Goal: Task Accomplishment & Management: Manage account settings

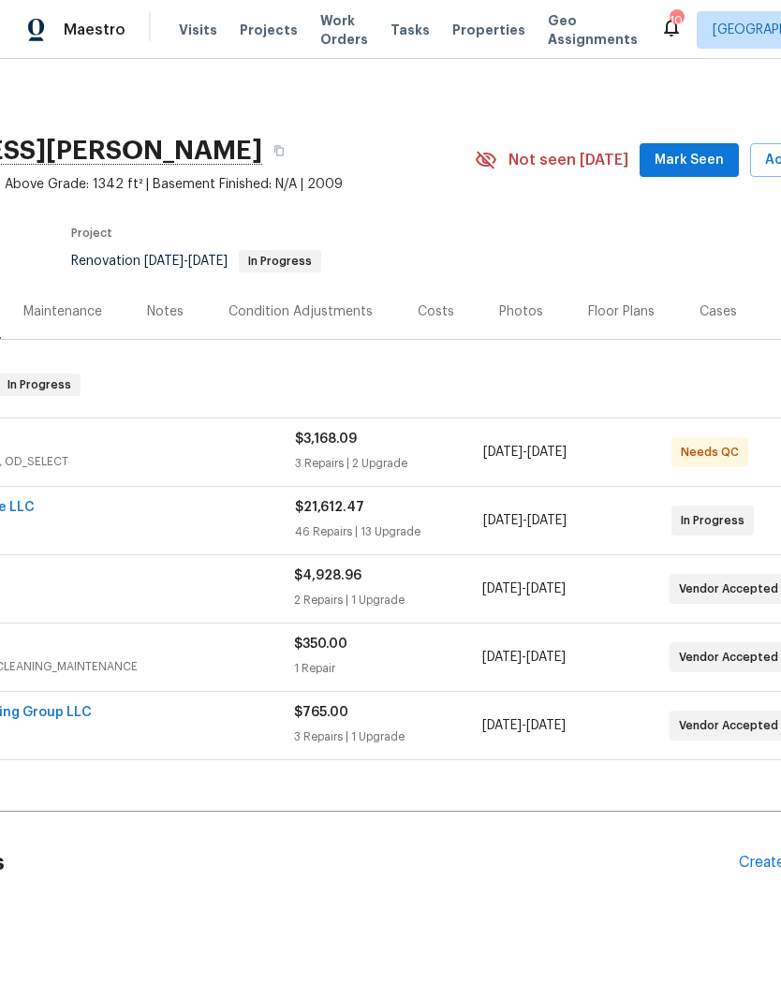
scroll to position [0, 234]
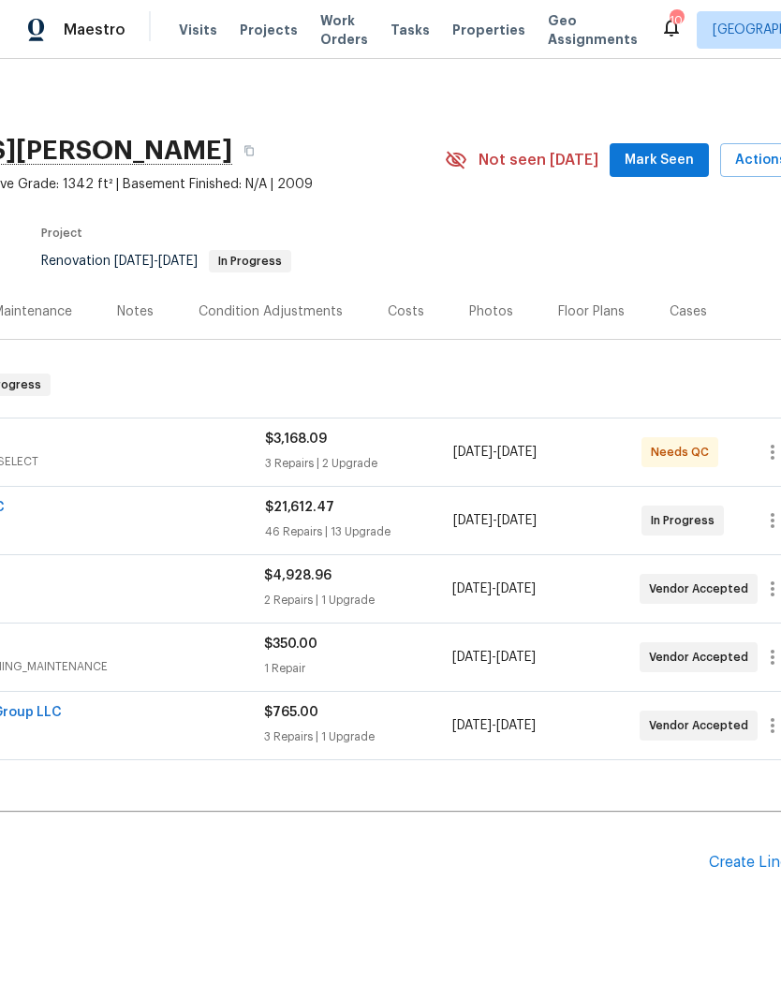
click at [673, 168] on span "Mark Seen" at bounding box center [658, 160] width 69 height 23
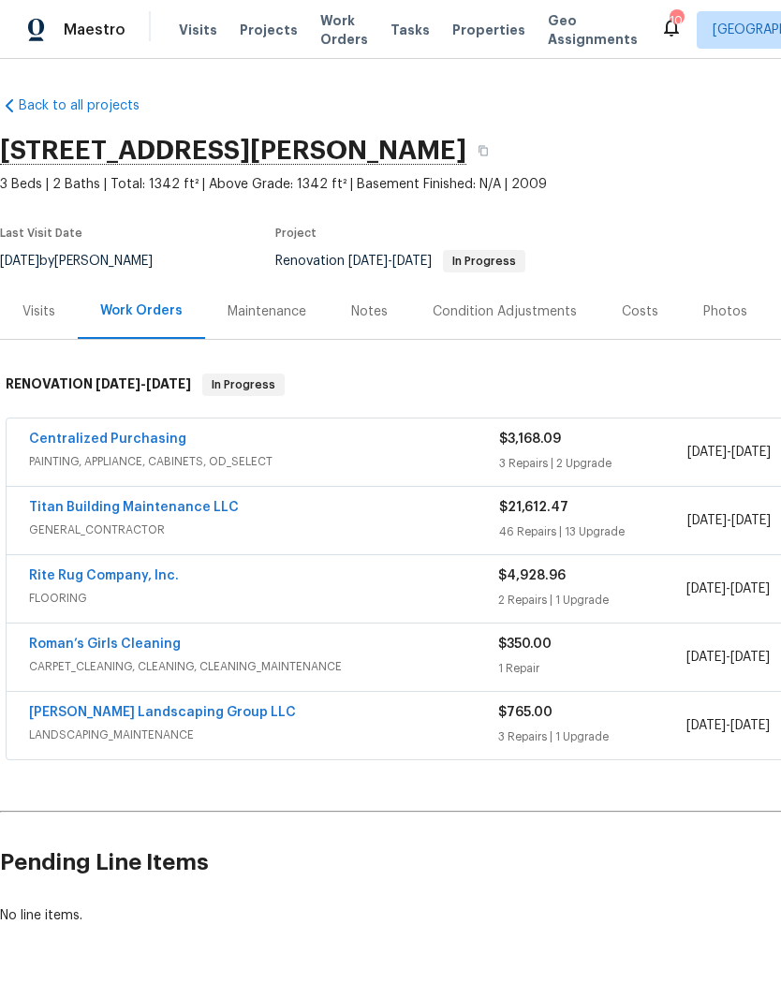
scroll to position [0, 0]
click at [378, 314] on div "Notes" at bounding box center [369, 311] width 36 height 19
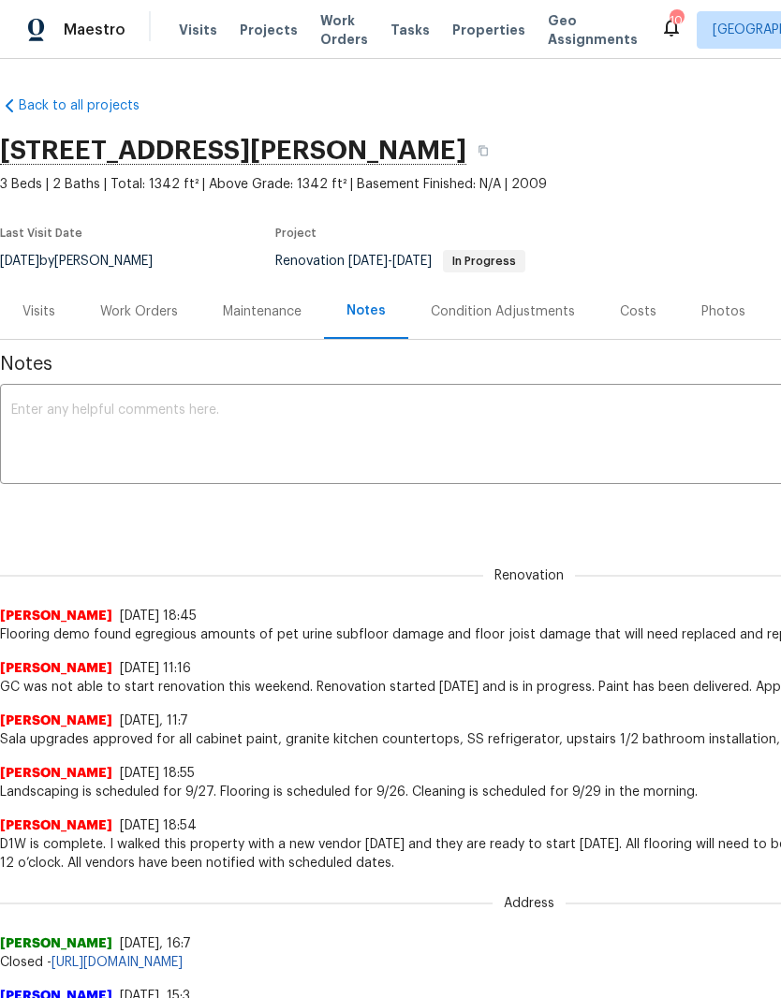
click at [372, 413] on textarea at bounding box center [528, 436] width 1035 height 66
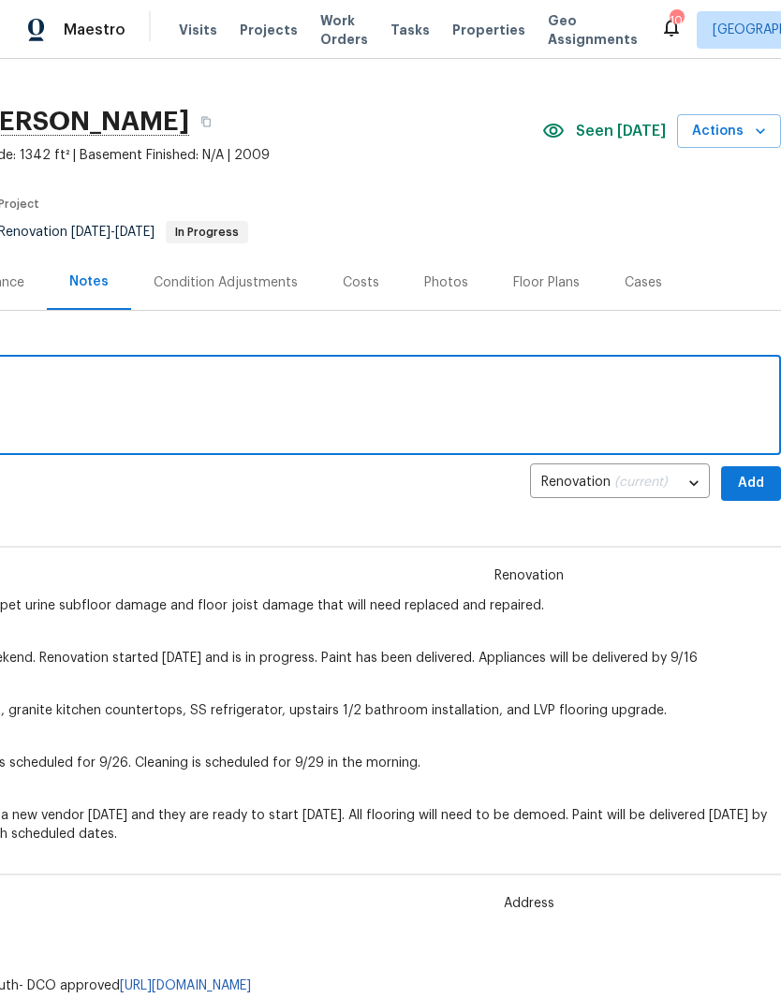
scroll to position [29, 277]
type textarea "Renovation is in progress and on schedule."
click at [756, 477] on span "Add" at bounding box center [751, 483] width 30 height 23
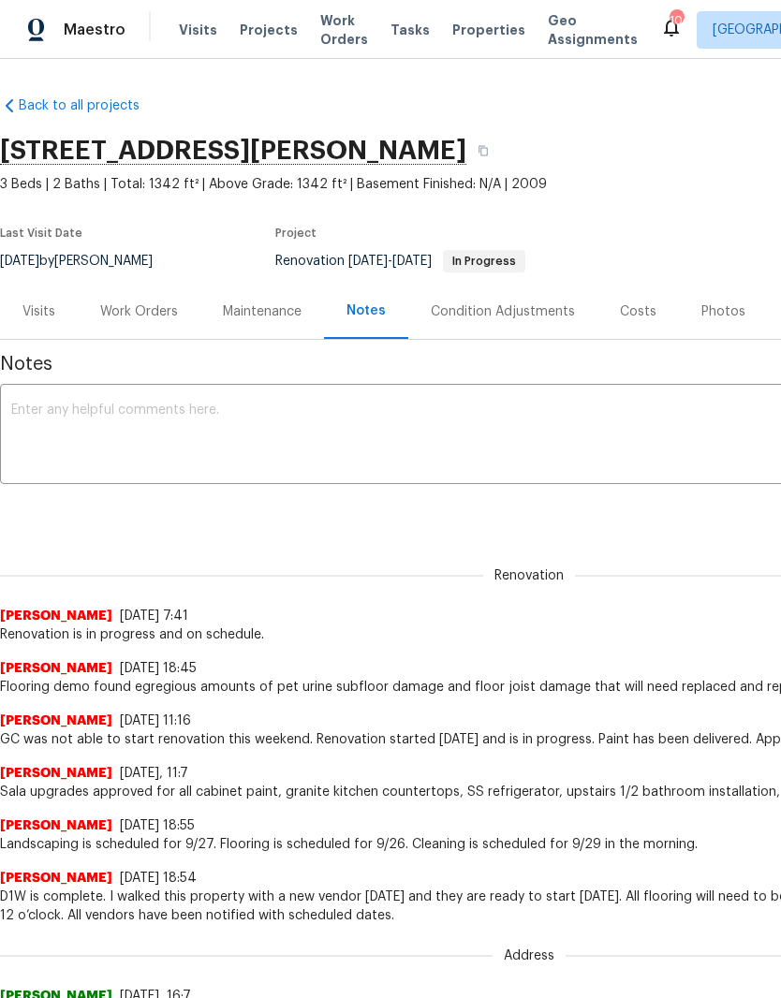
scroll to position [0, 0]
click at [153, 312] on div "Work Orders" at bounding box center [139, 311] width 78 height 19
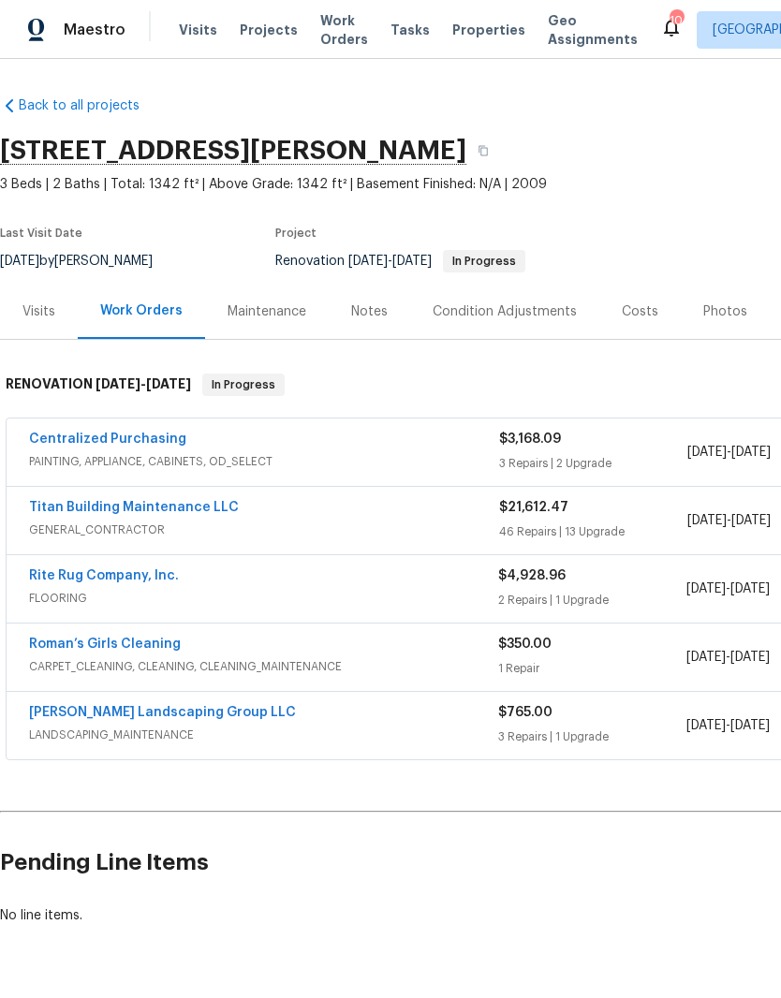
click at [632, 315] on div "Costs" at bounding box center [639, 311] width 36 height 19
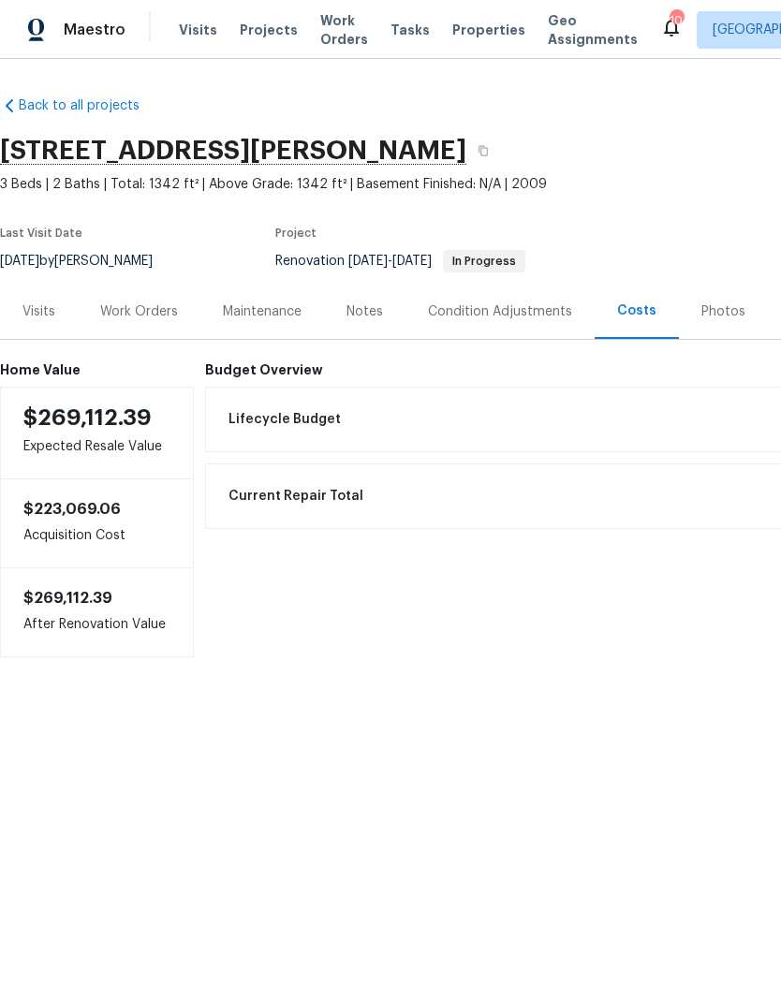
click at [155, 316] on div "Work Orders" at bounding box center [139, 311] width 78 height 19
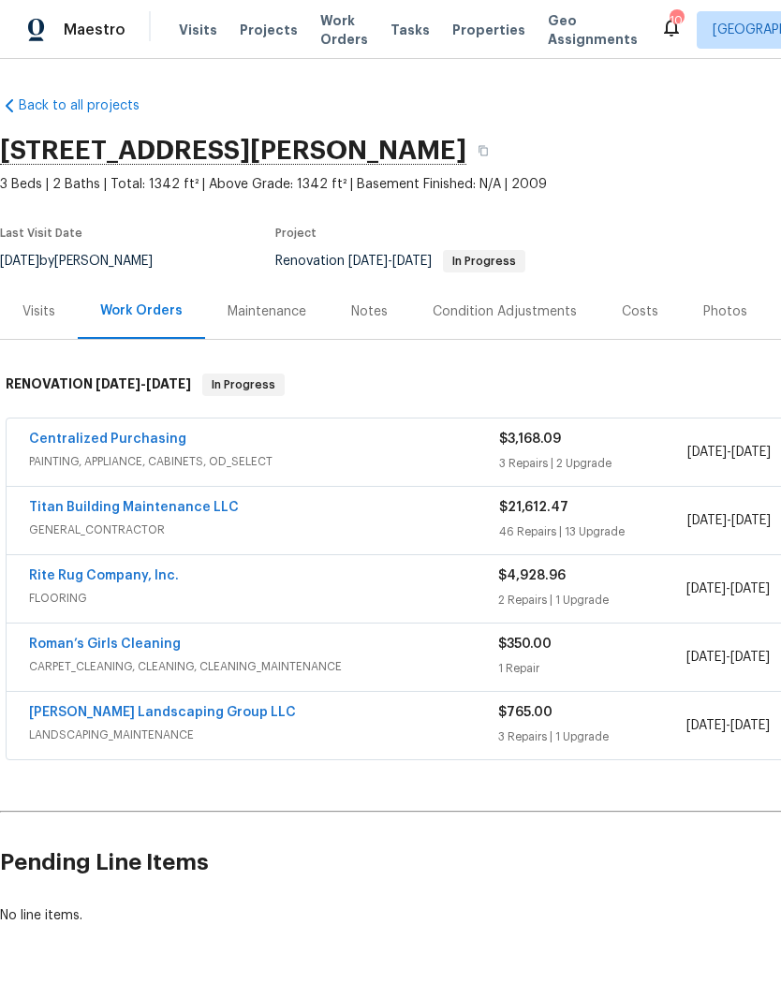
click at [192, 513] on link "Titan Building Maintenance LLC" at bounding box center [134, 507] width 210 height 13
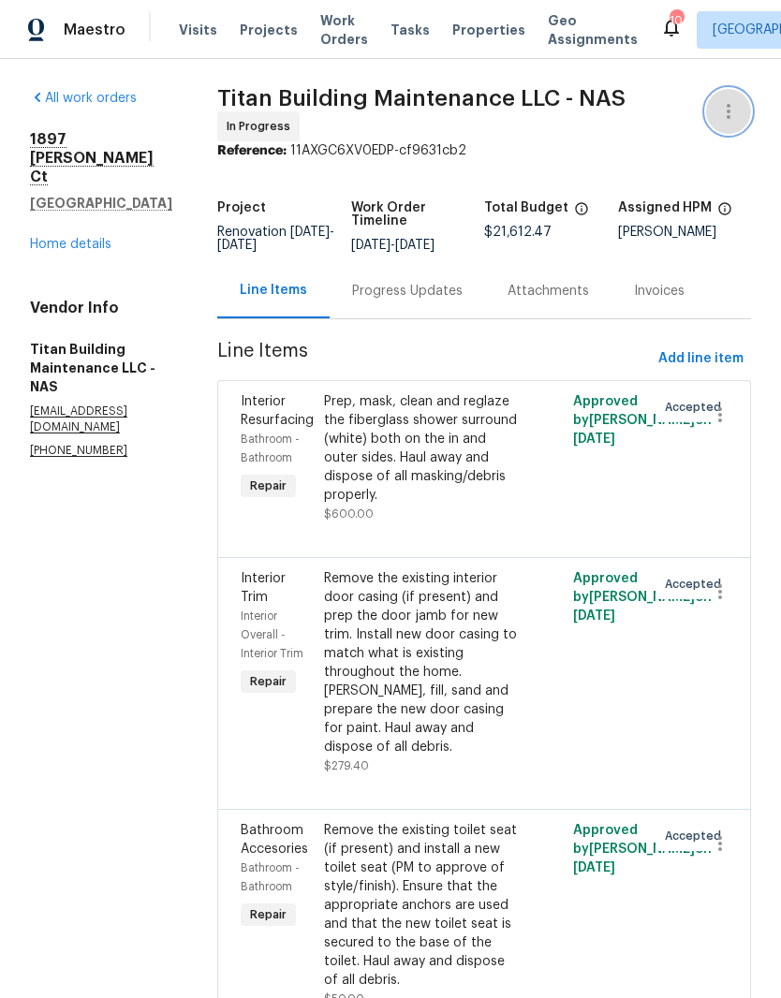
click at [731, 116] on icon "button" at bounding box center [728, 111] width 22 height 22
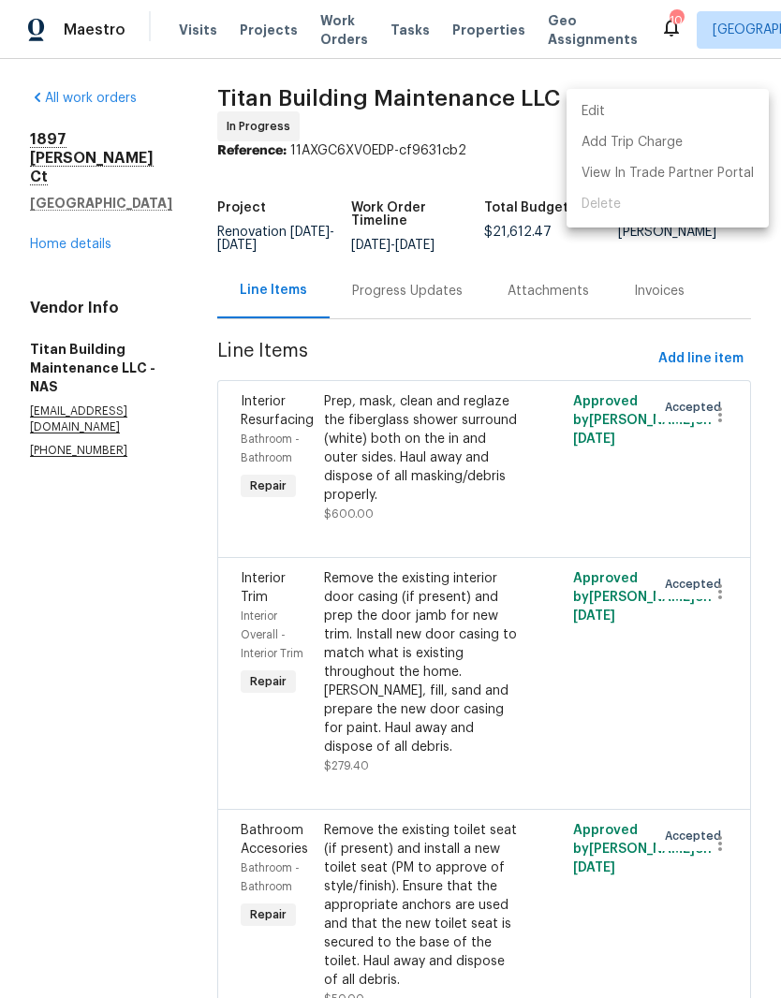
click at [623, 109] on li "Edit" at bounding box center [667, 111] width 202 height 31
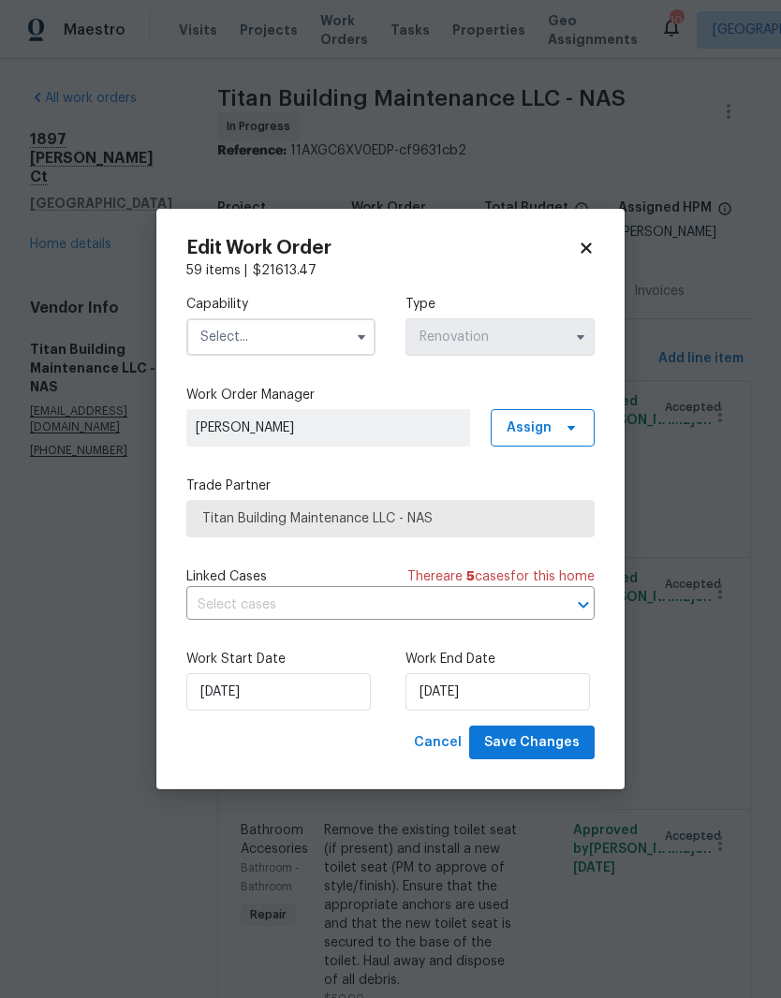
click at [329, 336] on input "text" at bounding box center [280, 336] width 189 height 37
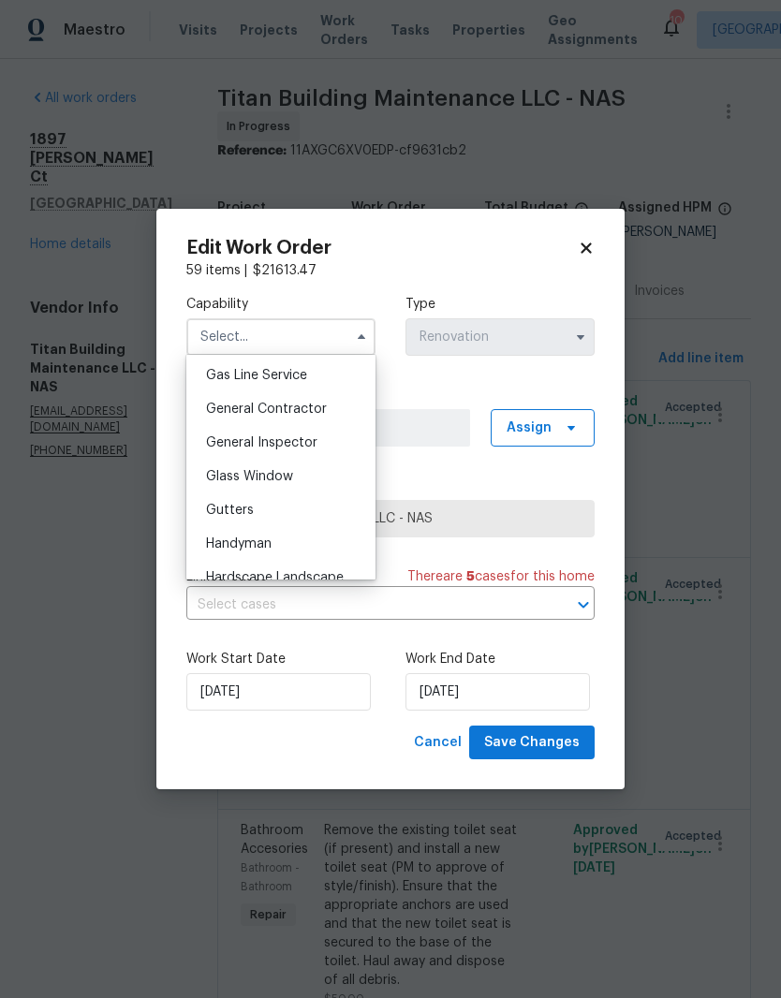
scroll to position [859, 0]
click at [311, 411] on span "General Contractor" at bounding box center [266, 411] width 121 height 13
type input "General Contractor"
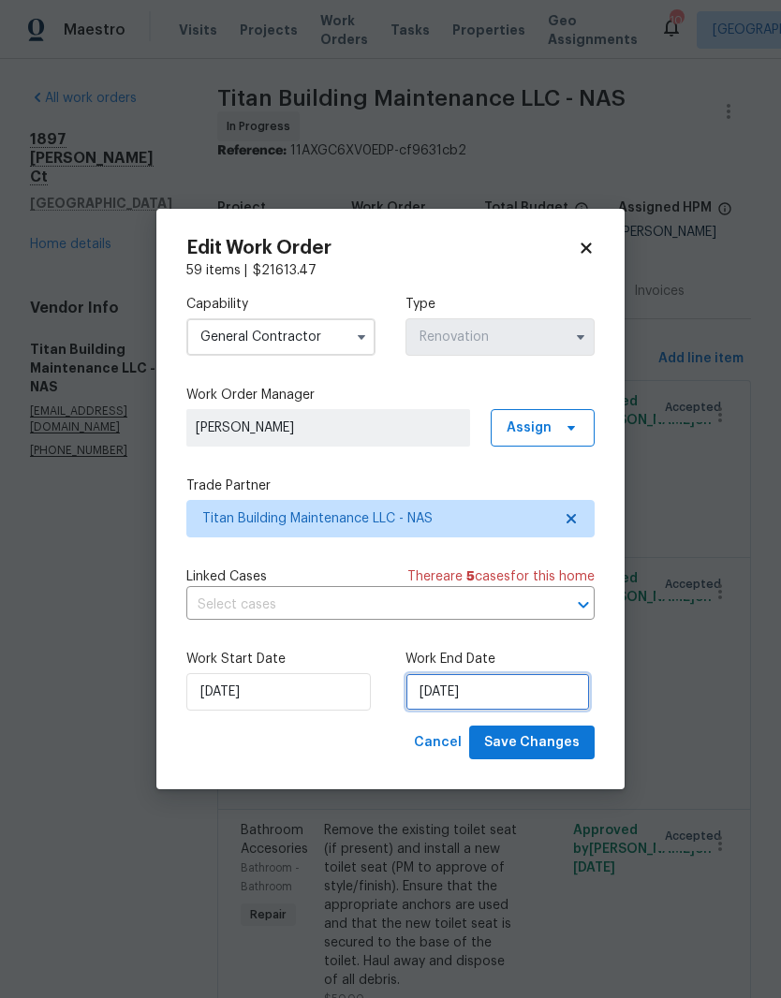
click at [528, 694] on input "[DATE]" at bounding box center [497, 691] width 184 height 37
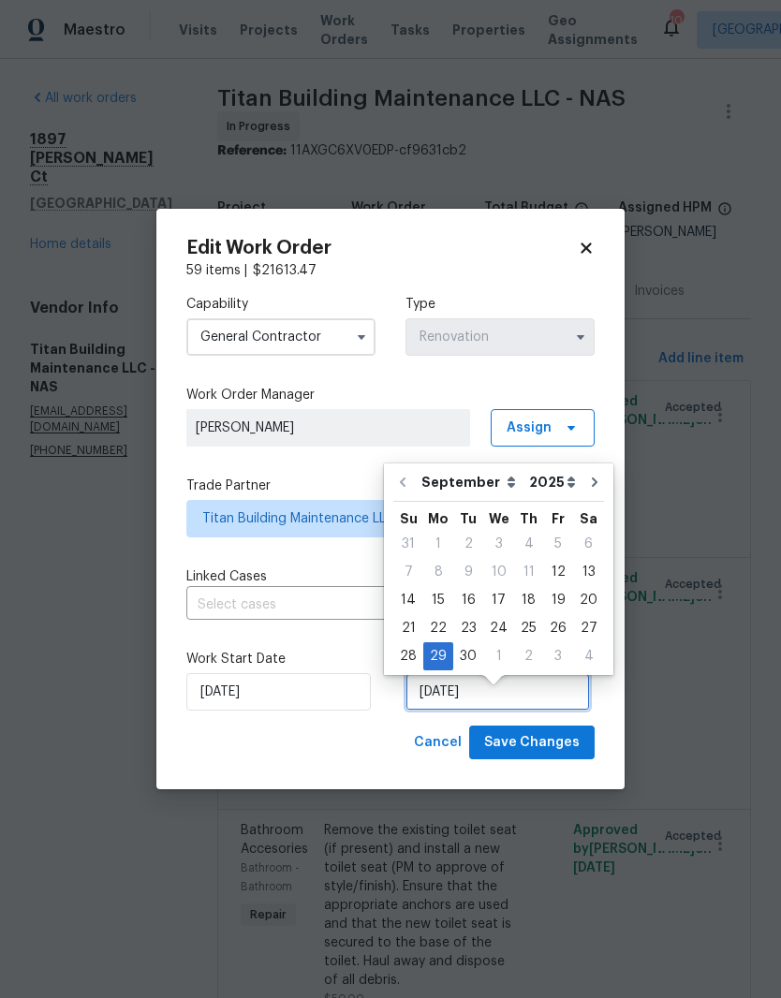
scroll to position [14, 0]
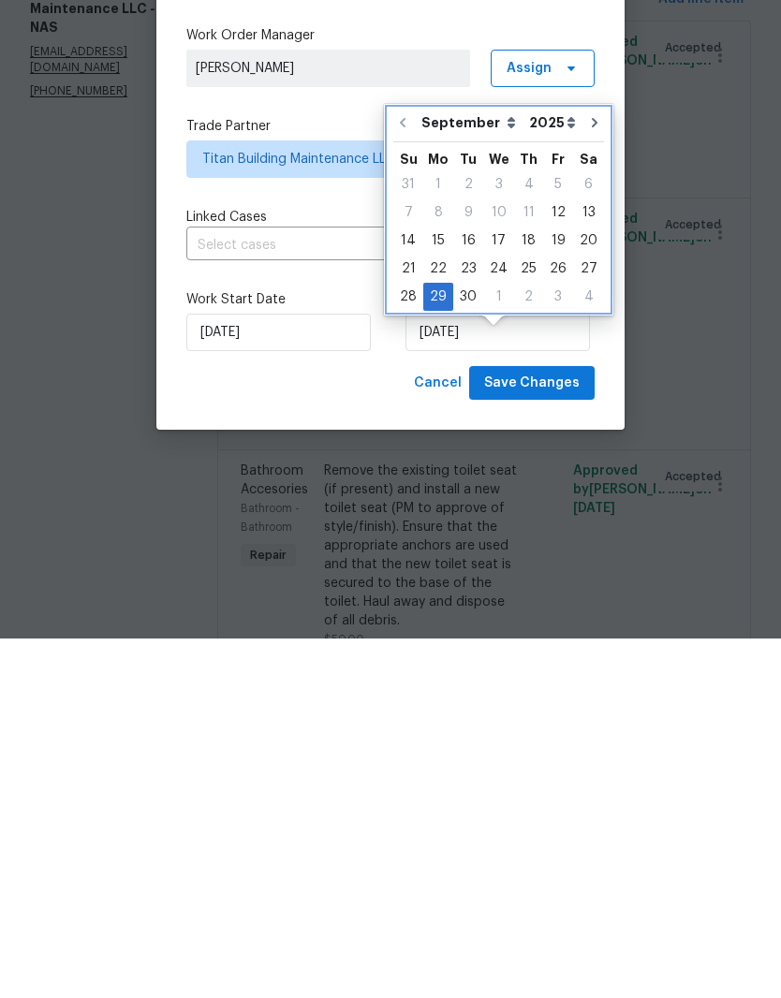
click at [587, 474] on icon "Go to next month" at bounding box center [594, 481] width 15 height 15
type input "[DATE]"
select select "9"
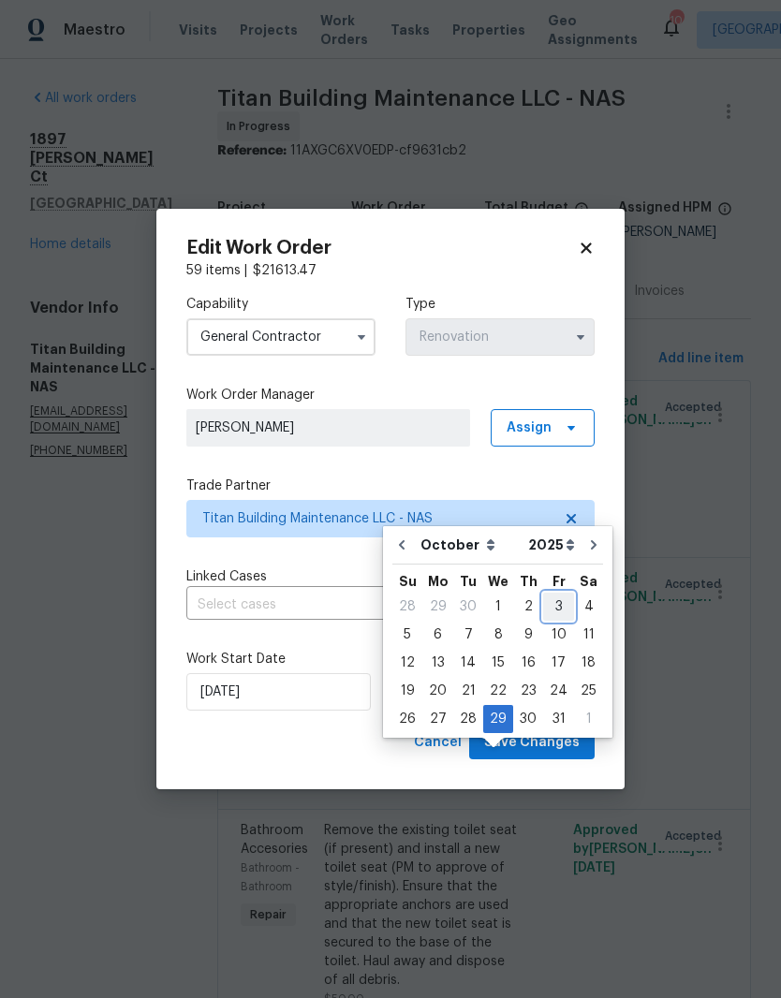
click at [562, 593] on div "3" at bounding box center [558, 606] width 31 height 26
type input "[DATE]"
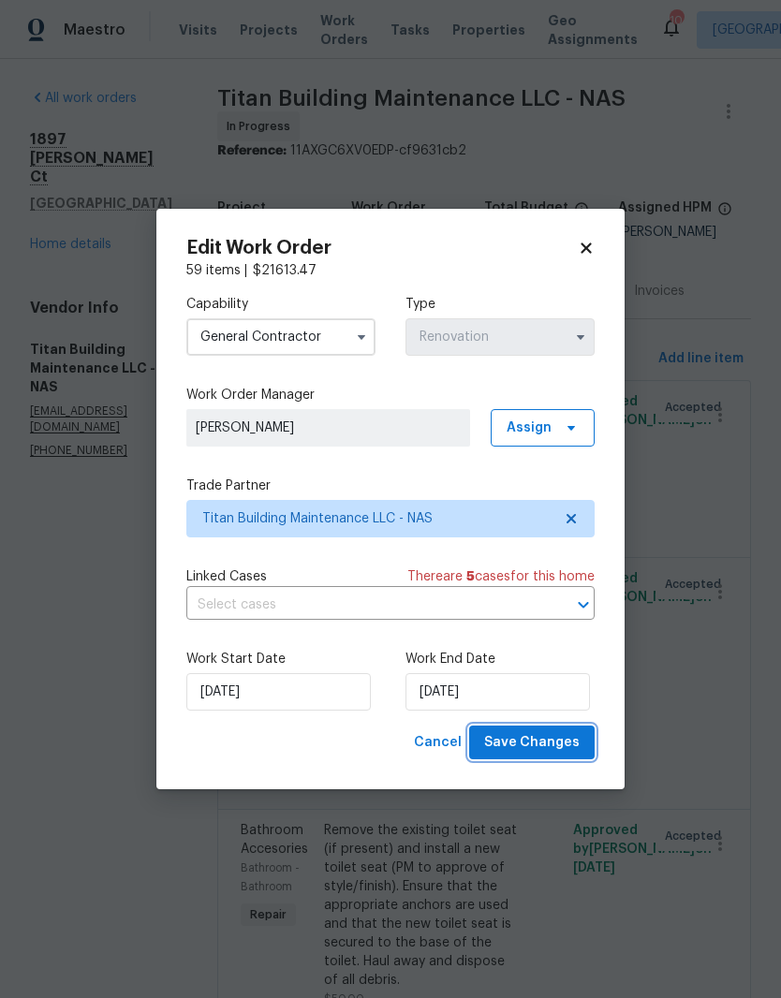
click at [563, 749] on span "Save Changes" at bounding box center [531, 742] width 95 height 23
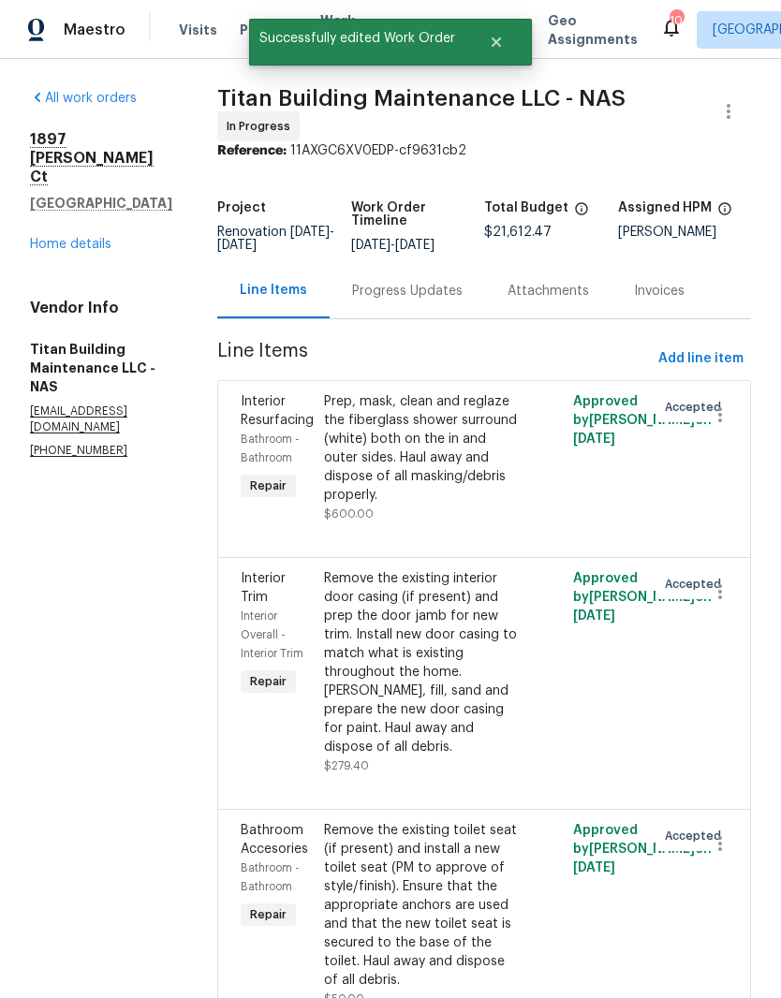
click at [88, 238] on link "Home details" at bounding box center [70, 244] width 81 height 13
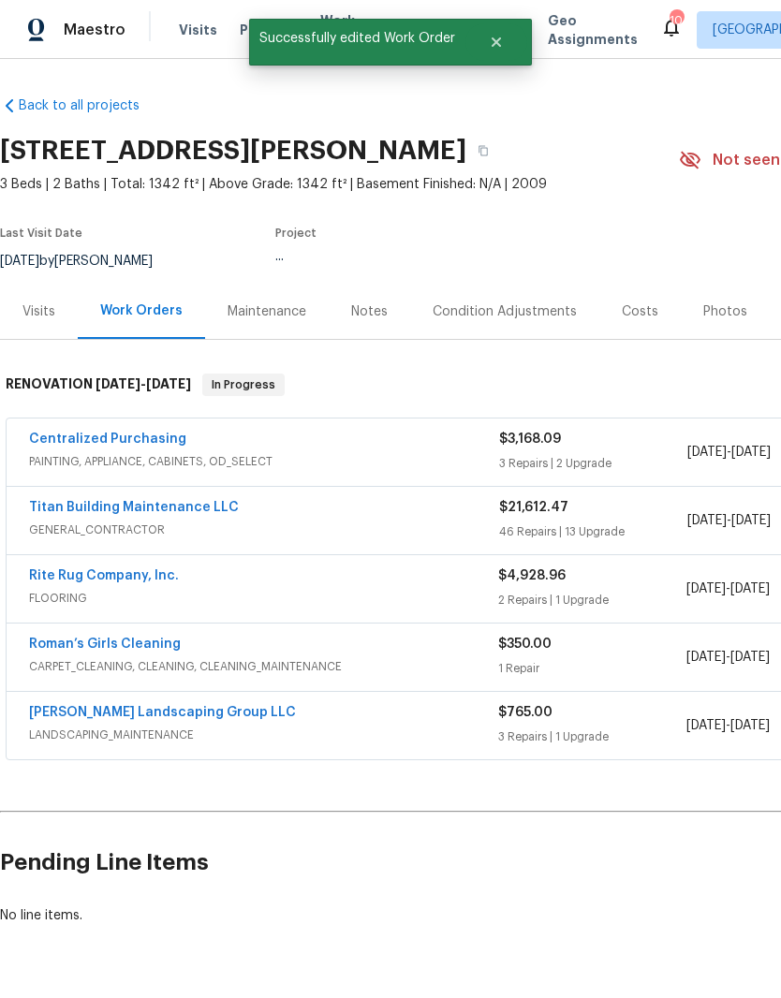
scroll to position [53, 0]
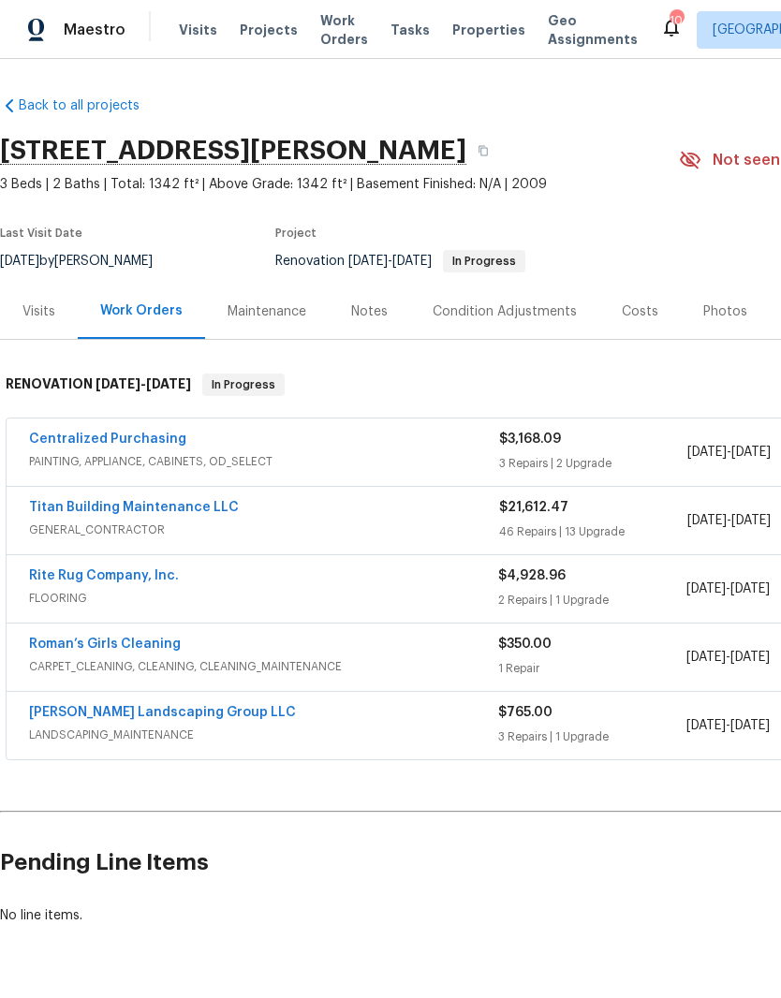
click at [137, 569] on link "Rite Rug Company, Inc." at bounding box center [104, 575] width 150 height 13
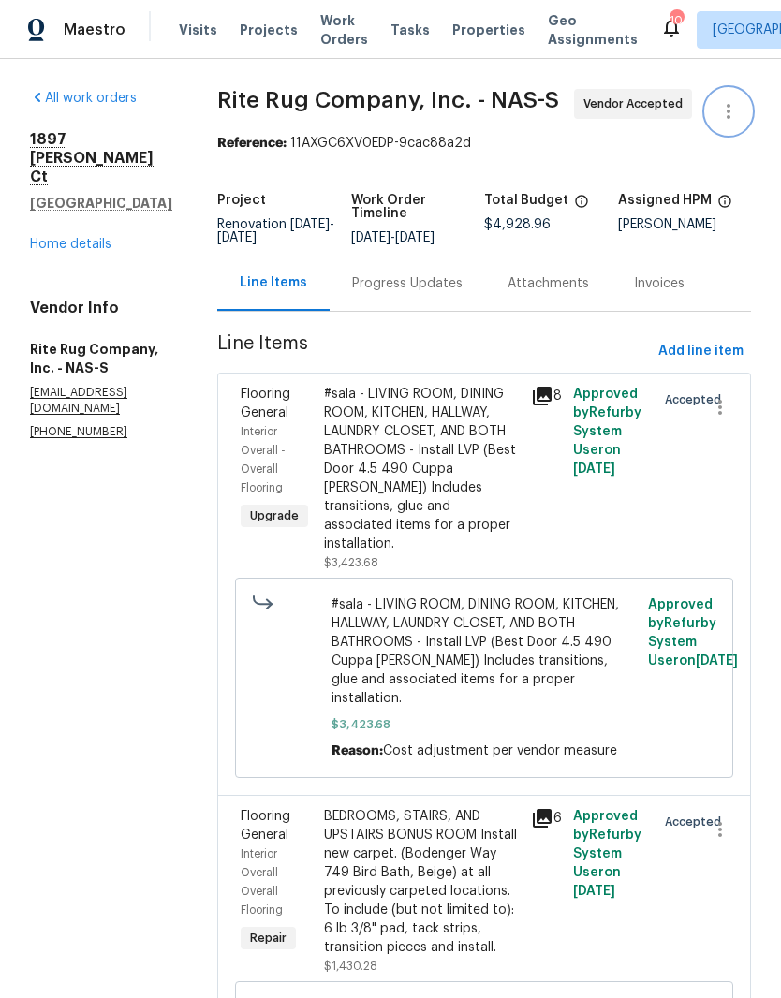
click at [737, 100] on icon "button" at bounding box center [728, 111] width 22 height 22
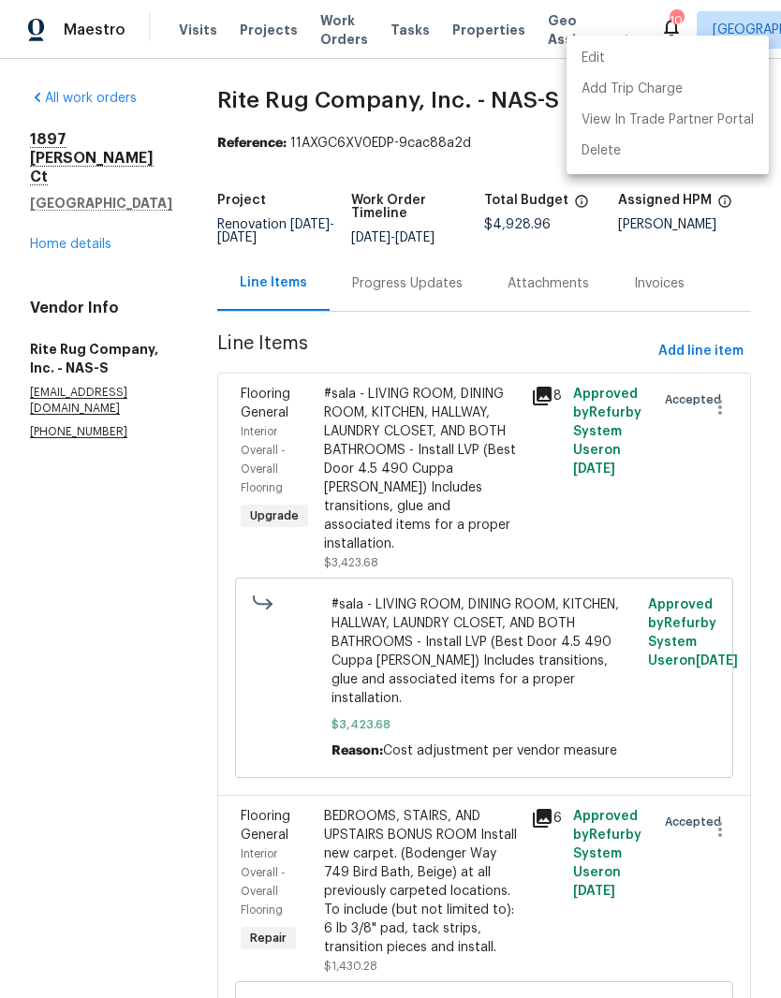
click at [625, 57] on li "Edit" at bounding box center [667, 58] width 202 height 31
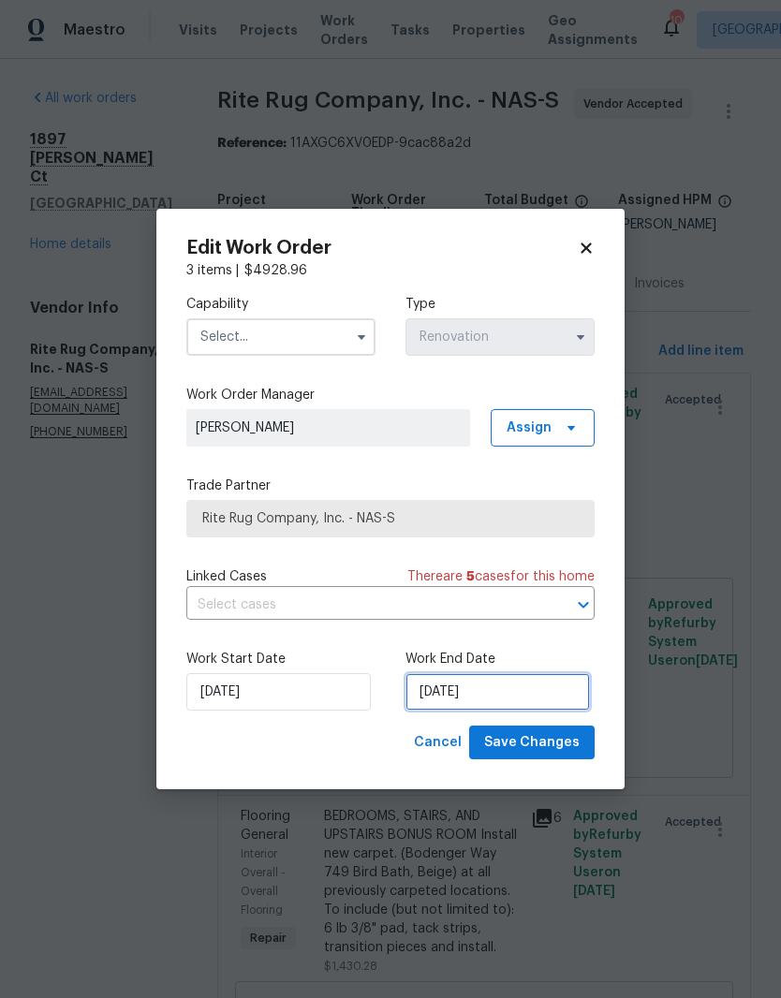
click at [499, 688] on input "[DATE]" at bounding box center [497, 691] width 184 height 37
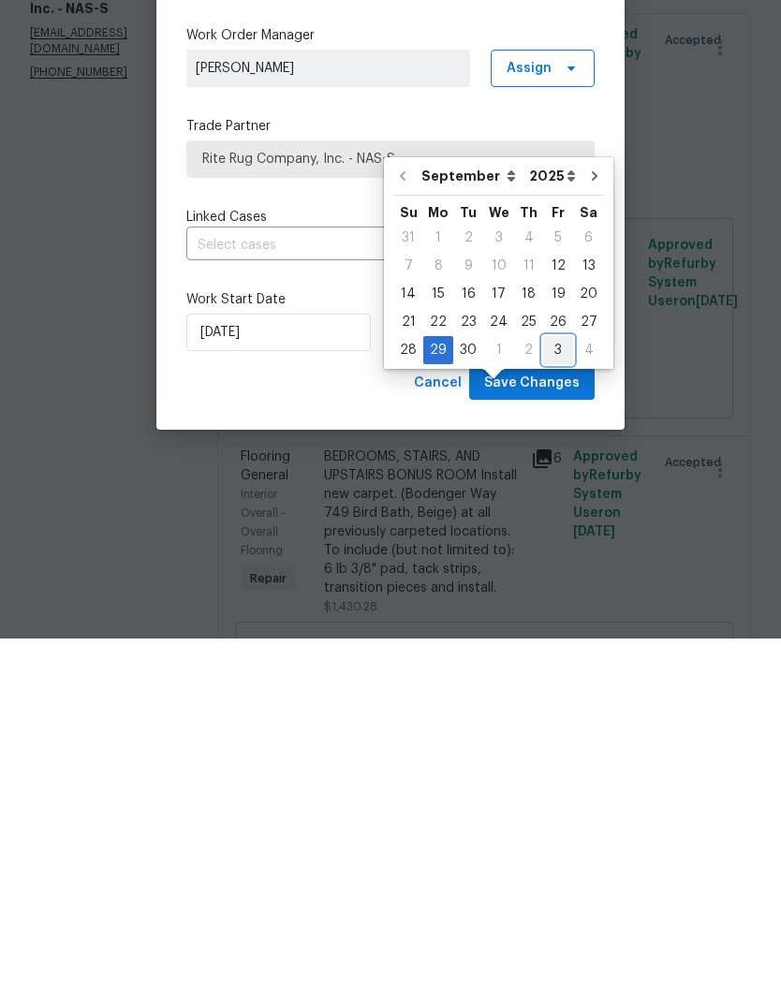
click at [556, 696] on div "3" at bounding box center [558, 709] width 30 height 26
type input "[DATE]"
select select "9"
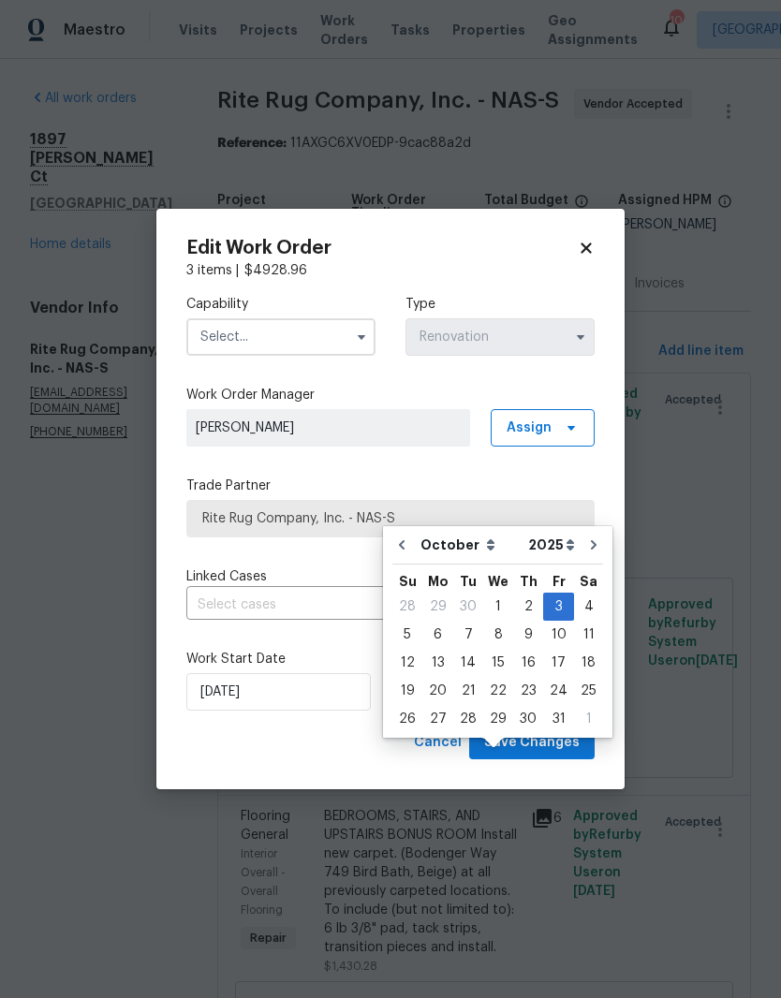
click at [343, 330] on input "text" at bounding box center [280, 336] width 189 height 37
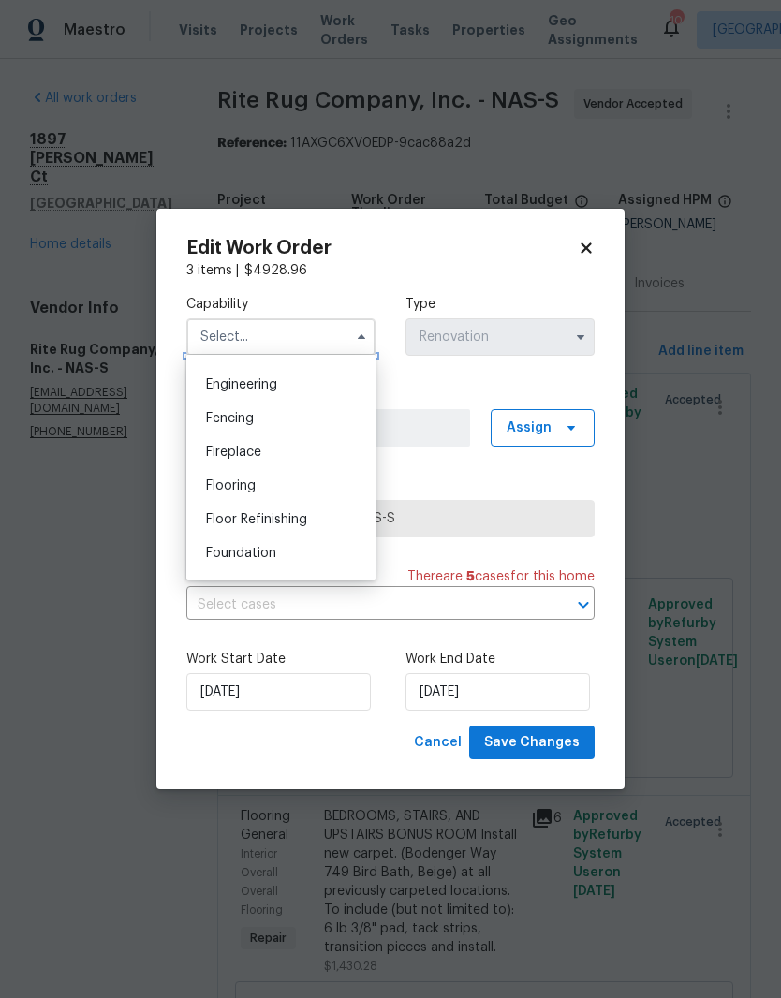
scroll to position [627, 0]
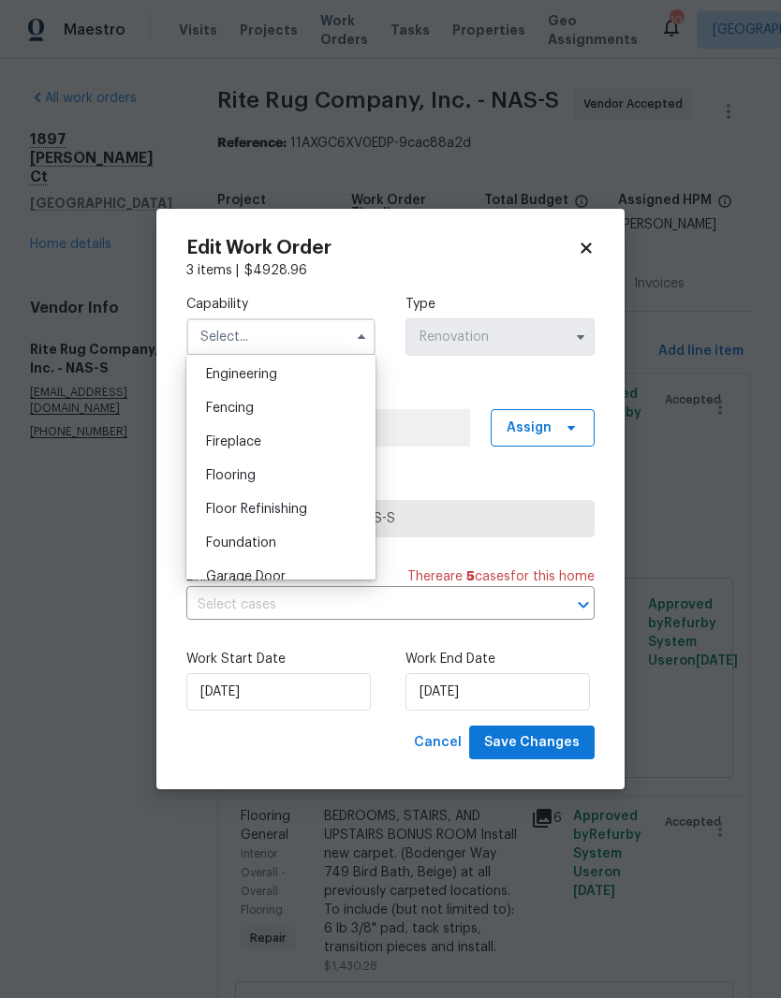
click at [258, 478] on div "Flooring" at bounding box center [281, 476] width 180 height 34
type input "Flooring"
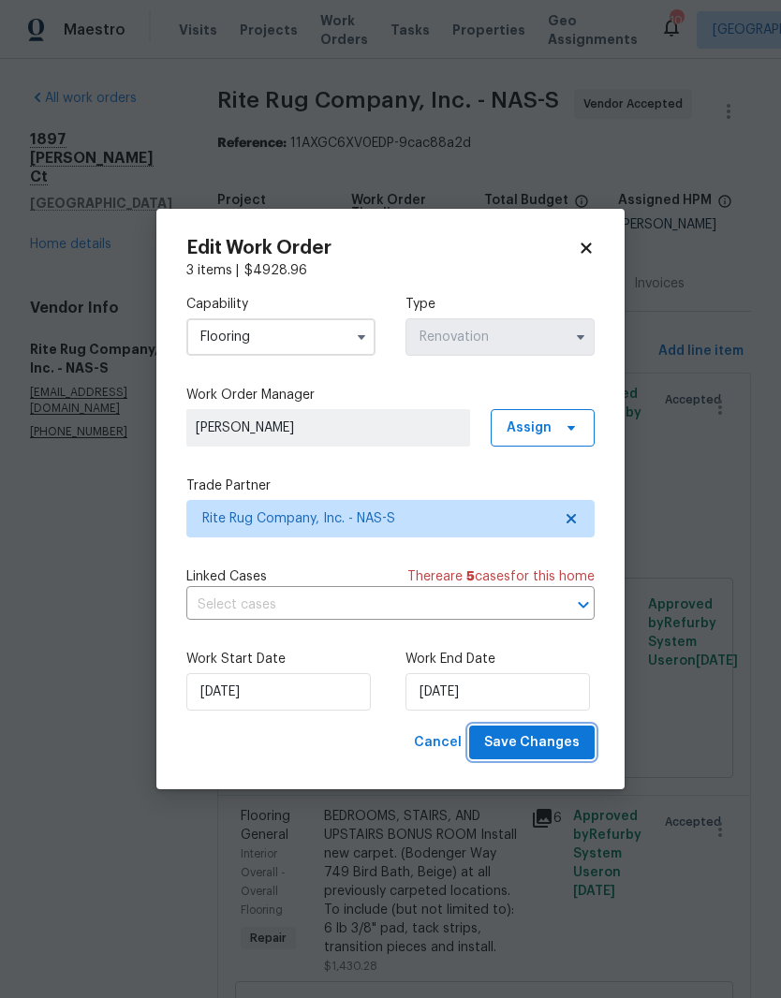
click at [551, 746] on span "Save Changes" at bounding box center [531, 742] width 95 height 23
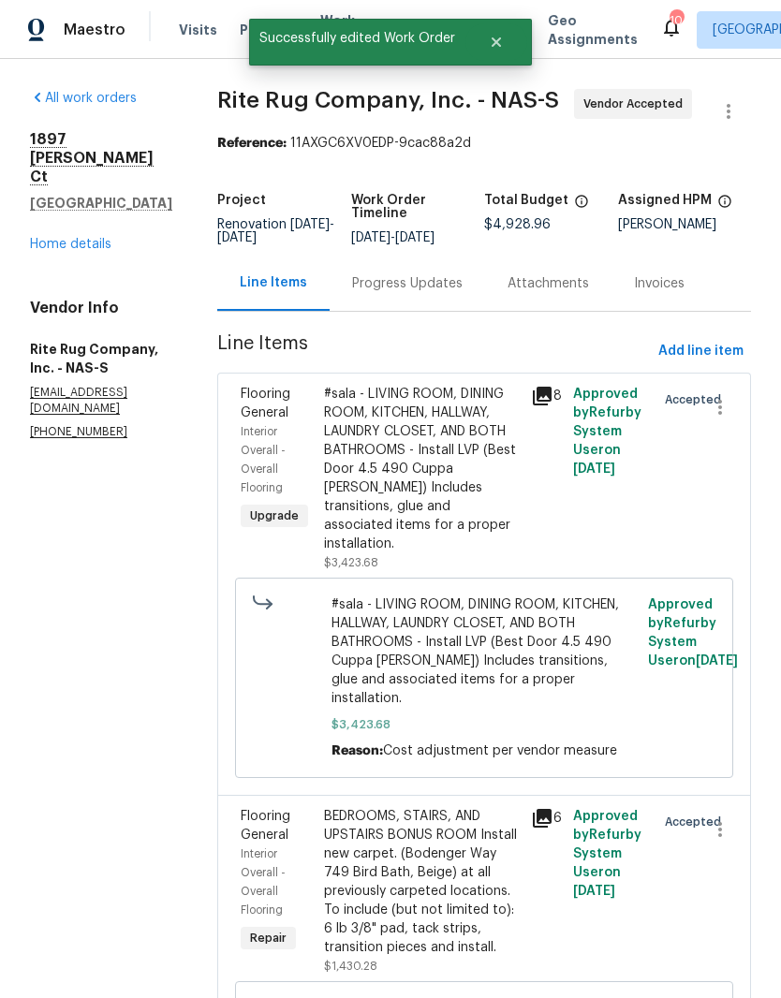
click at [97, 238] on link "Home details" at bounding box center [70, 244] width 81 height 13
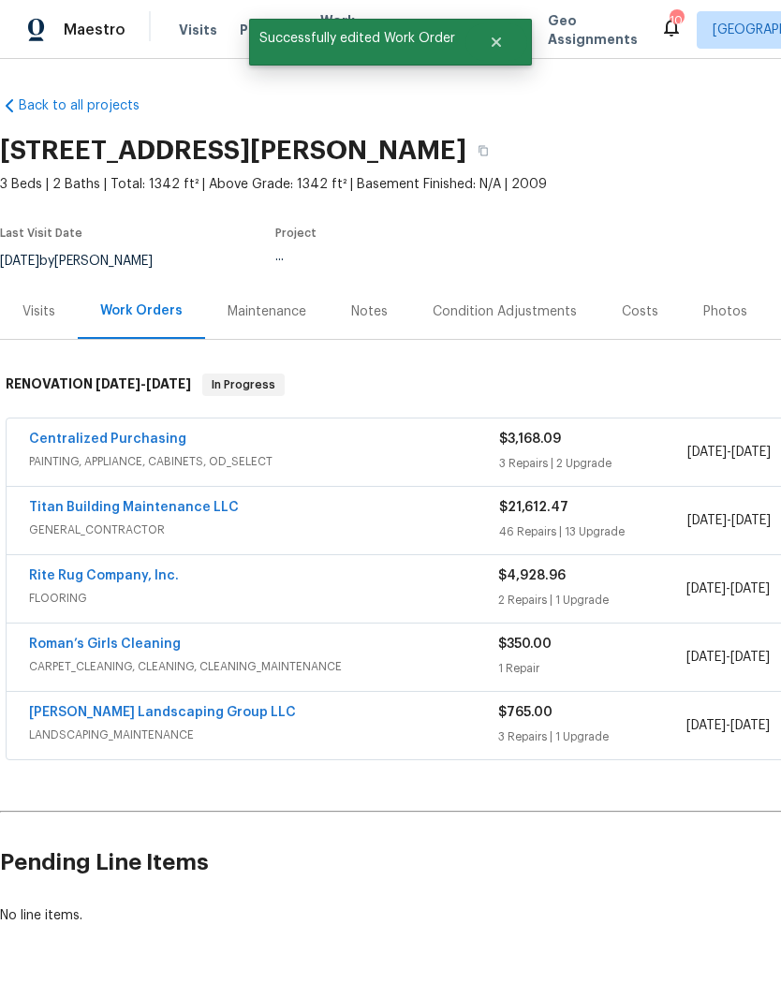
scroll to position [53, 0]
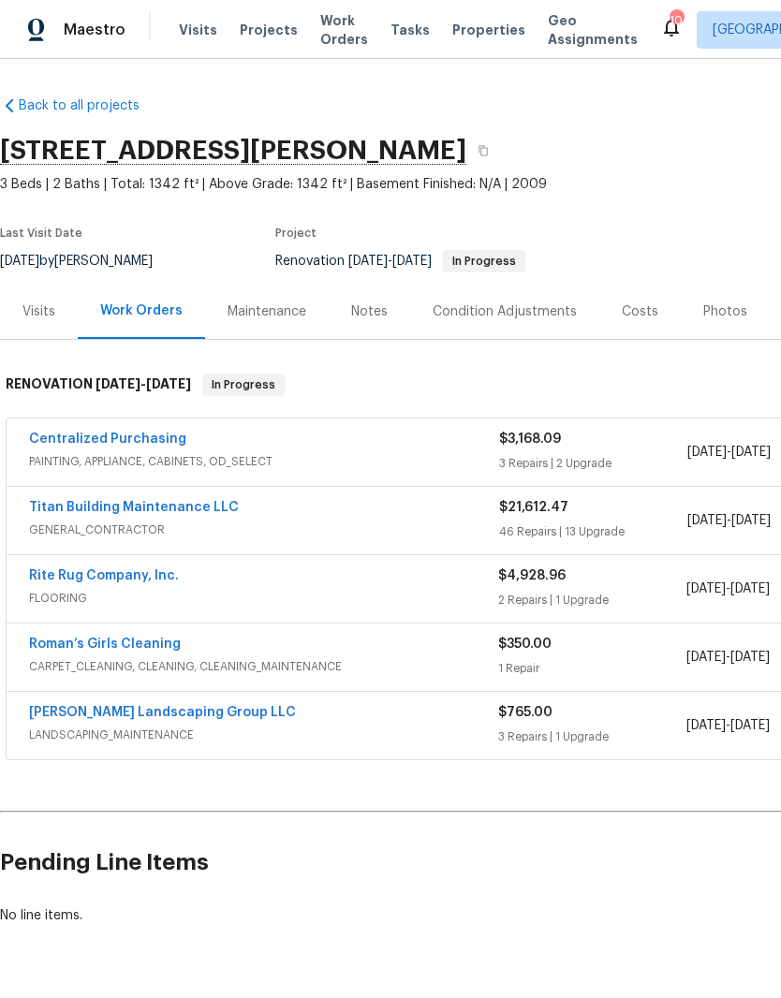
click at [148, 637] on link "Roman’s Girls Cleaning" at bounding box center [105, 643] width 152 height 13
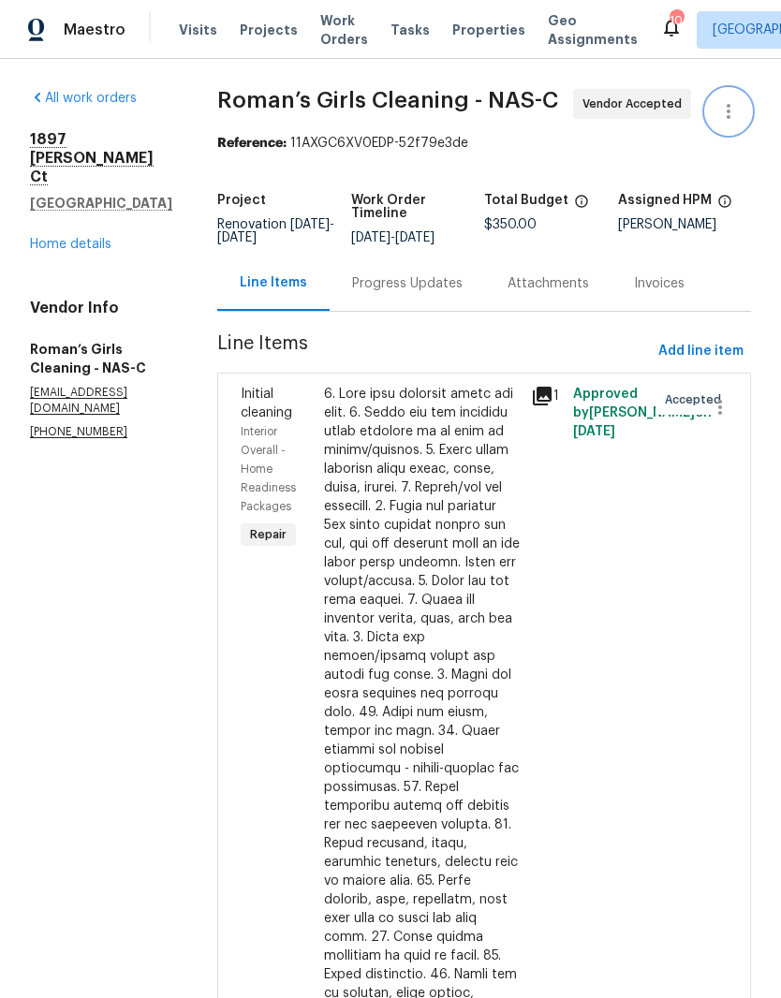
click at [736, 114] on icon "button" at bounding box center [728, 111] width 22 height 22
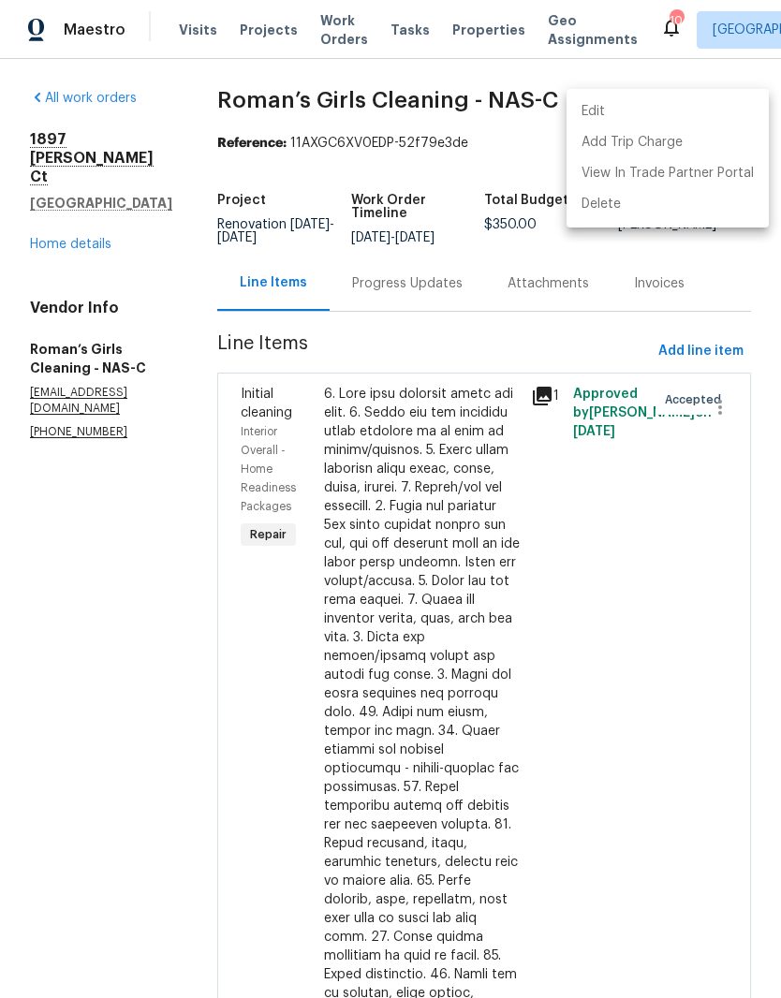
click at [629, 108] on li "Edit" at bounding box center [667, 111] width 202 height 31
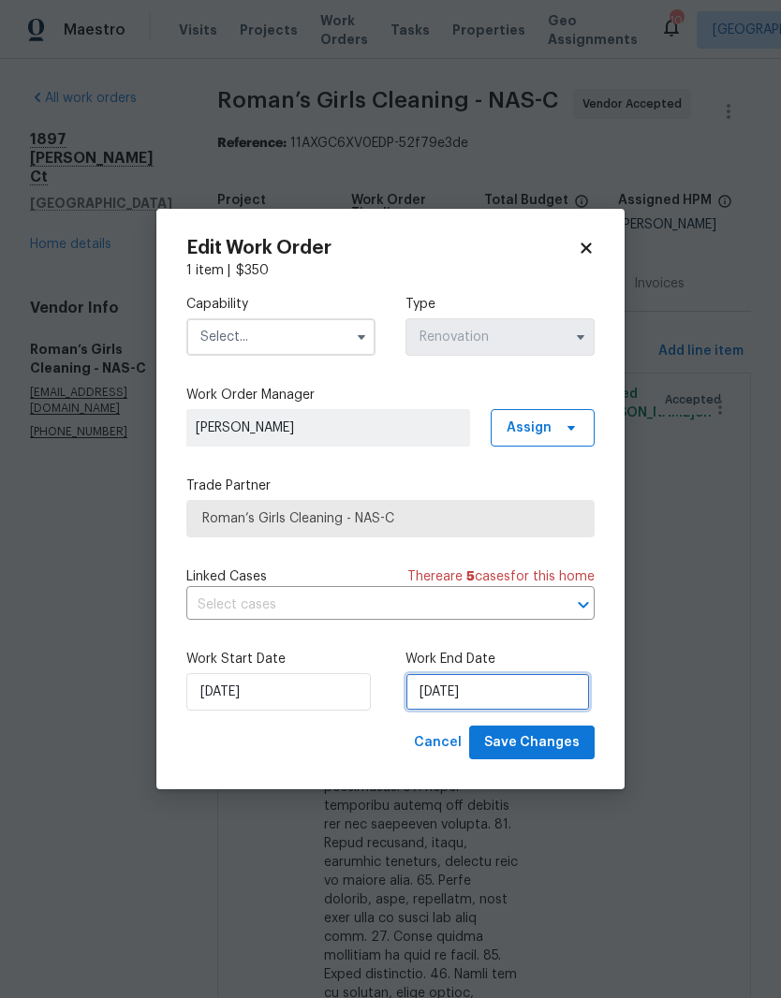
click at [518, 693] on input "[DATE]" at bounding box center [497, 691] width 184 height 37
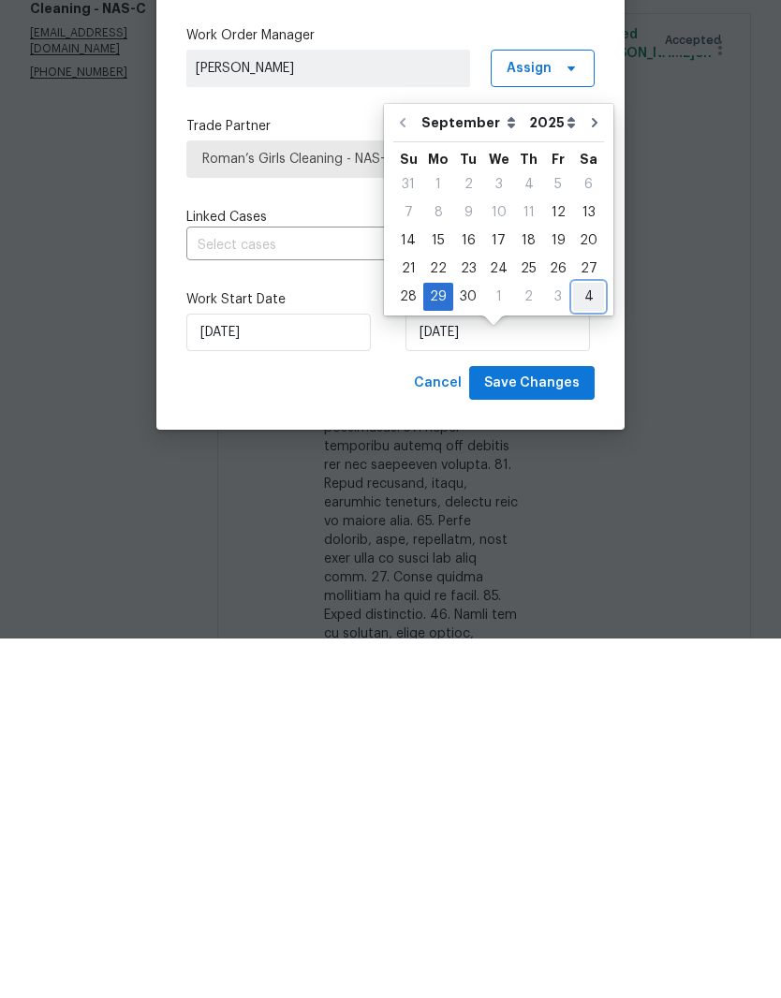
click at [587, 643] on div "4" at bounding box center [588, 656] width 31 height 26
type input "[DATE]"
select select "9"
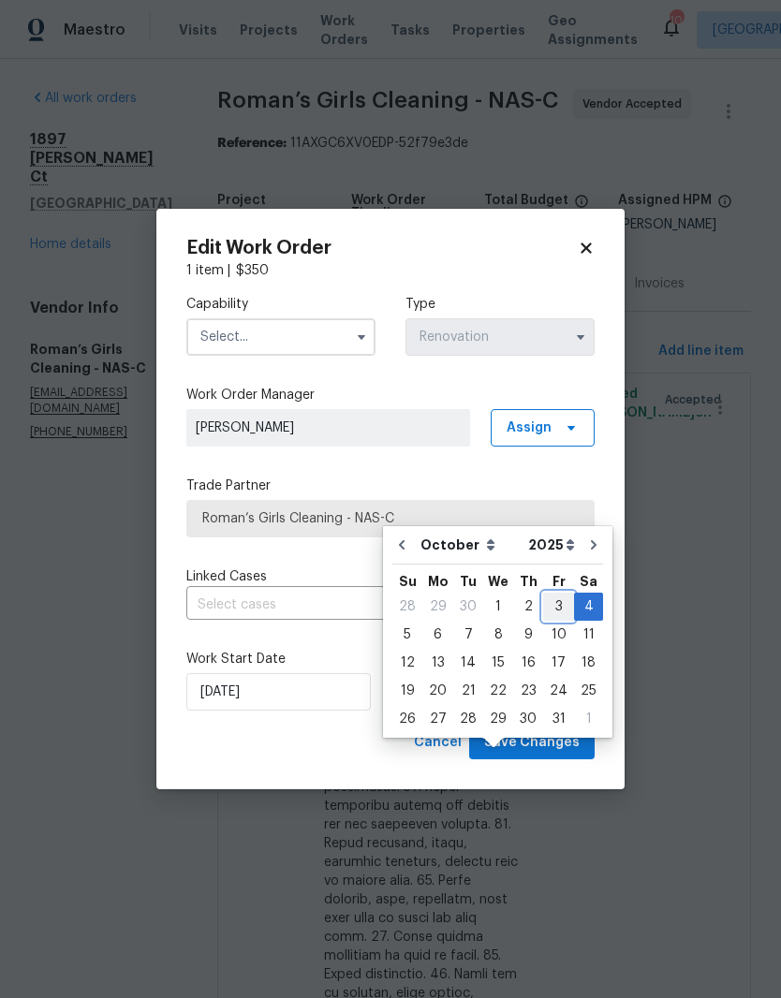
click at [556, 593] on div "3" at bounding box center [558, 606] width 31 height 26
type input "[DATE]"
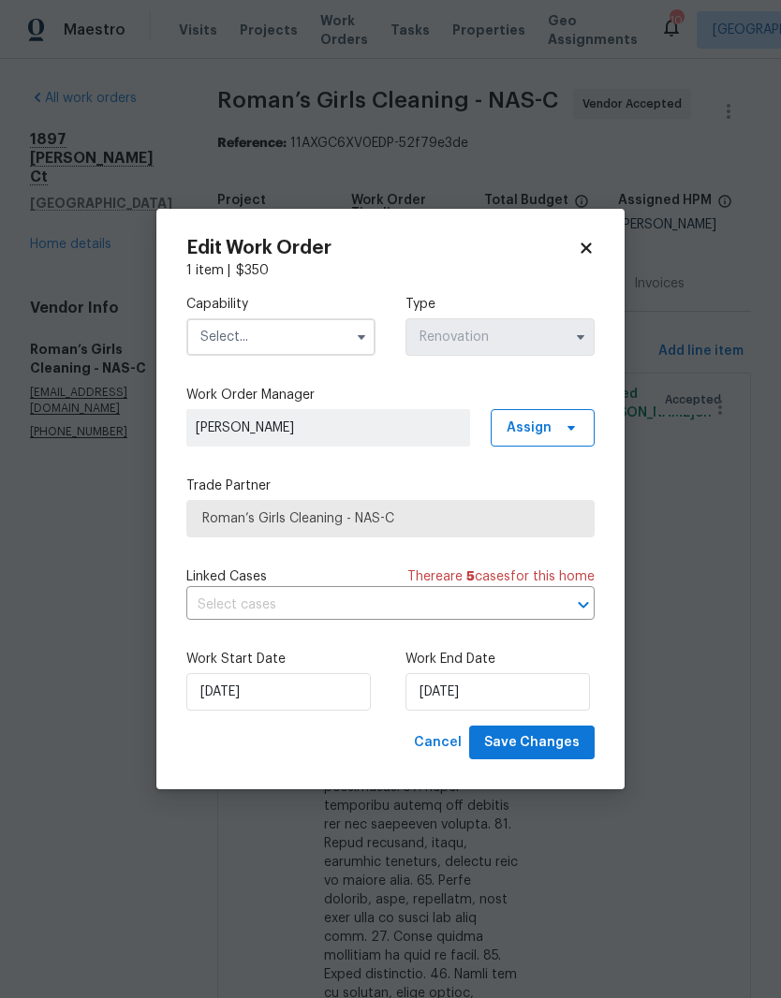
click at [314, 335] on input "text" at bounding box center [280, 336] width 189 height 37
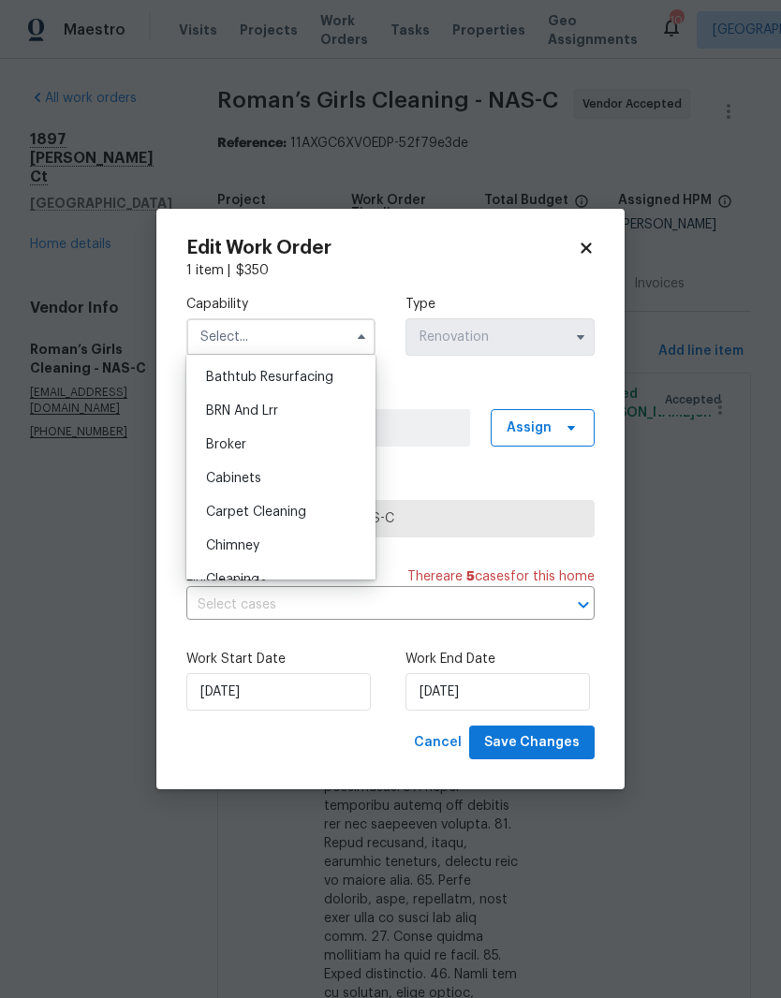
scroll to position [154, 0]
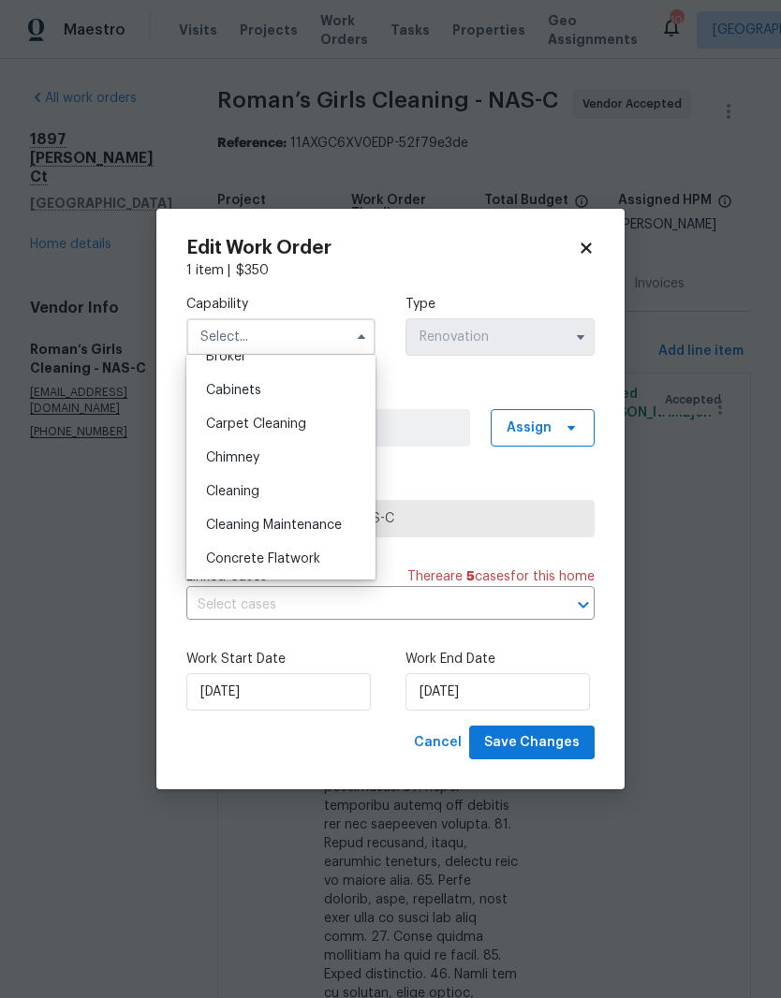
click at [255, 503] on div "Cleaning" at bounding box center [281, 491] width 180 height 34
type input "Cleaning"
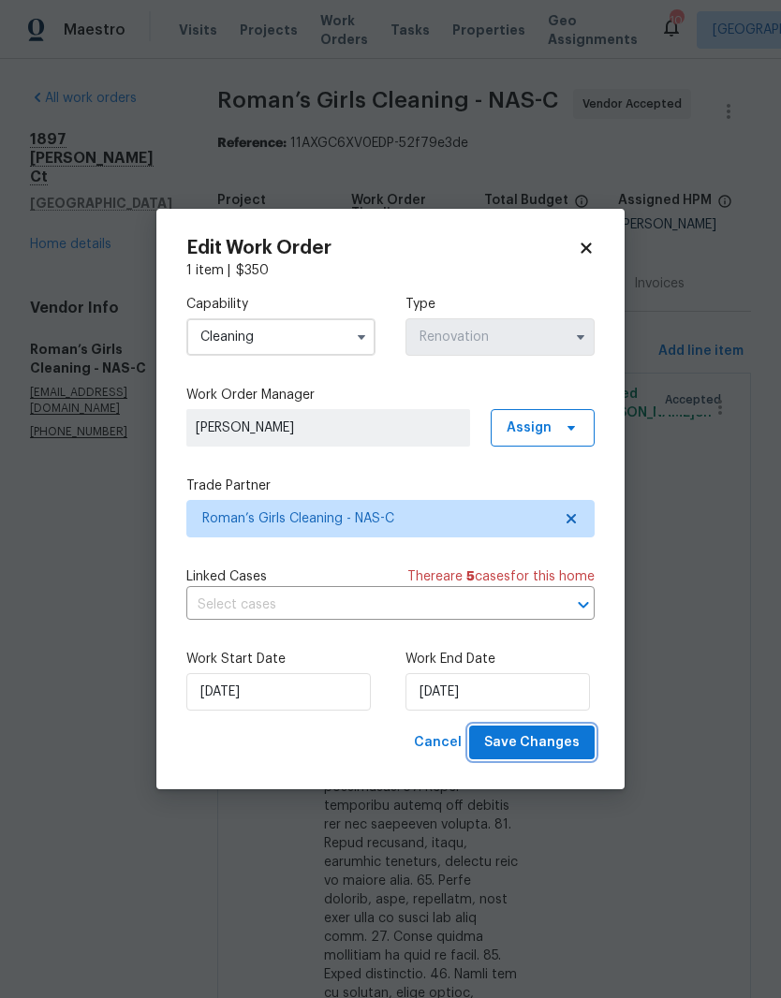
click at [556, 746] on span "Save Changes" at bounding box center [531, 742] width 95 height 23
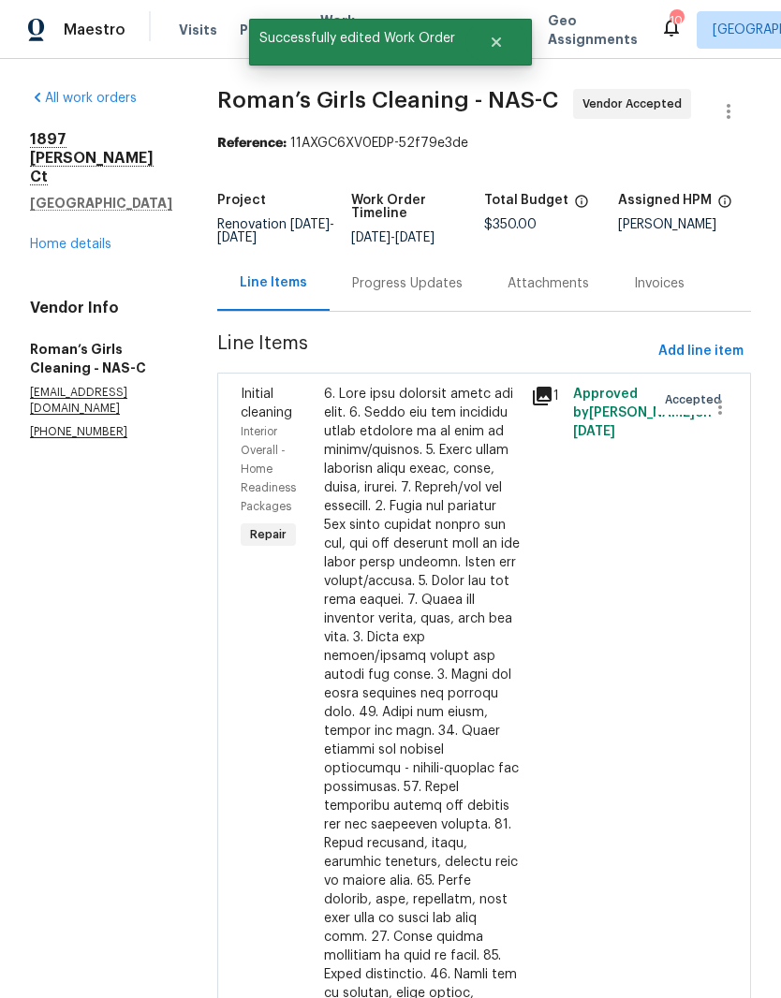
click at [462, 274] on div "Progress Updates" at bounding box center [407, 283] width 110 height 19
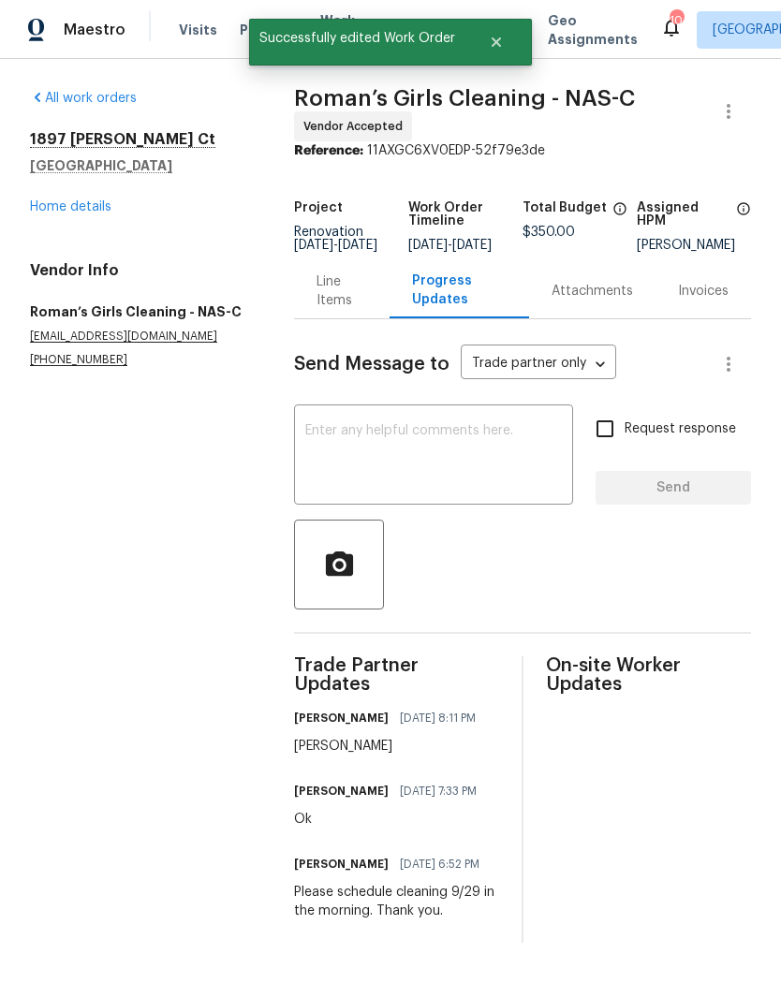
scroll to position [25, 0]
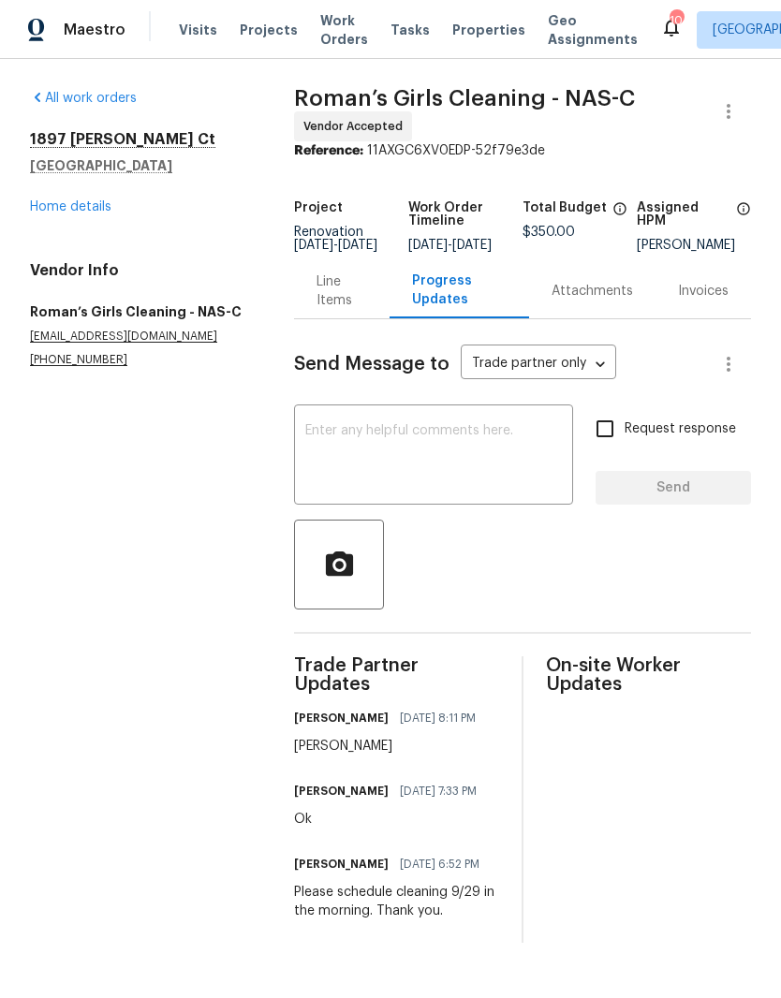
click at [421, 424] on textarea at bounding box center [433, 457] width 256 height 66
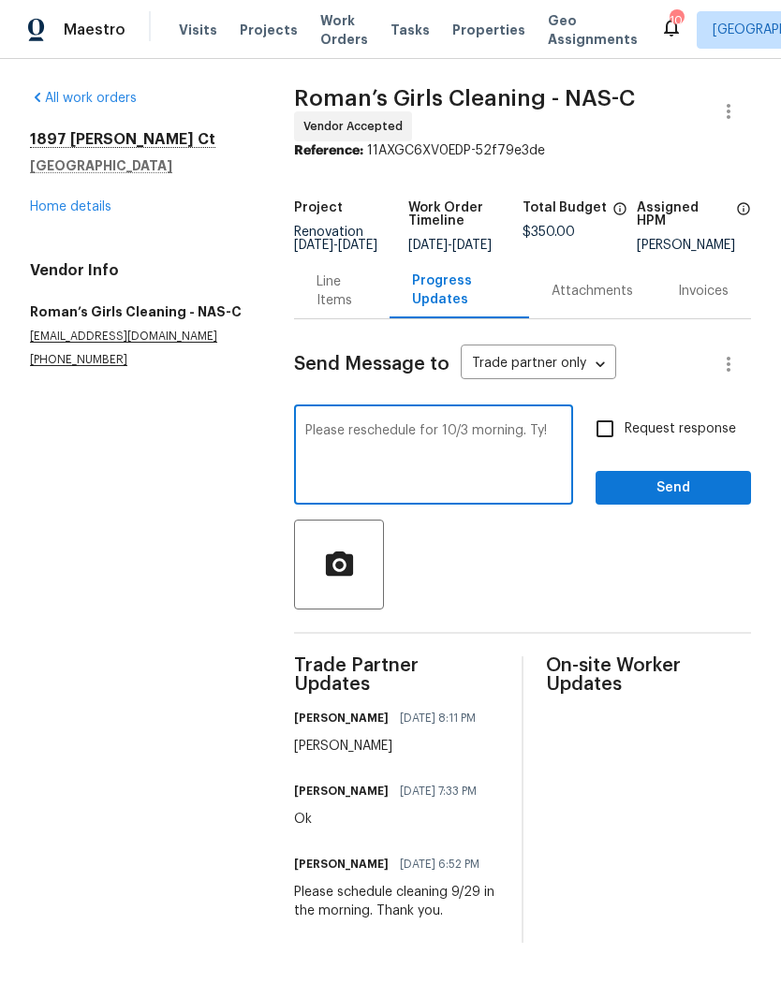
type textarea "Please reschedule for 10/3 morning. Ty!"
click at [689, 476] on span "Send" at bounding box center [672, 487] width 125 height 23
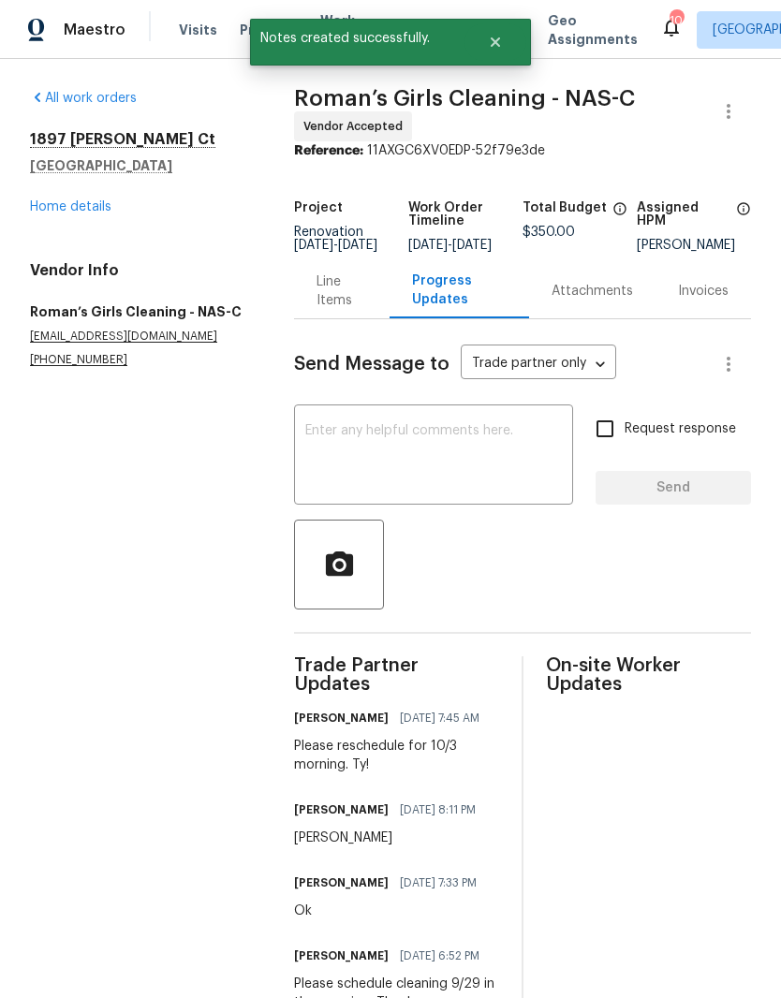
click at [92, 202] on link "Home details" at bounding box center [70, 206] width 81 height 13
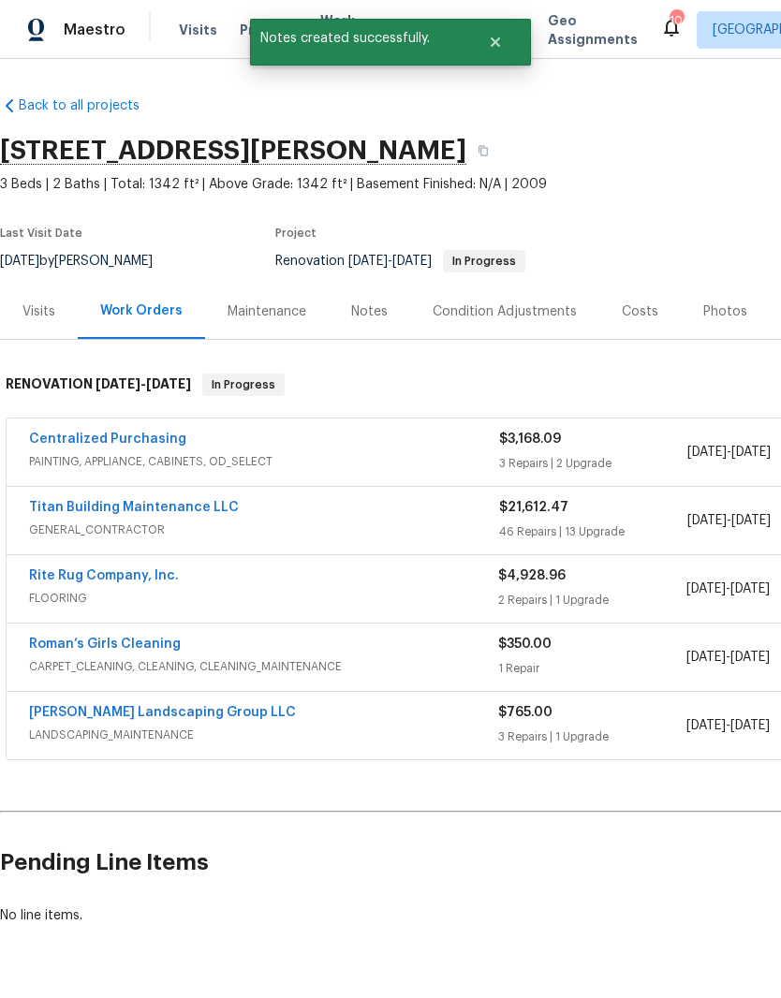
click at [156, 572] on link "Rite Rug Company, Inc." at bounding box center [104, 575] width 150 height 13
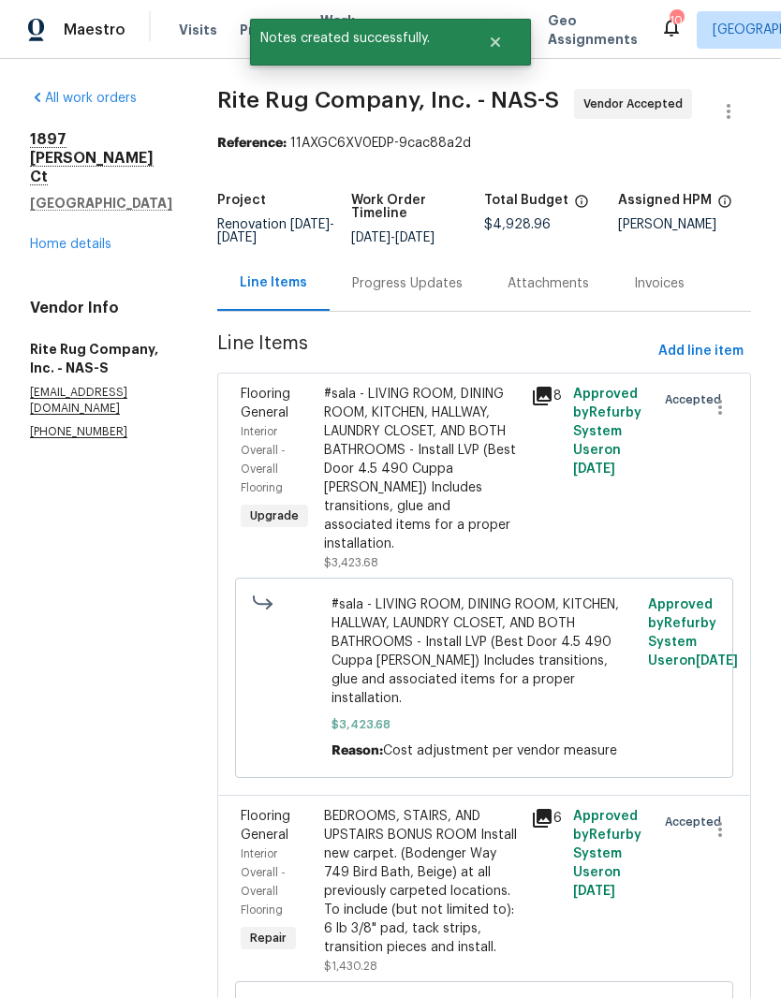
click at [462, 293] on div "Progress Updates" at bounding box center [407, 283] width 110 height 19
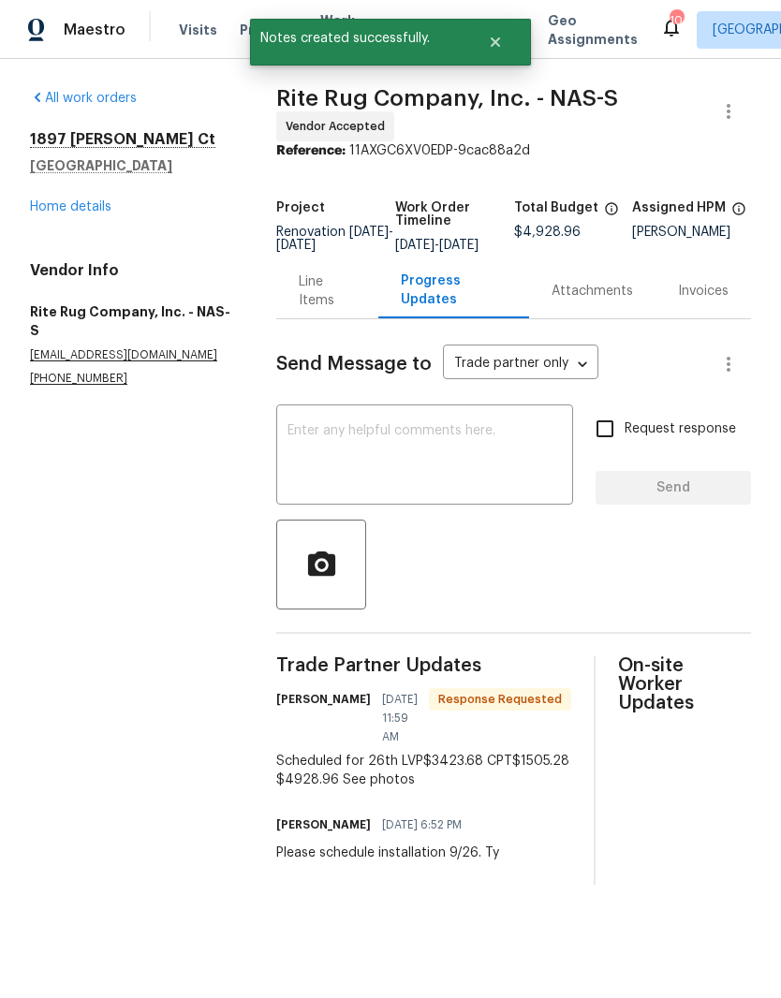
click at [492, 442] on textarea at bounding box center [424, 457] width 274 height 66
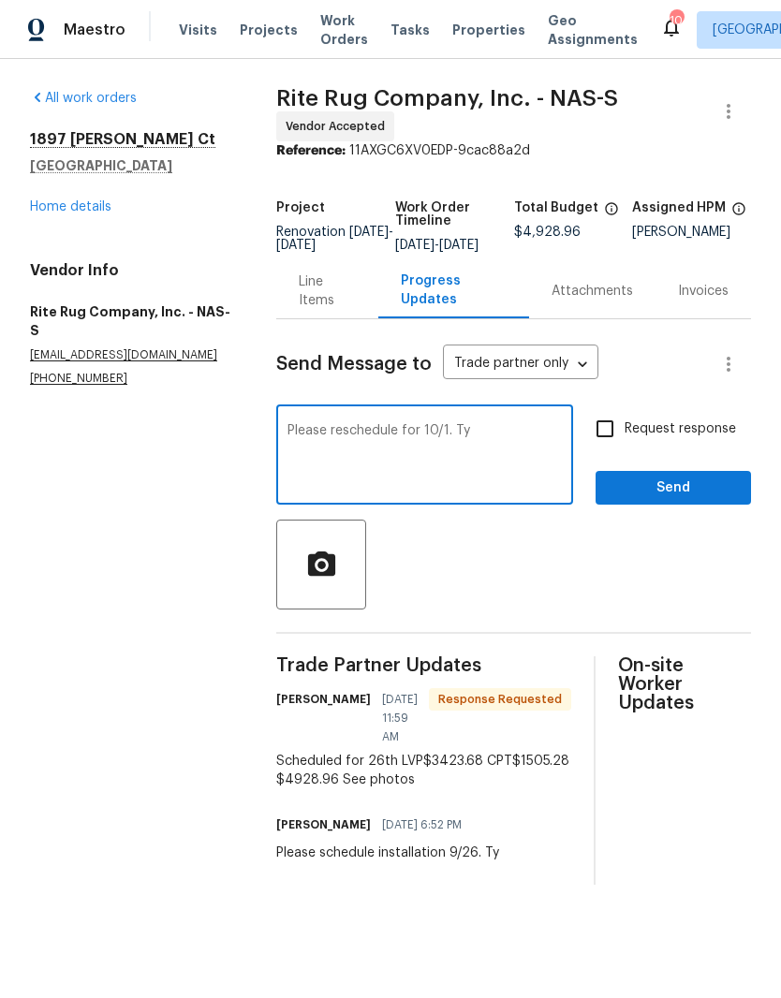
type textarea "Please reschedule for 10/1. Ty"
click at [676, 495] on span "Send" at bounding box center [672, 487] width 125 height 23
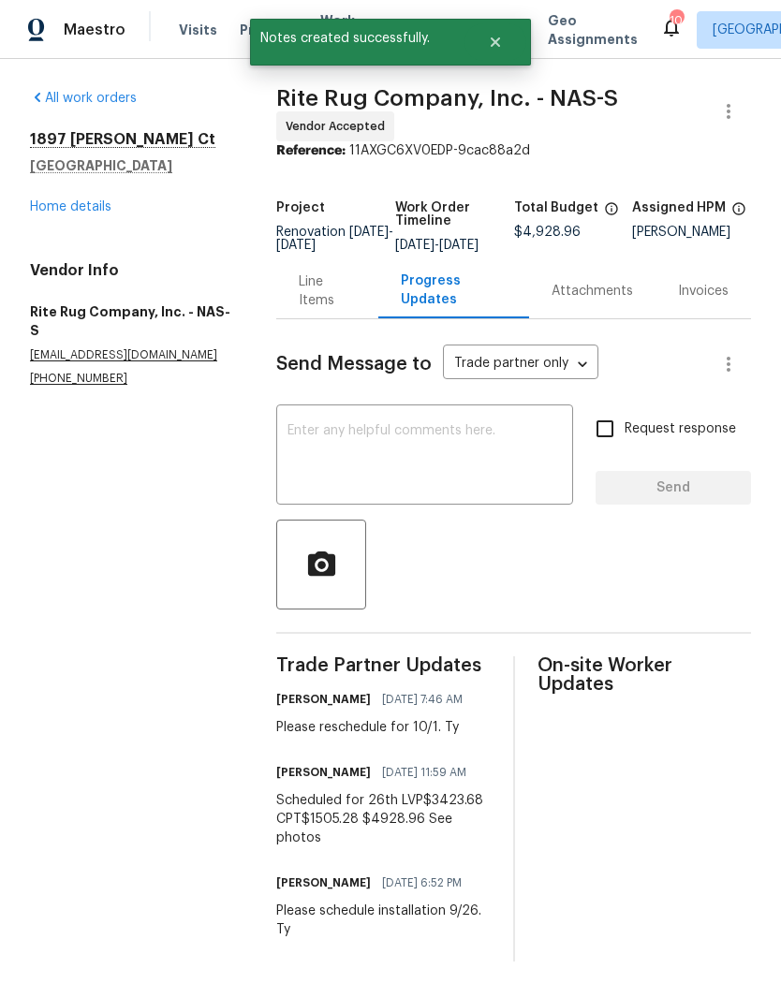
click at [95, 211] on link "Home details" at bounding box center [70, 206] width 81 height 13
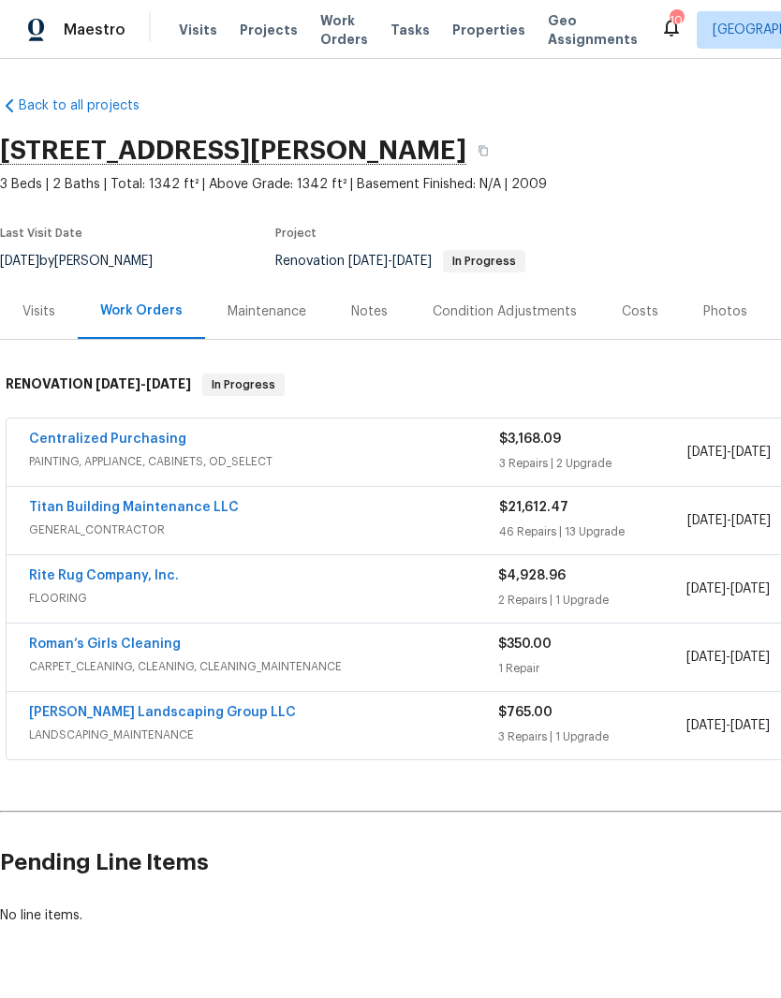
click at [187, 714] on link "[PERSON_NAME] Landscaping Group LLC" at bounding box center [162, 712] width 267 height 13
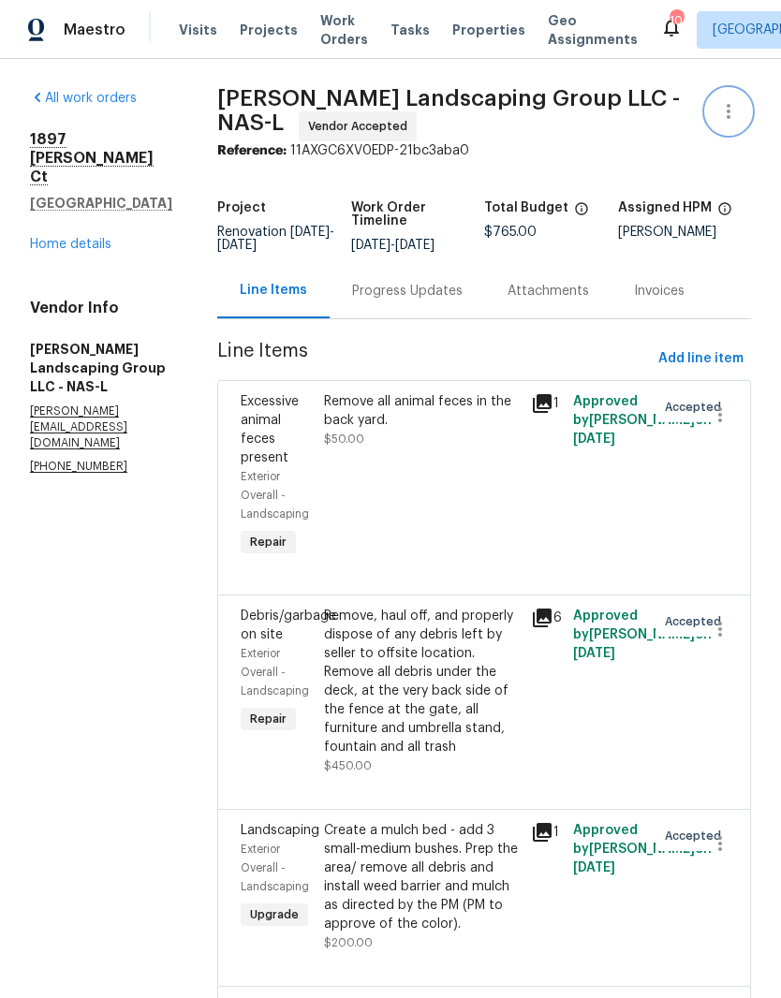
click at [736, 110] on icon "button" at bounding box center [728, 111] width 22 height 22
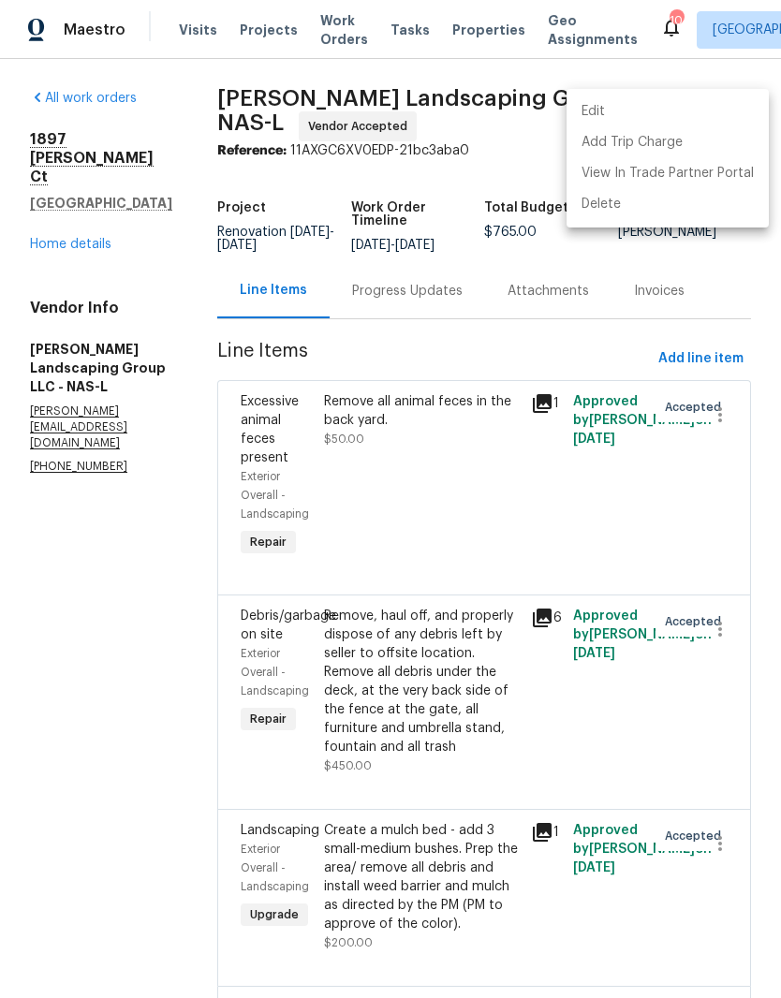
click at [629, 108] on li "Edit" at bounding box center [667, 111] width 202 height 31
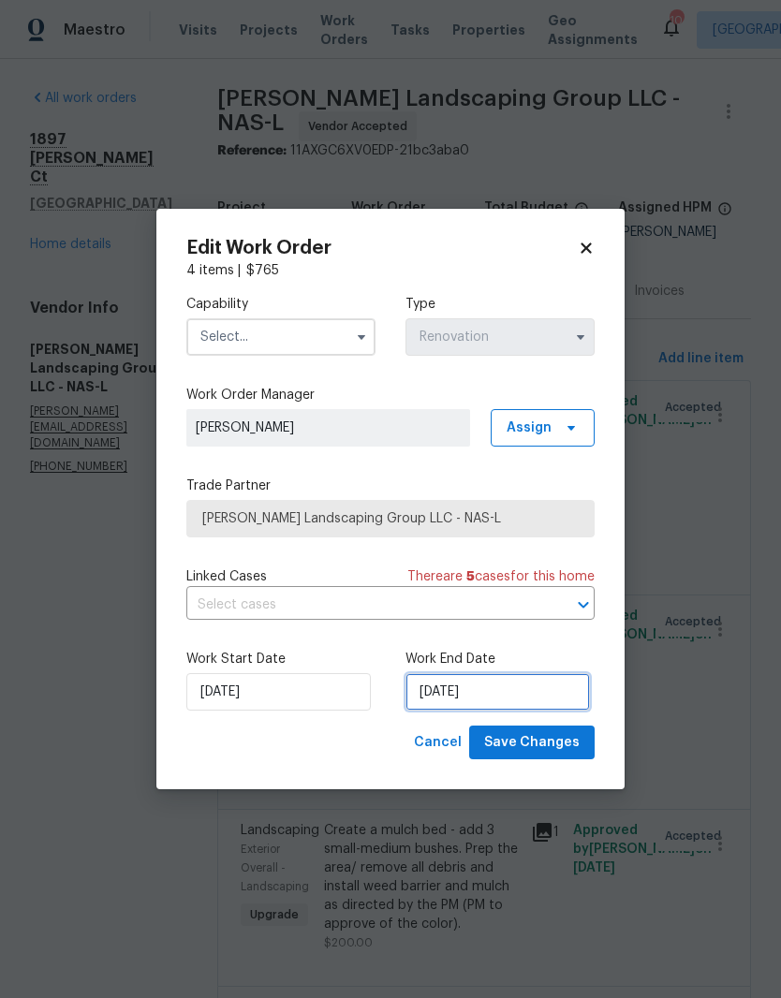
click at [495, 690] on input "[DATE]" at bounding box center [497, 691] width 184 height 37
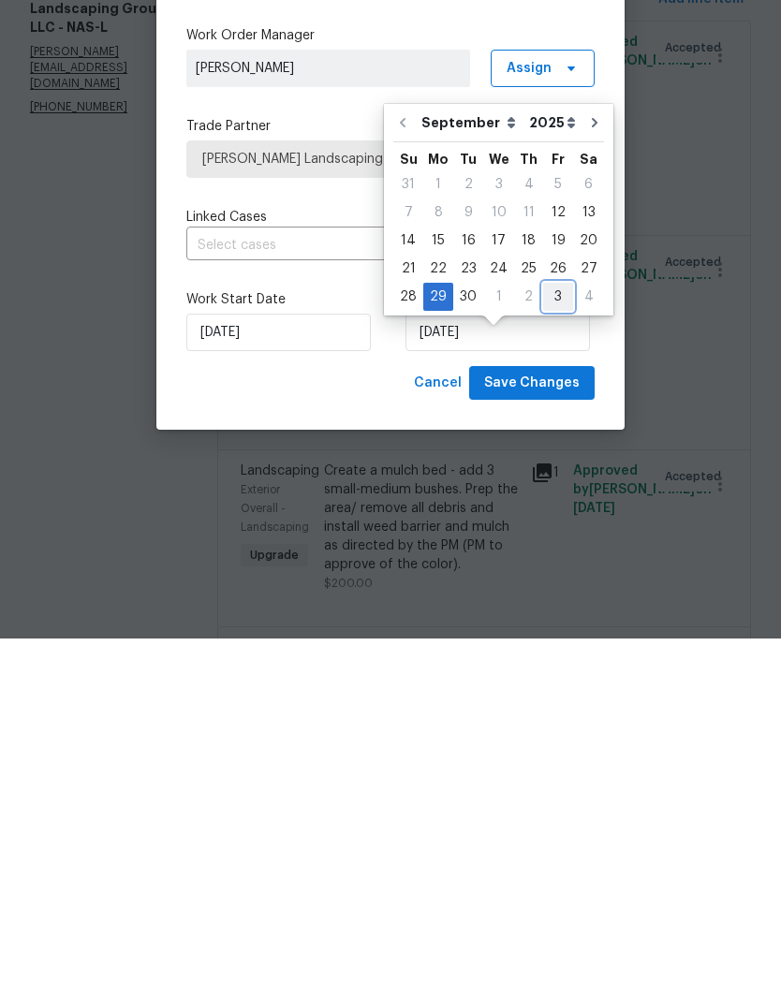
click at [558, 643] on div "3" at bounding box center [558, 656] width 30 height 26
type input "[DATE]"
select select "9"
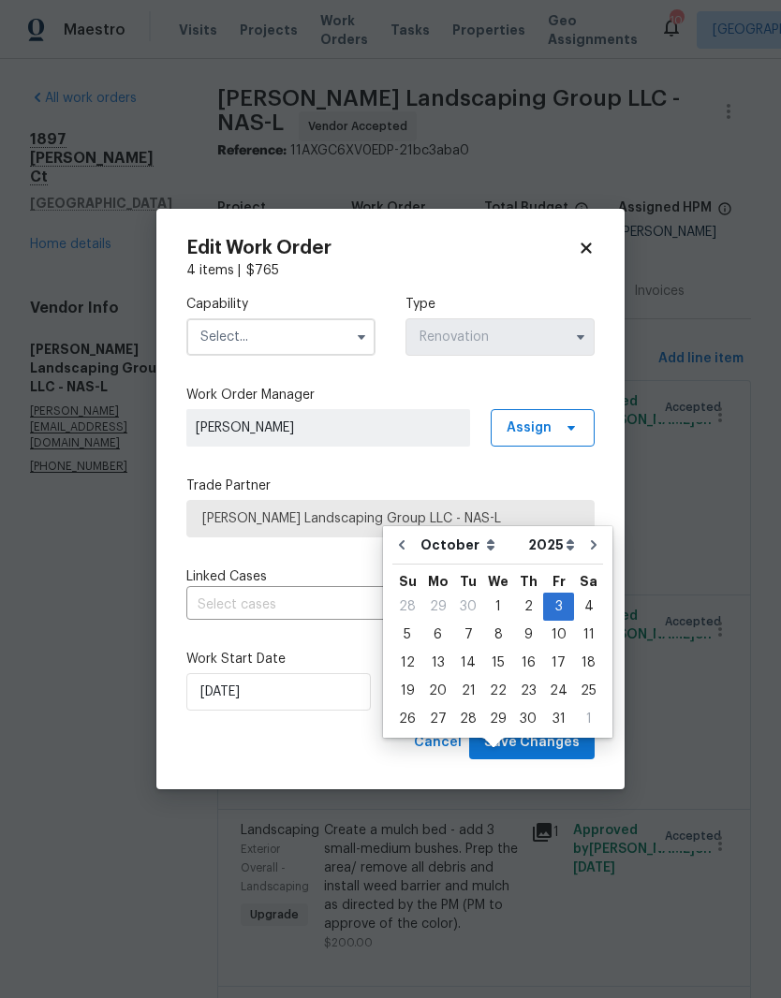
click at [332, 336] on input "text" at bounding box center [280, 336] width 189 height 37
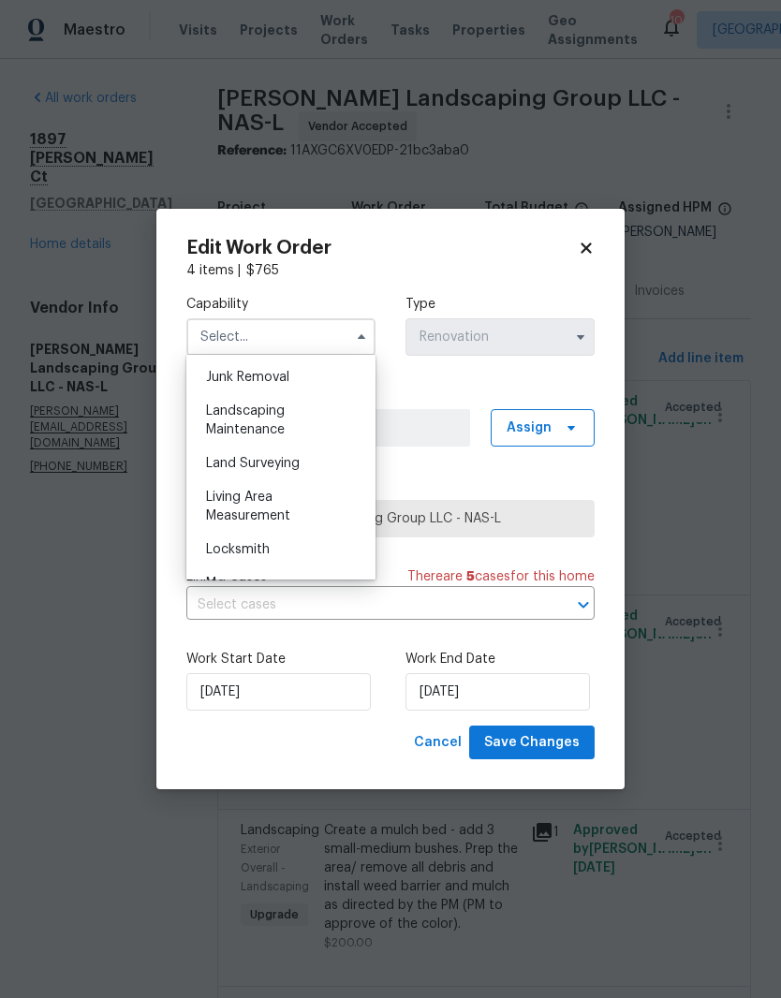
scroll to position [1166, 0]
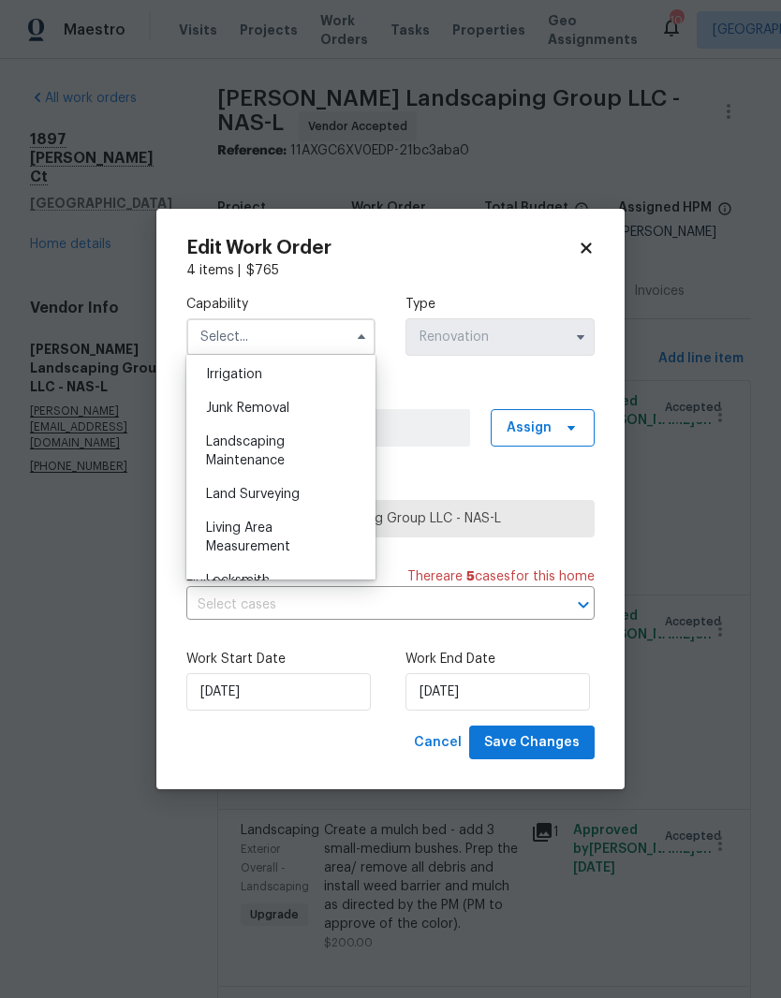
click at [281, 451] on div "Landscaping Maintenance" at bounding box center [281, 451] width 180 height 52
type input "Landscaping Maintenance"
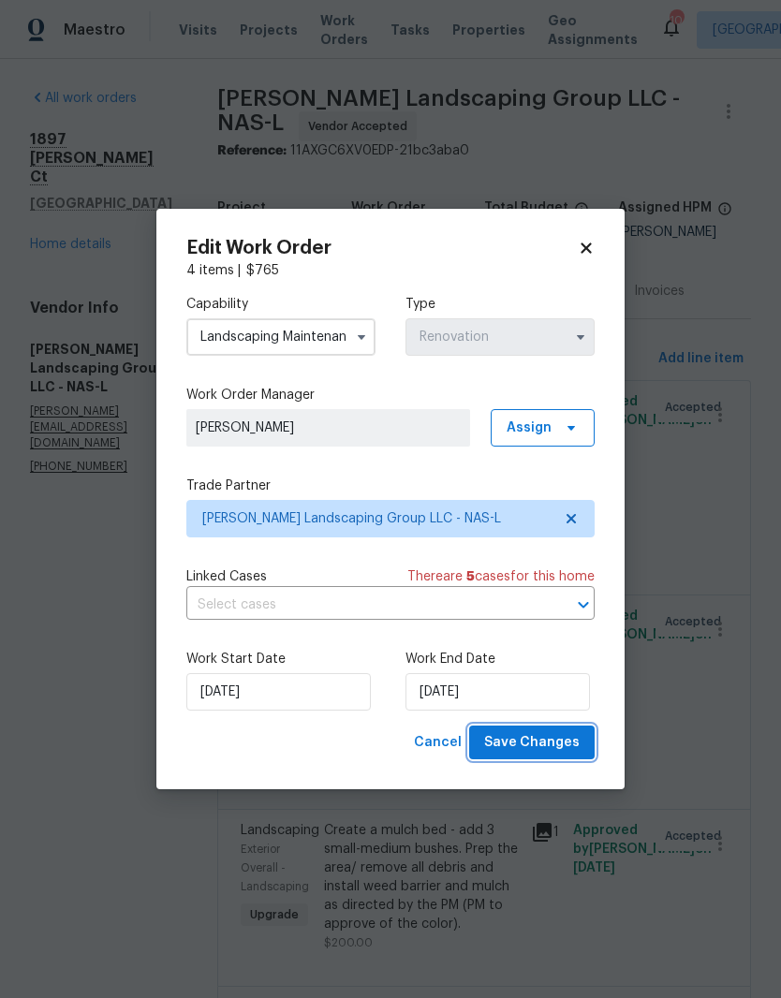
click at [555, 741] on span "Save Changes" at bounding box center [531, 742] width 95 height 23
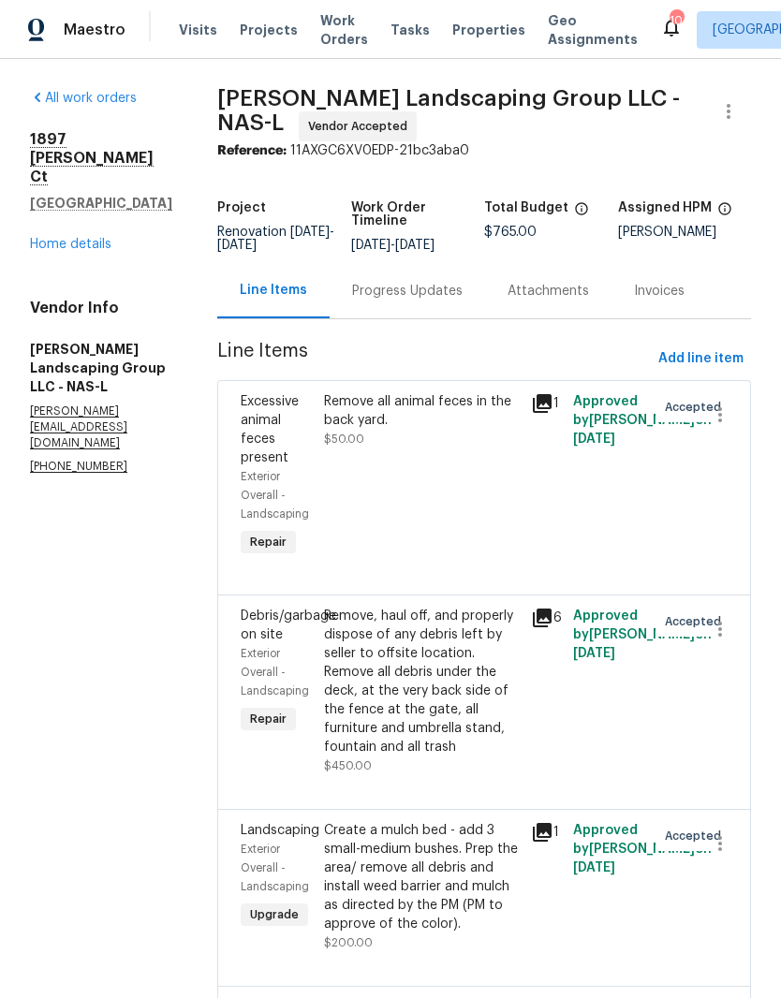
click at [462, 282] on div "Progress Updates" at bounding box center [407, 291] width 110 height 19
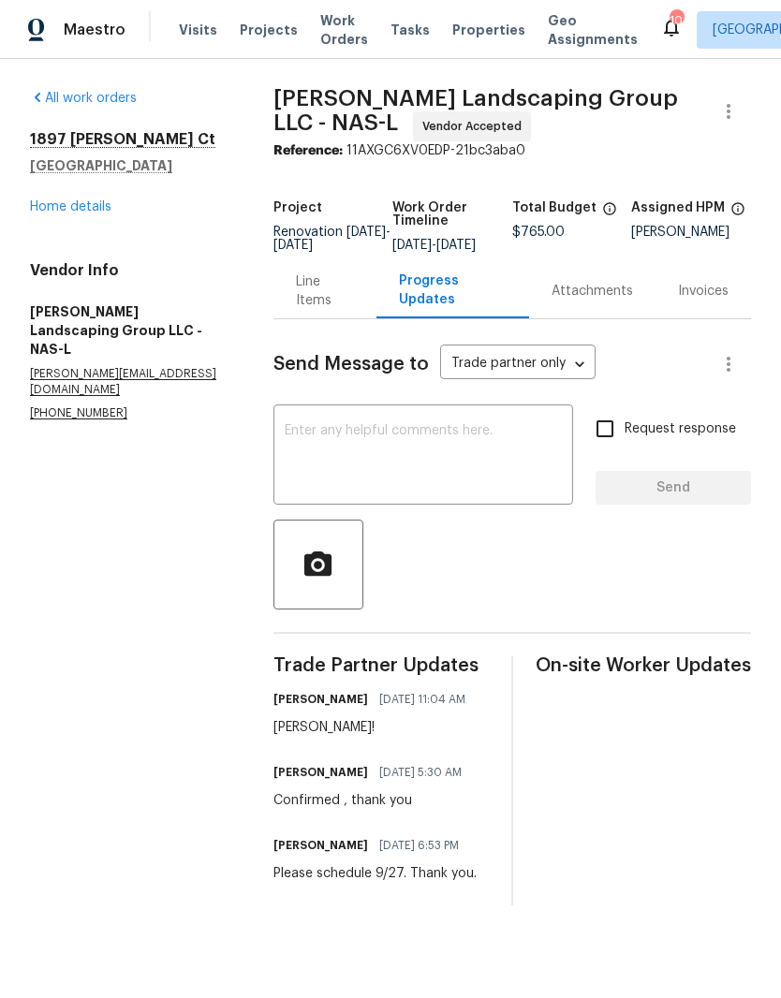
scroll to position [7, 0]
click at [441, 432] on textarea at bounding box center [423, 457] width 277 height 66
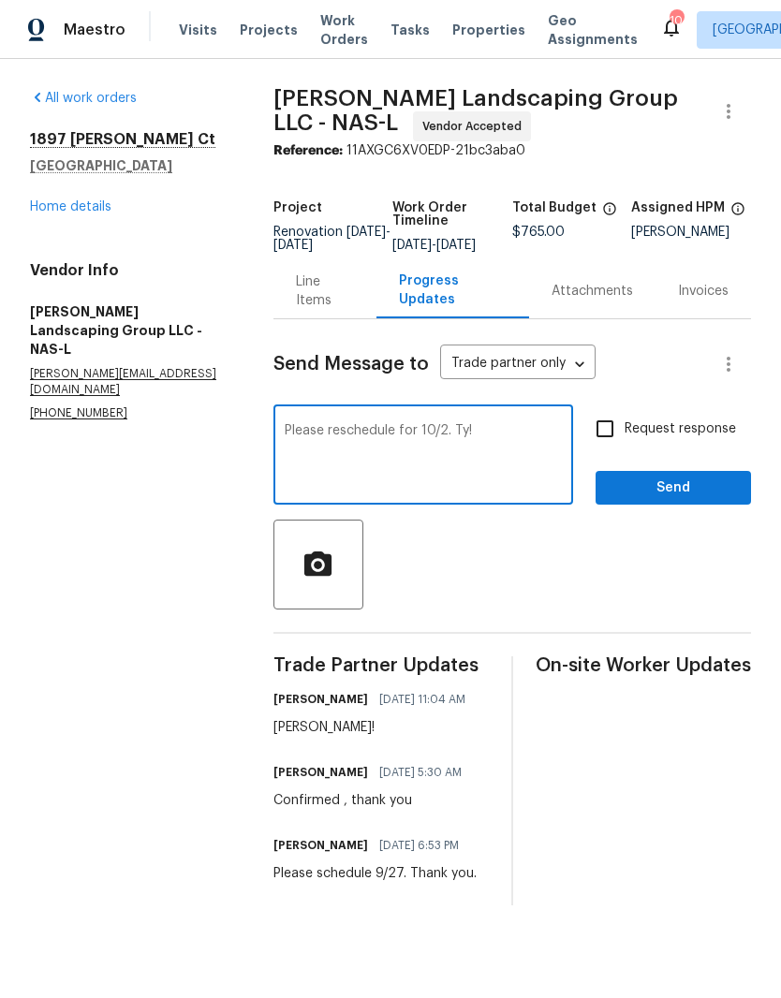
type textarea "Please reschedule for 10/2. Ty!"
click at [699, 493] on span "Send" at bounding box center [672, 487] width 125 height 23
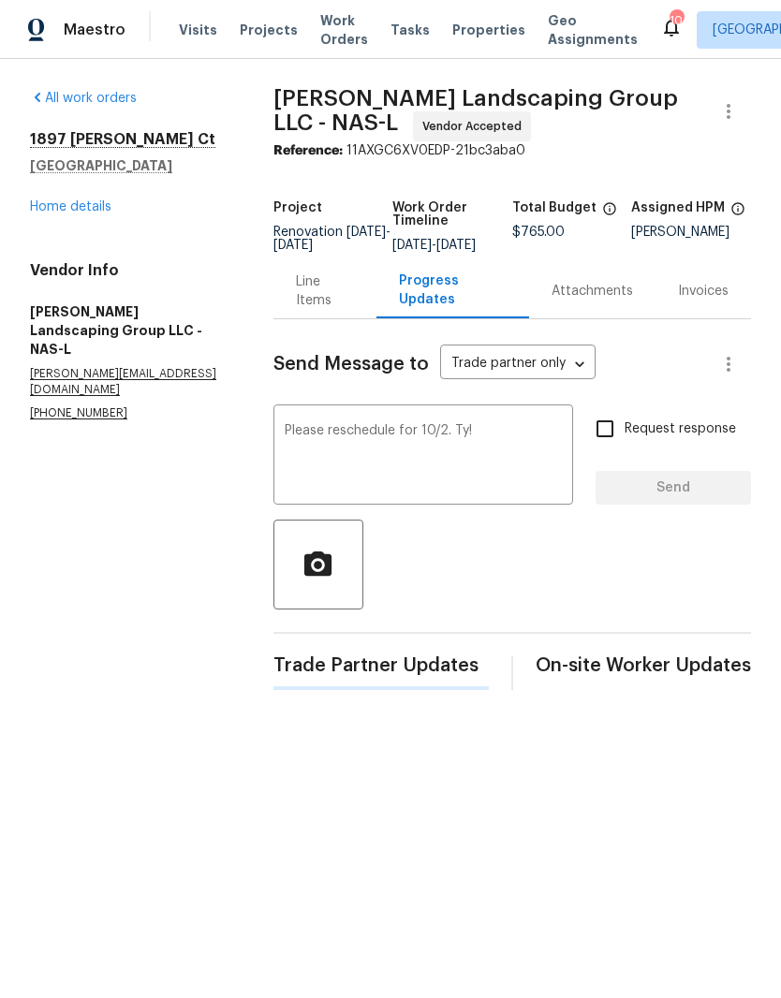
scroll to position [0, 0]
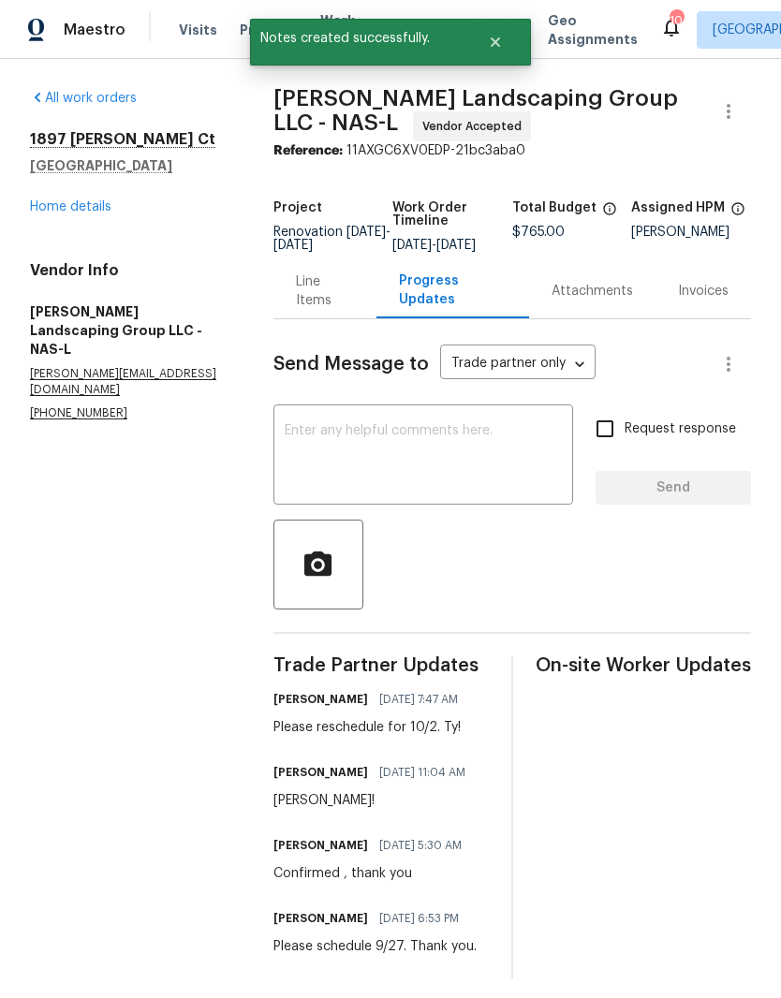
click at [88, 210] on link "Home details" at bounding box center [70, 206] width 81 height 13
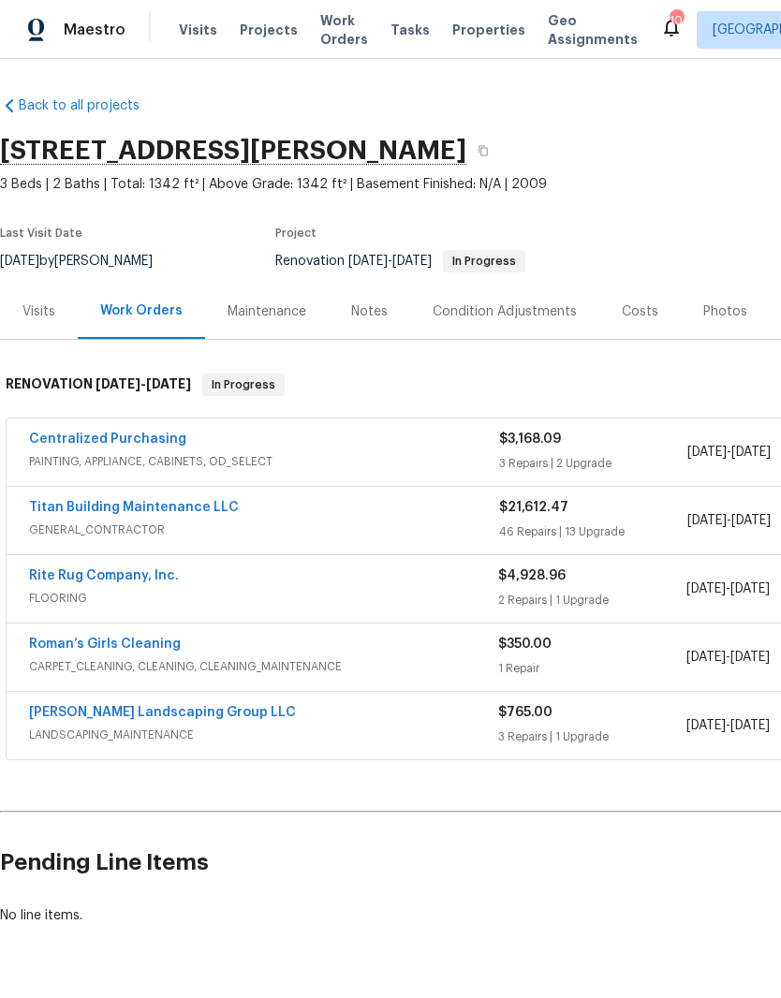
click at [378, 308] on div "Notes" at bounding box center [369, 311] width 36 height 19
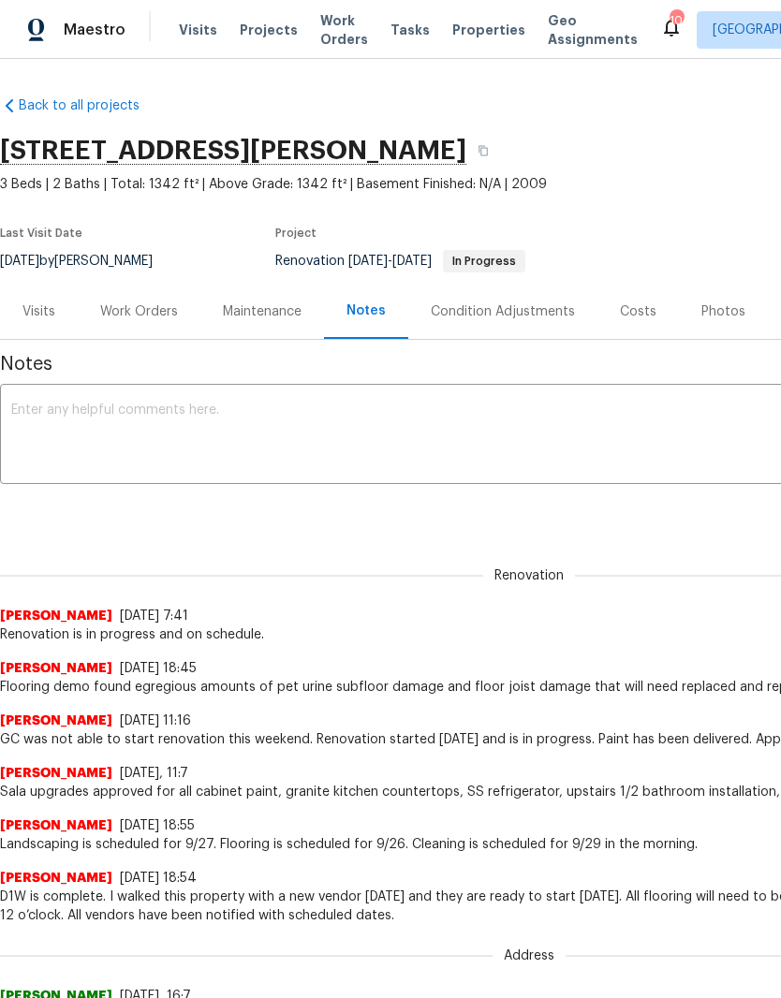
click at [153, 313] on div "Work Orders" at bounding box center [139, 311] width 78 height 19
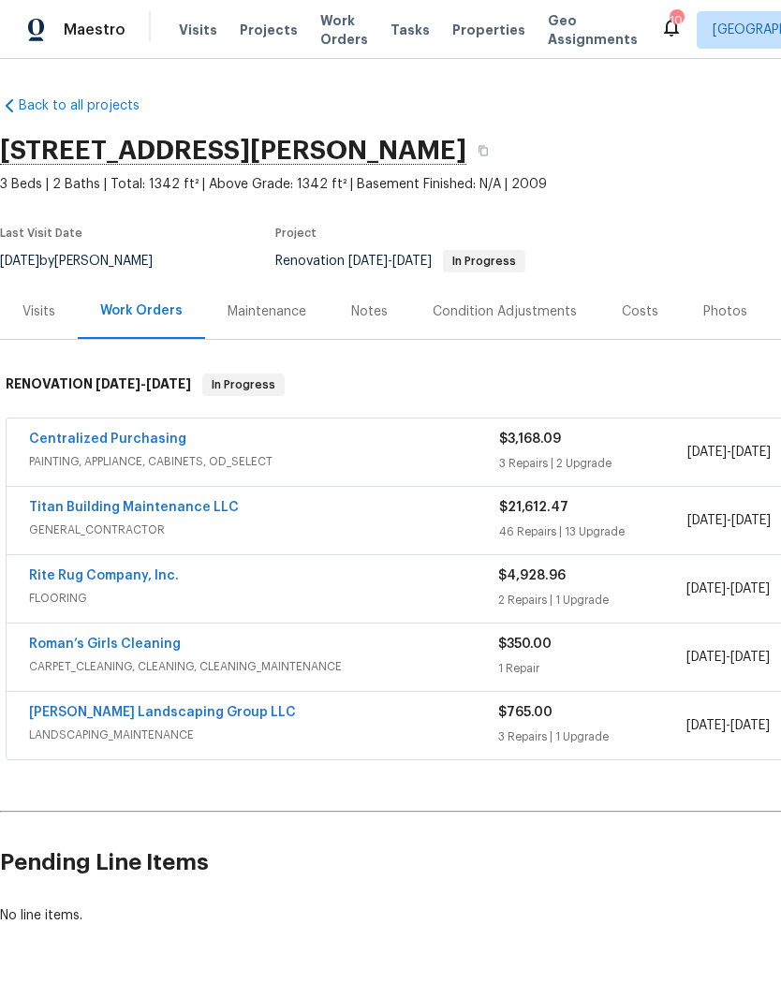
click at [198, 510] on link "Titan Building Maintenance LLC" at bounding box center [134, 507] width 210 height 13
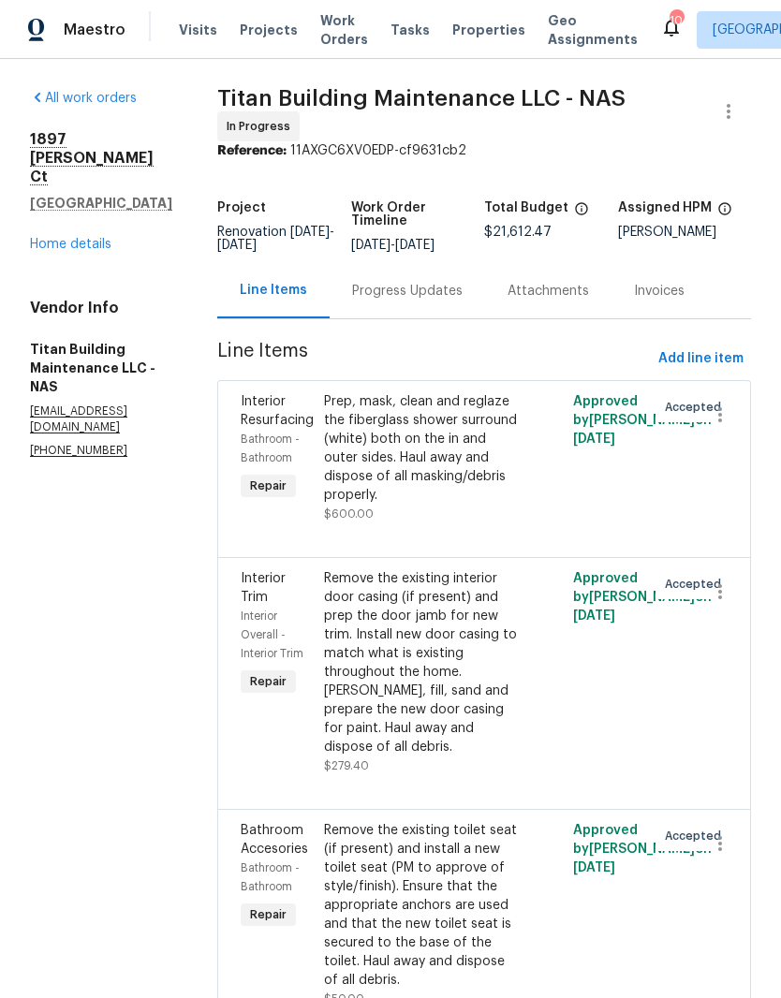
click at [405, 287] on div "Progress Updates" at bounding box center [407, 291] width 110 height 19
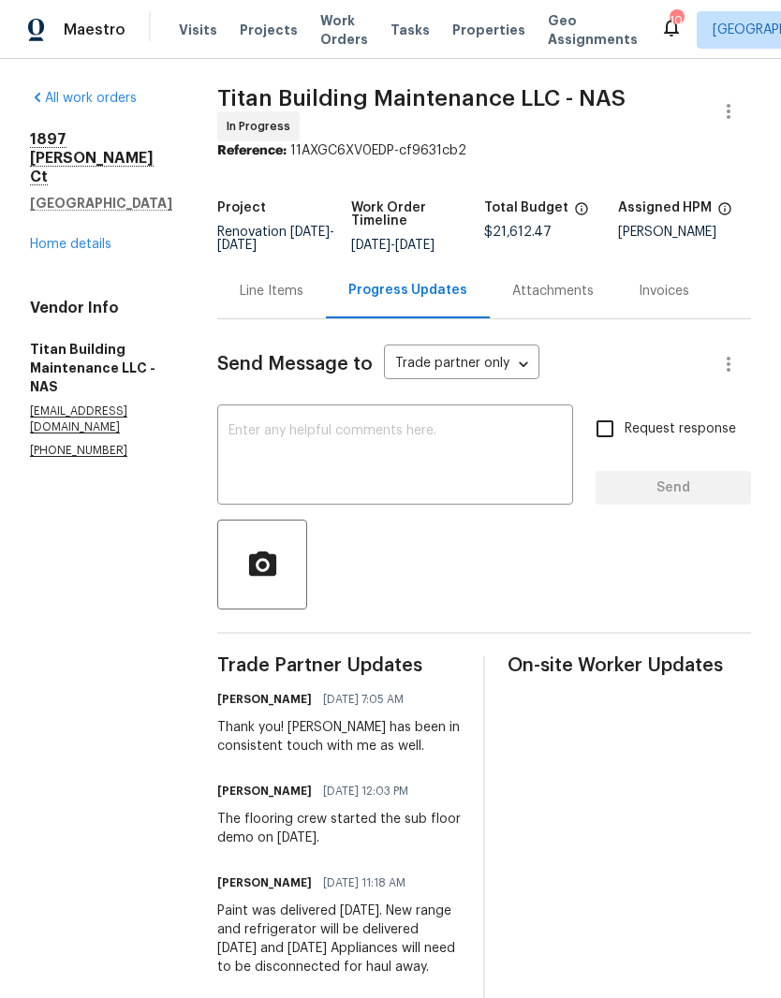
click at [363, 435] on textarea at bounding box center [394, 457] width 333 height 66
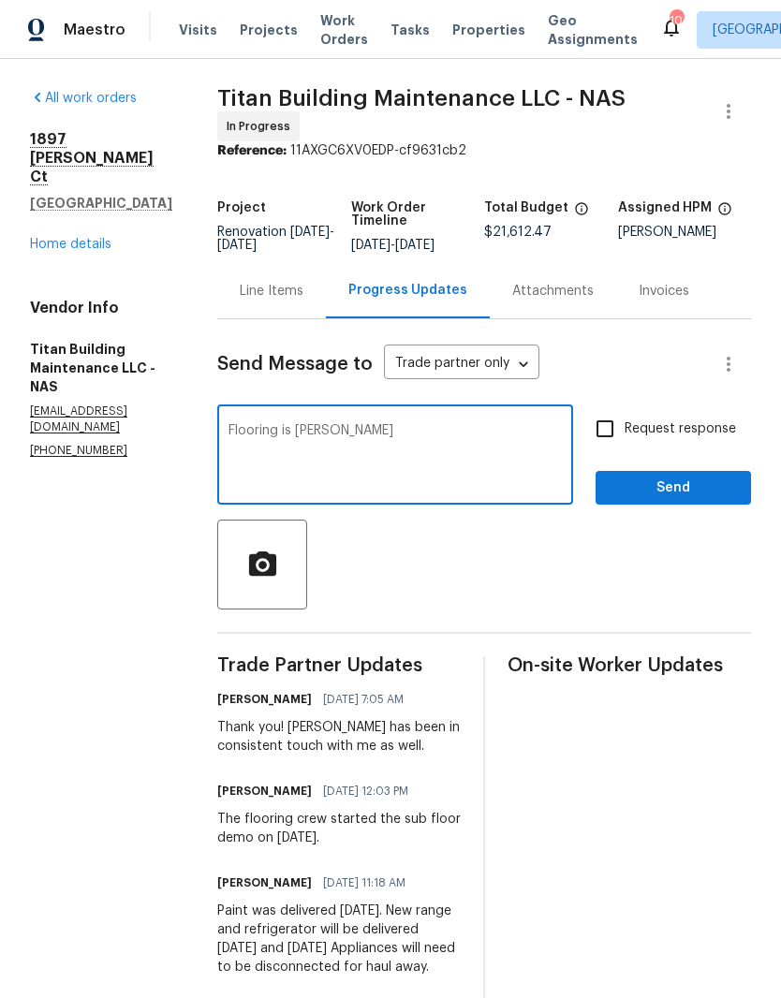
click at [370, 438] on textarea "Flooring is [PERSON_NAME]" at bounding box center [394, 457] width 333 height 66
type textarea "Flooring is reschedule for 10/1. Landscaping is rescheduled for 10/2. Cleaning …"
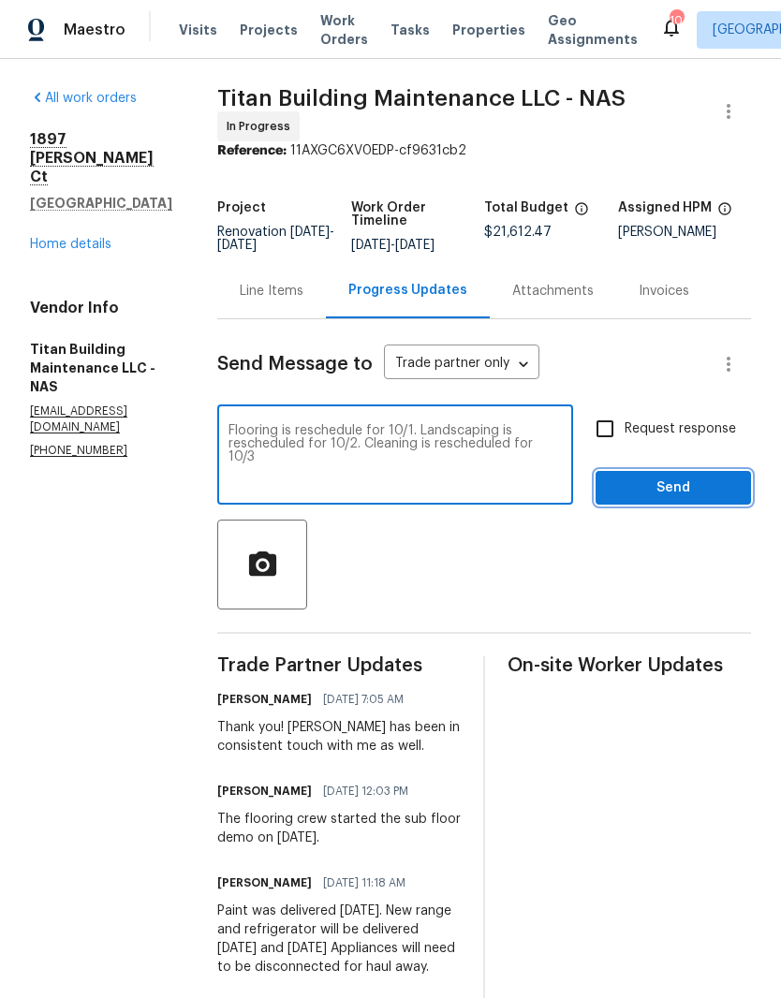
click at [686, 478] on span "Send" at bounding box center [672, 487] width 125 height 23
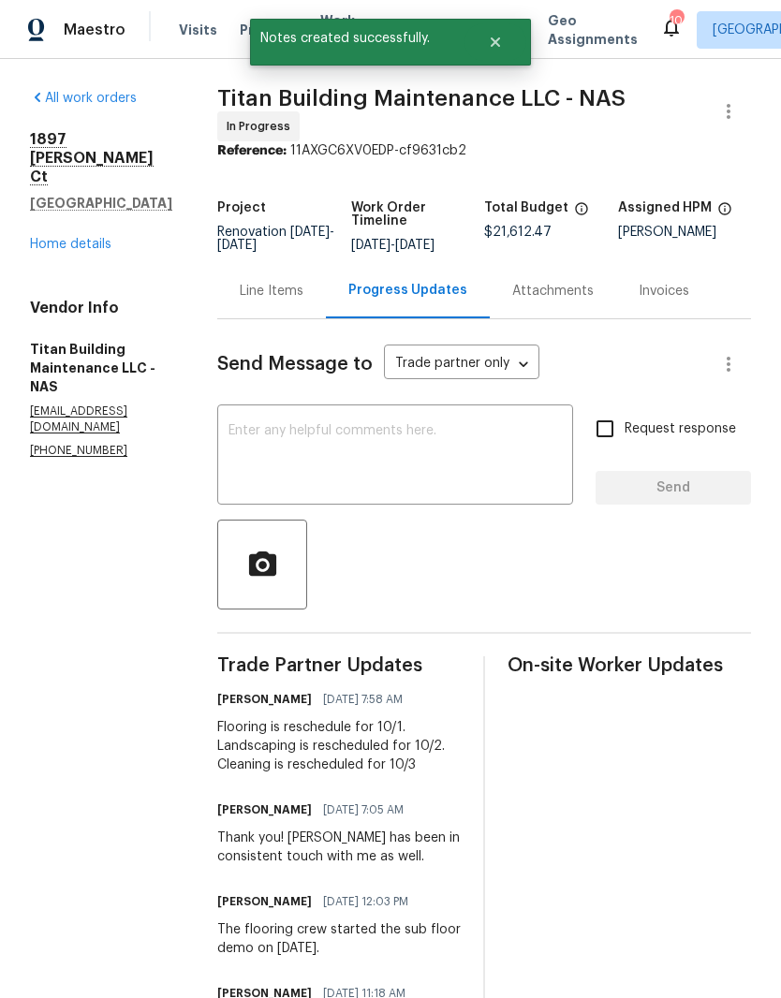
click at [95, 238] on link "Home details" at bounding box center [70, 244] width 81 height 13
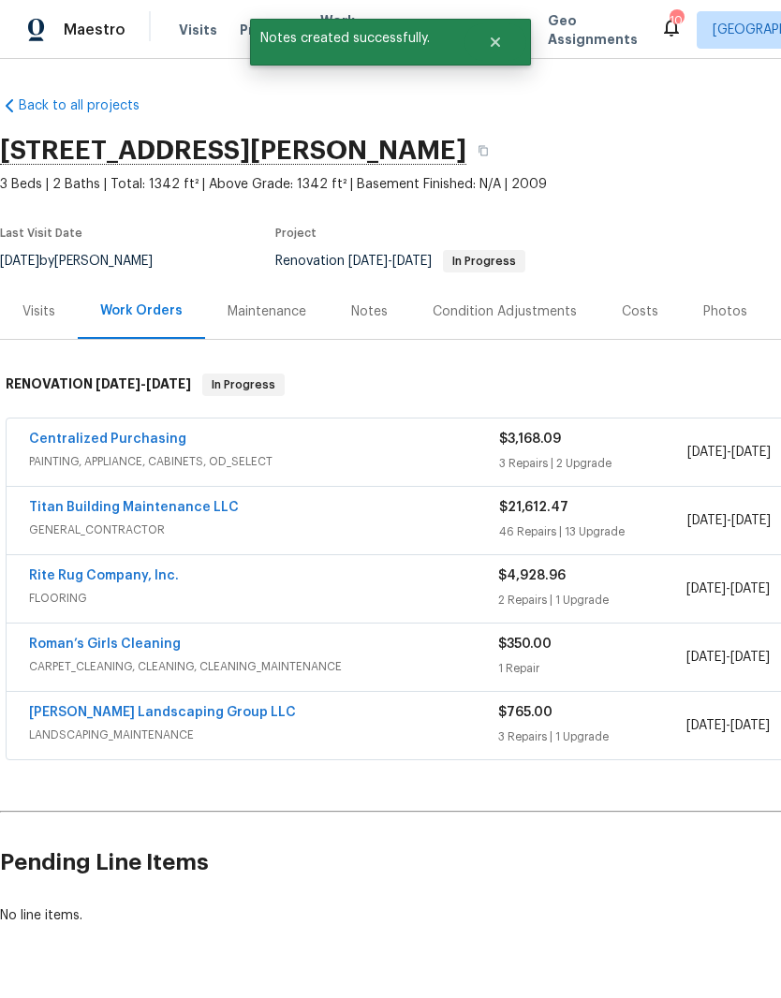
click at [197, 512] on link "Titan Building Maintenance LLC" at bounding box center [134, 507] width 210 height 13
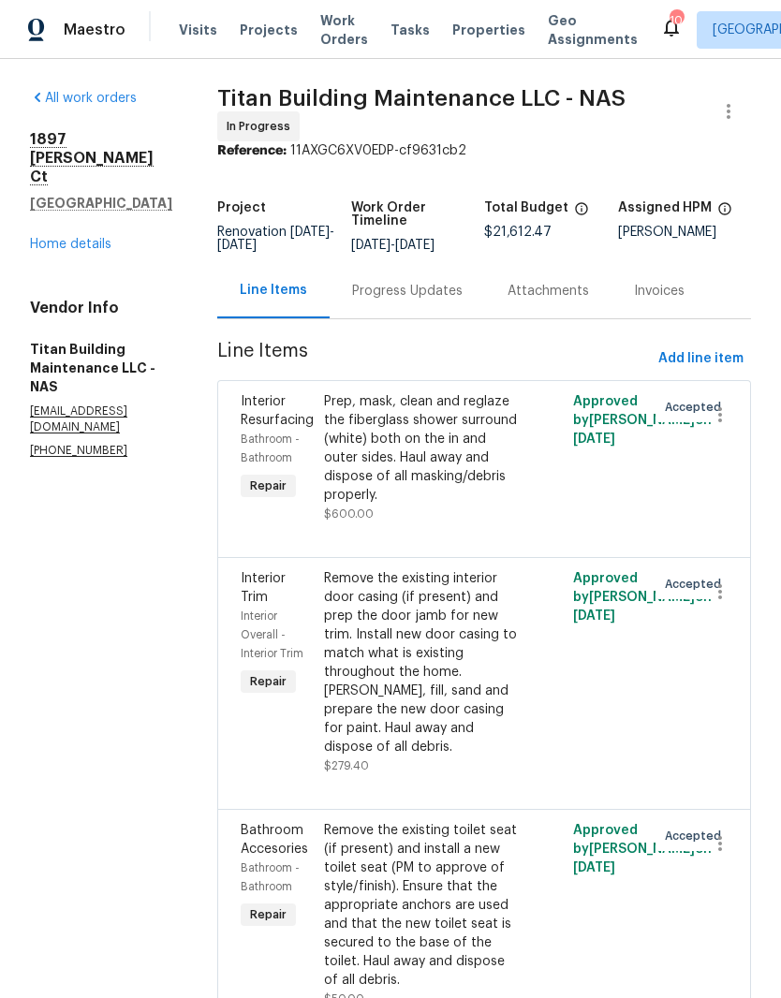
click at [90, 249] on link "Home details" at bounding box center [70, 244] width 81 height 13
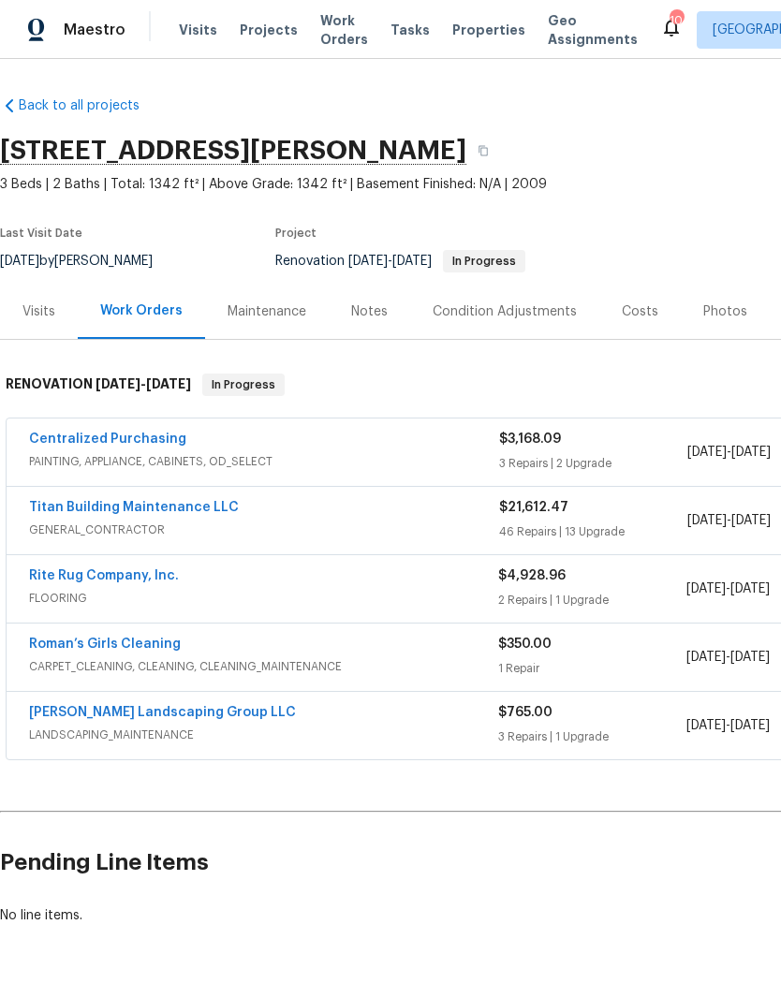
click at [200, 509] on link "Titan Building Maintenance LLC" at bounding box center [134, 507] width 210 height 13
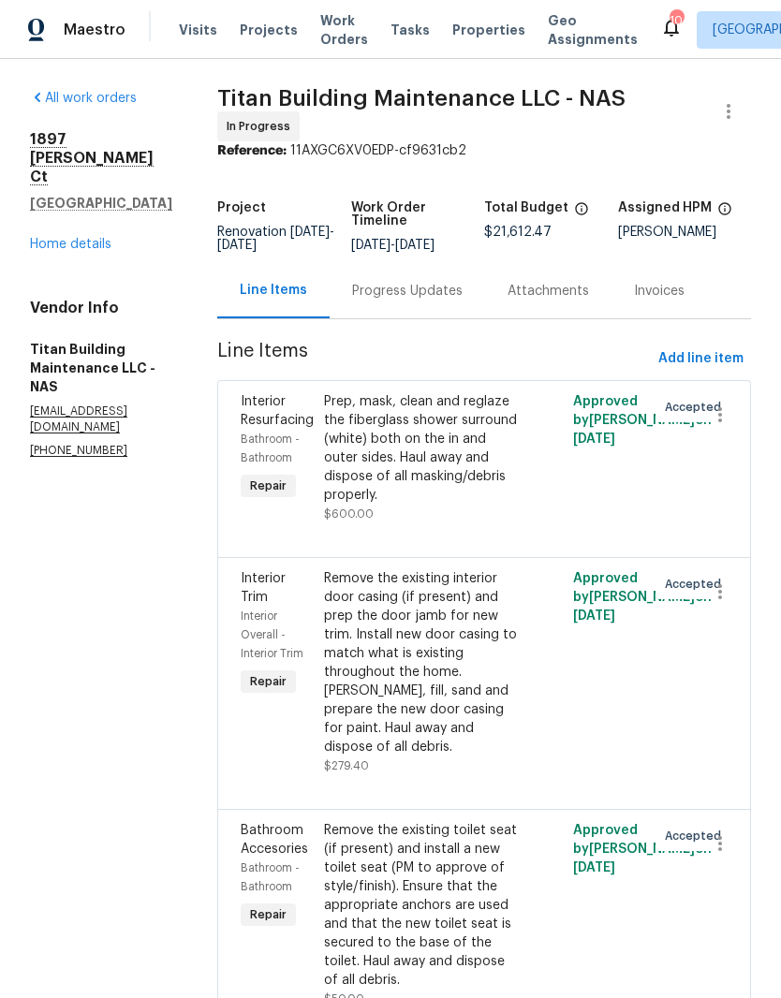
click at [411, 289] on div "Progress Updates" at bounding box center [407, 291] width 110 height 19
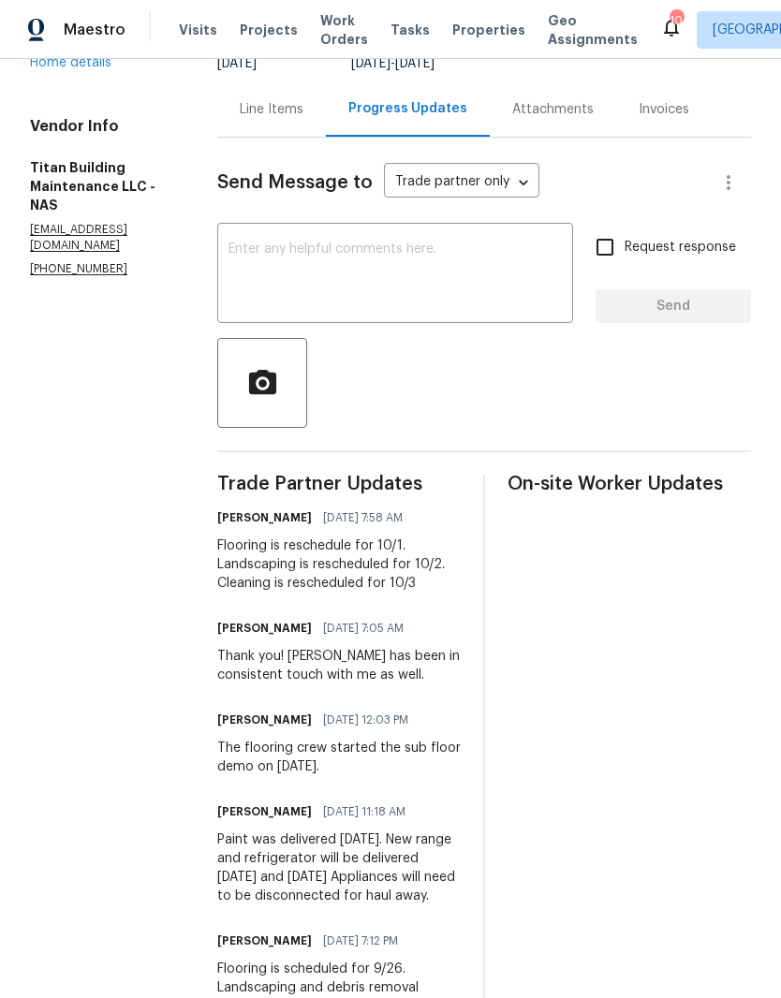
scroll to position [188, 0]
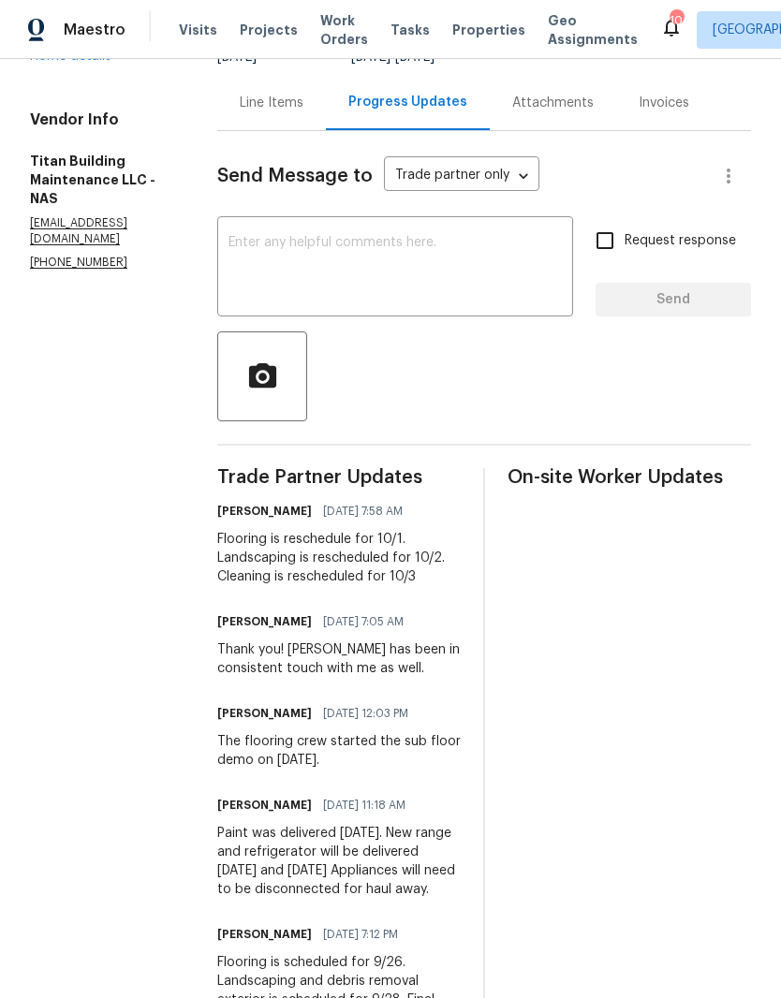
click at [270, 100] on div "Line Items" at bounding box center [272, 103] width 64 height 19
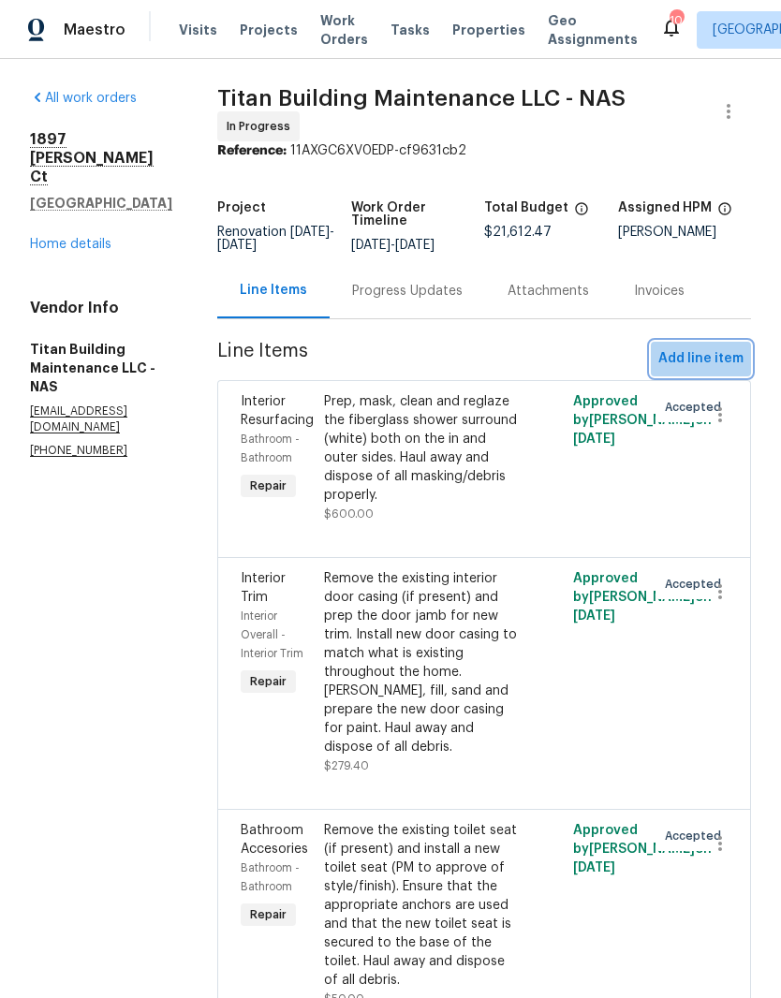
click at [708, 357] on span "Add line item" at bounding box center [700, 358] width 85 height 23
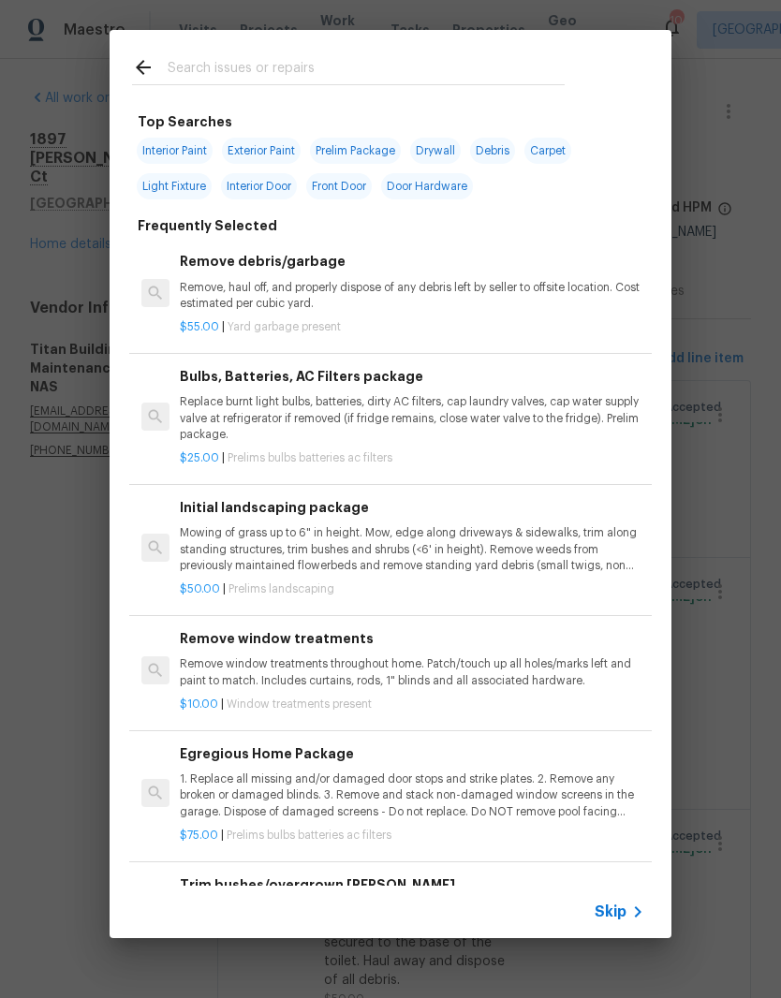
click at [312, 58] on input "text" at bounding box center [366, 70] width 397 height 28
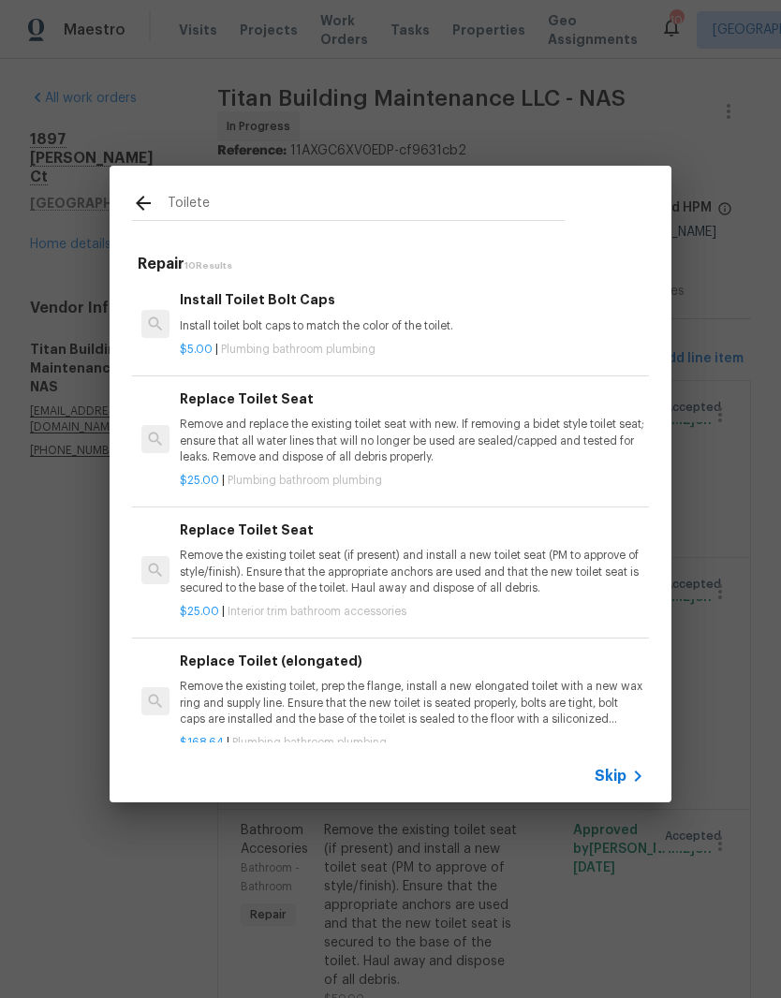
type input "Toilet"
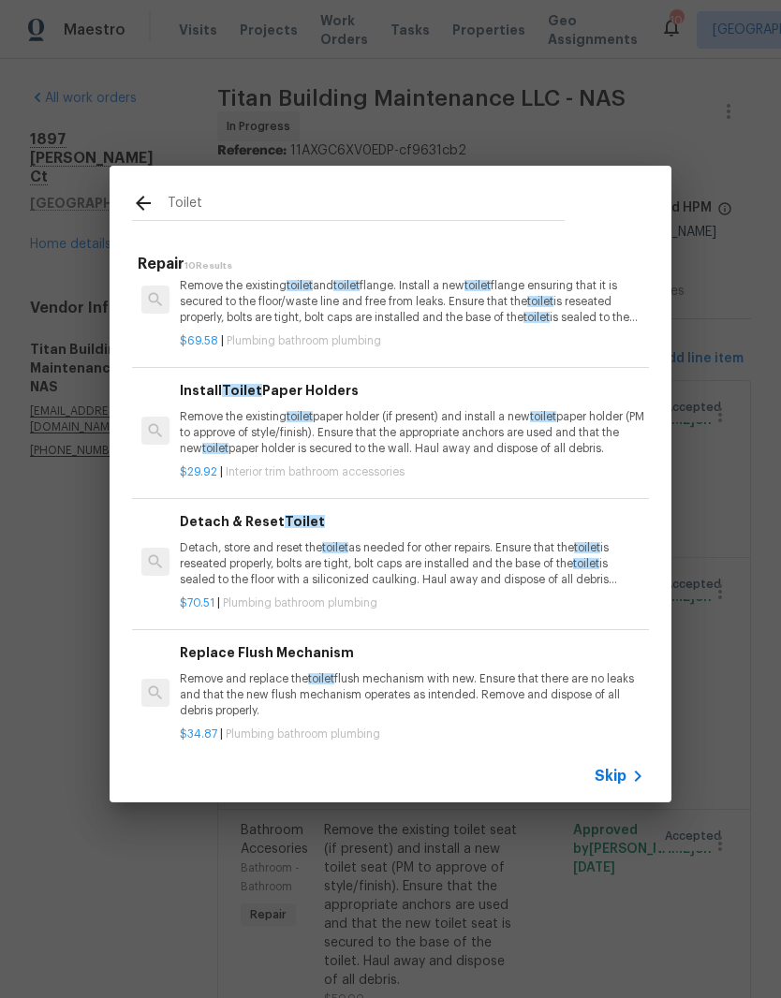
scroll to position [702, 3]
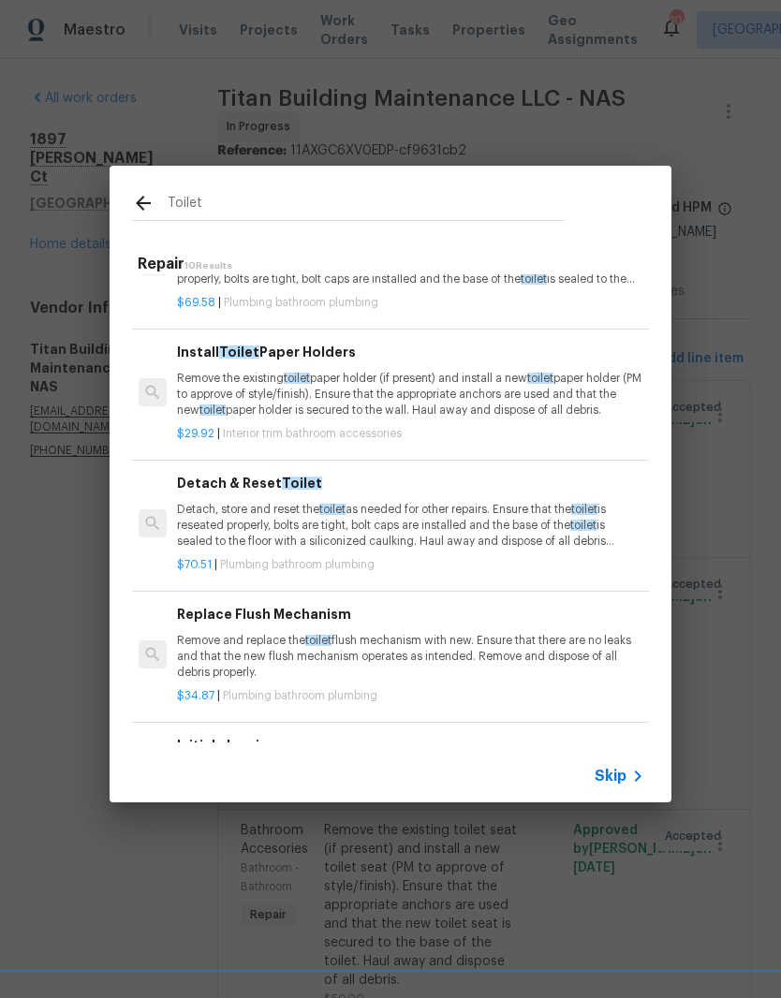
click at [411, 513] on p "Detach, store and reset the toilet as needed for other repairs. Ensure that the…" at bounding box center [409, 526] width 464 height 48
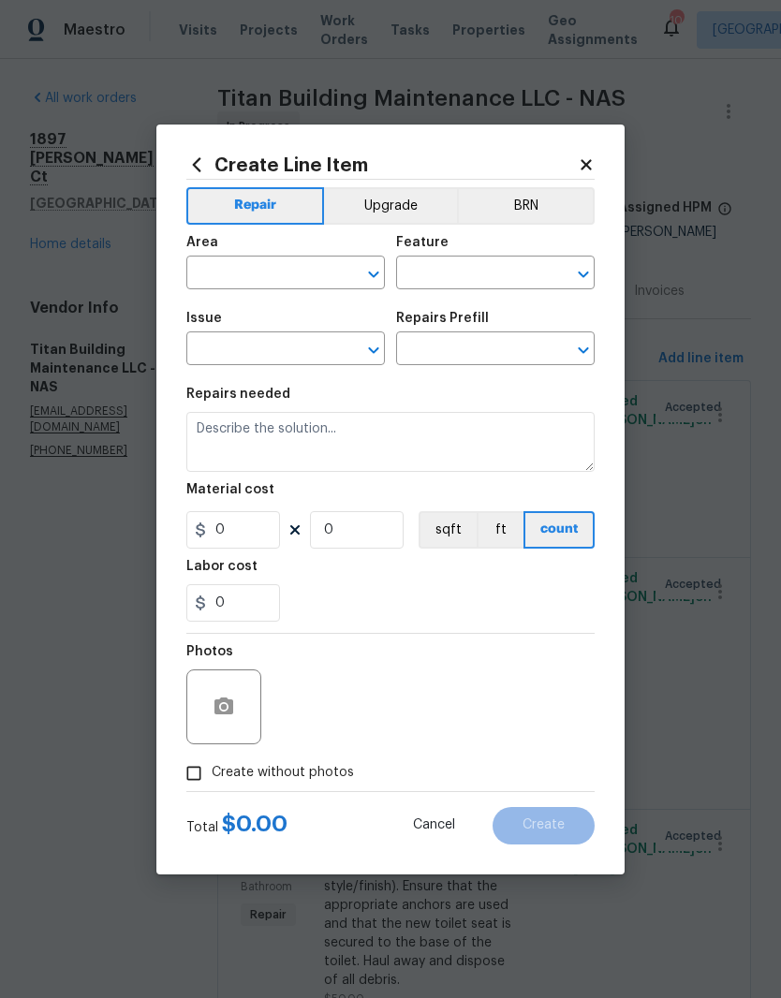
type input "Plumbing"
type input "Bathroom Plumbing"
type textarea "Detach, store and reset the toilet as needed for other repairs. Ensure that the…"
type input "1"
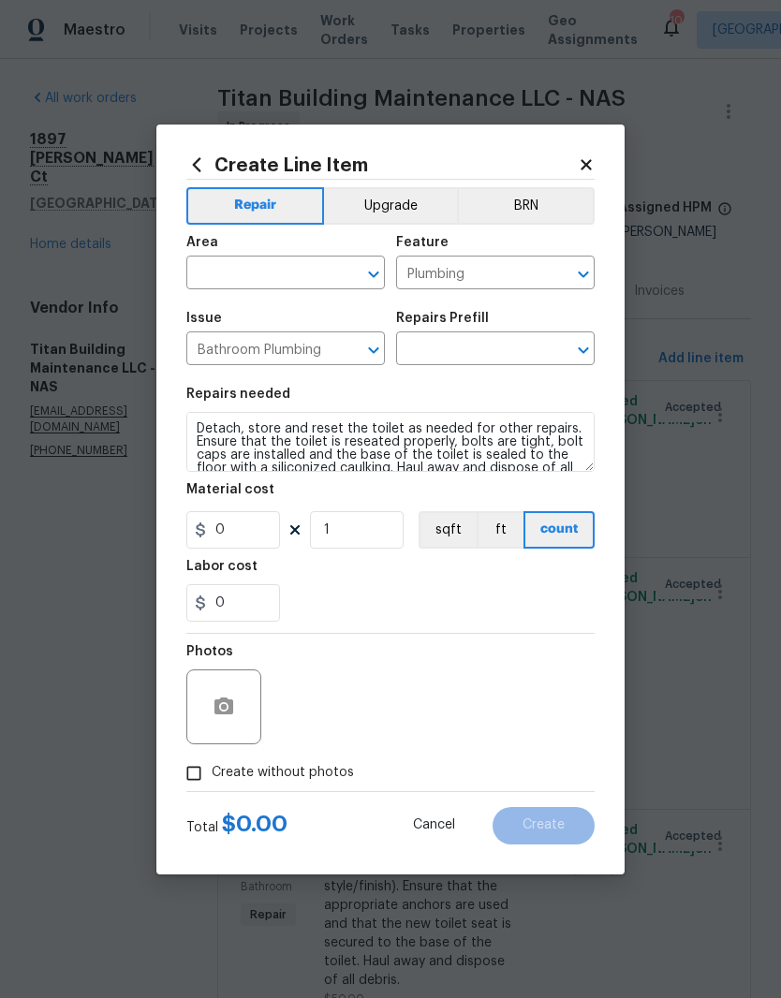
type input "Detach & Reset Toilet $70.51"
type input "70.51"
click at [331, 268] on input "text" at bounding box center [259, 274] width 146 height 29
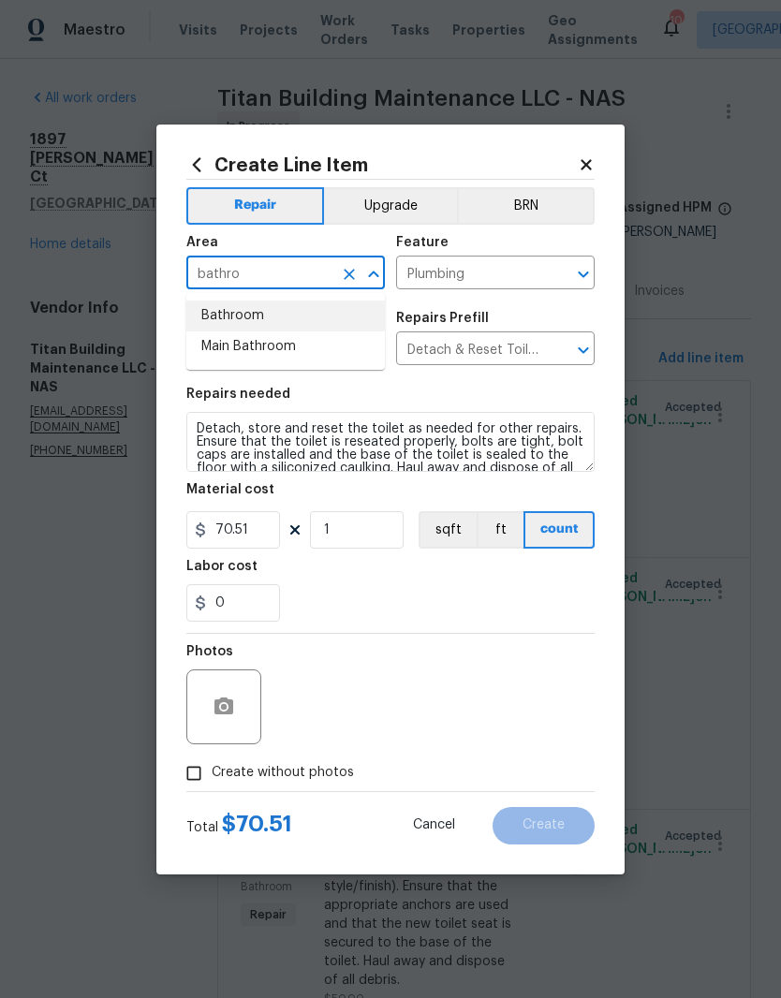
click at [255, 315] on li "Bathroom" at bounding box center [285, 315] width 198 height 31
type input "Bathroom"
click at [358, 523] on input "1" at bounding box center [357, 529] width 94 height 37
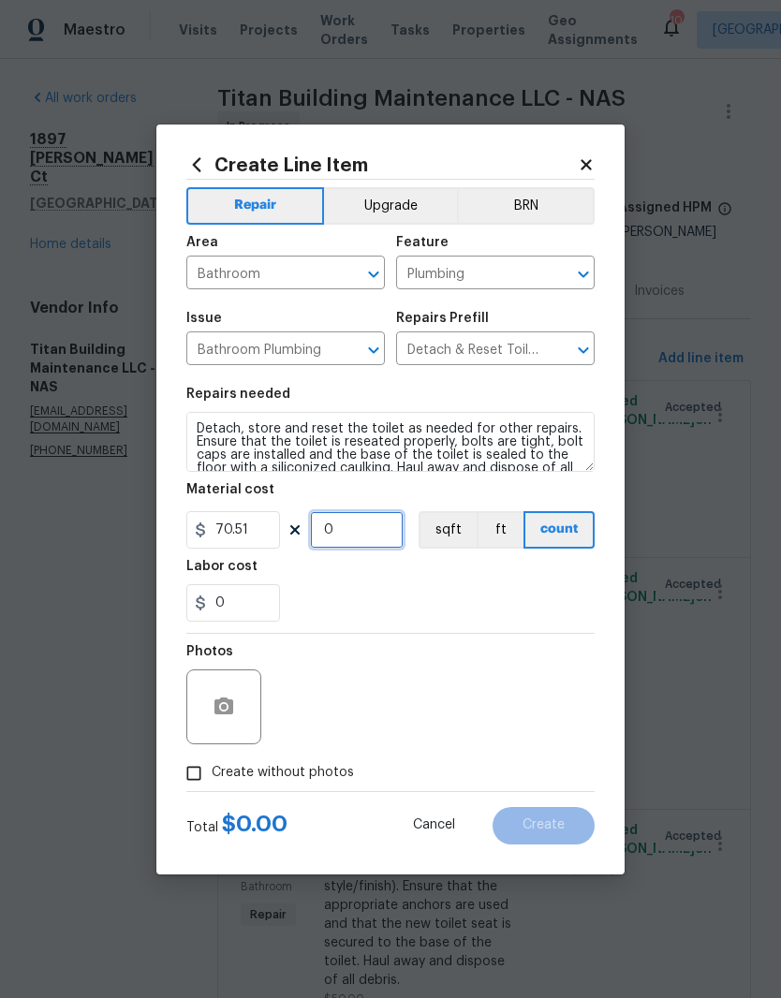
type input "2"
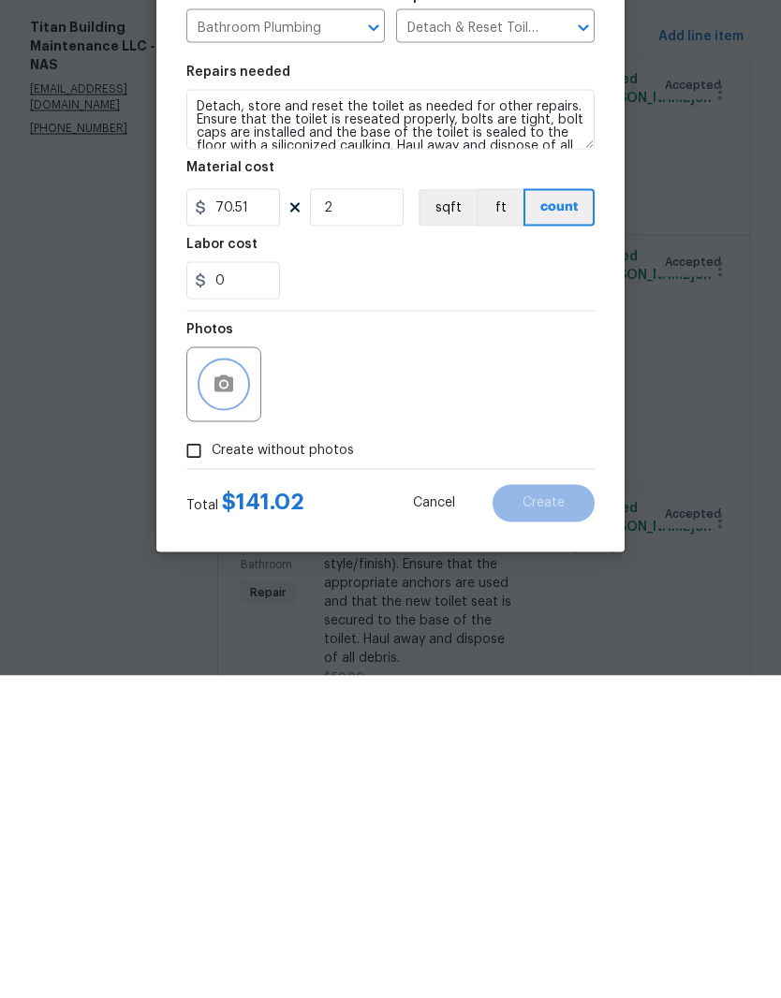
click at [242, 684] on button "button" at bounding box center [223, 706] width 45 height 45
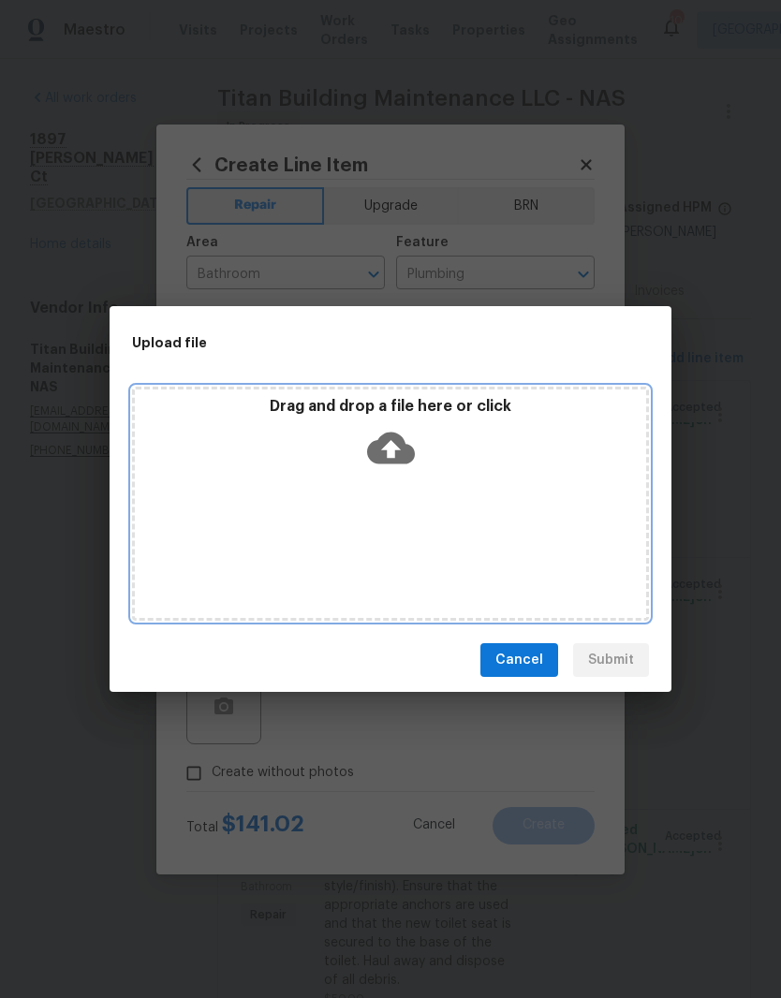
click at [477, 470] on div "Drag and drop a file here or click" at bounding box center [390, 437] width 511 height 80
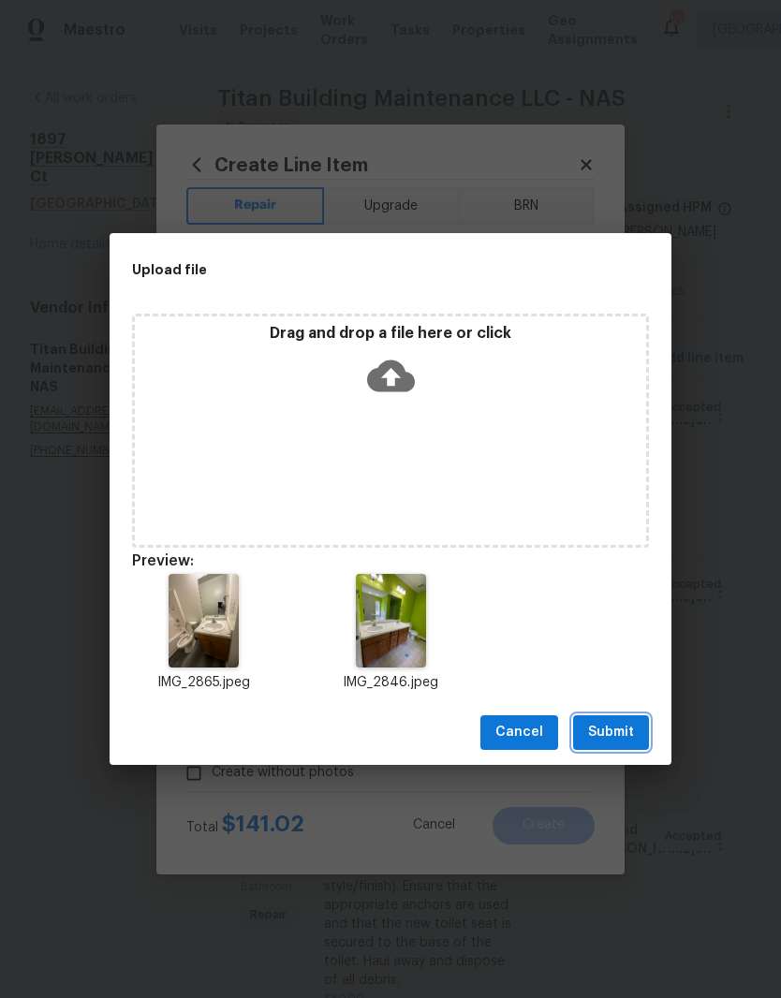
click at [626, 726] on span "Submit" at bounding box center [611, 732] width 46 height 23
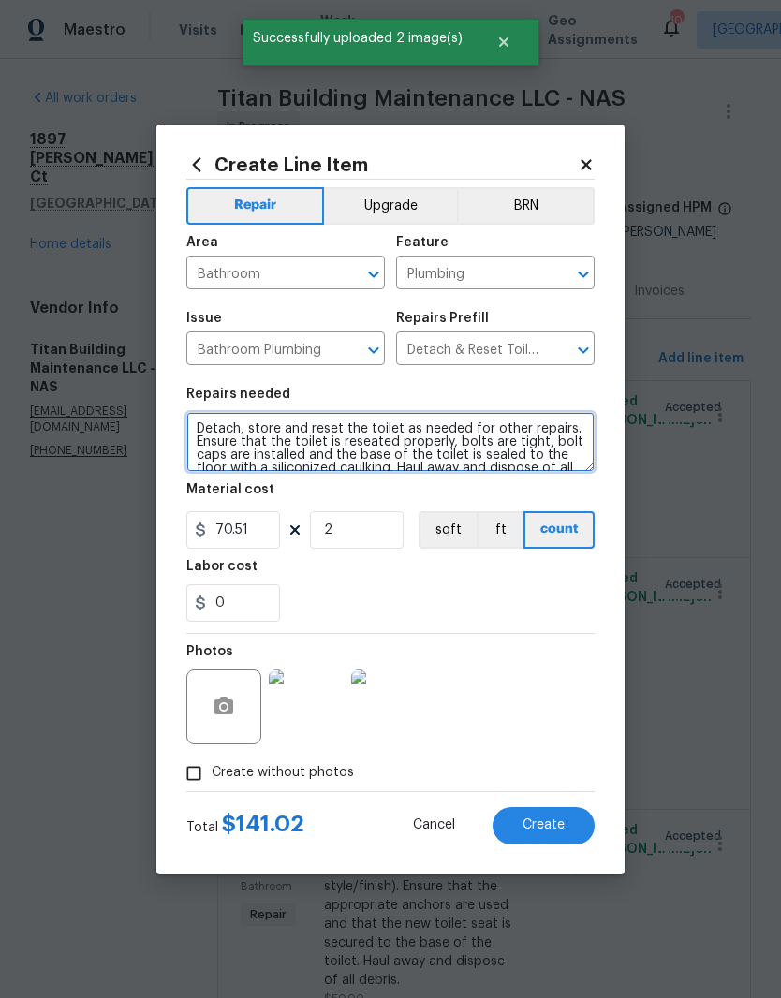
click at [197, 429] on textarea "Detach, store and reset the toilet as needed for other repairs. Ensure that the…" at bounding box center [390, 442] width 408 height 60
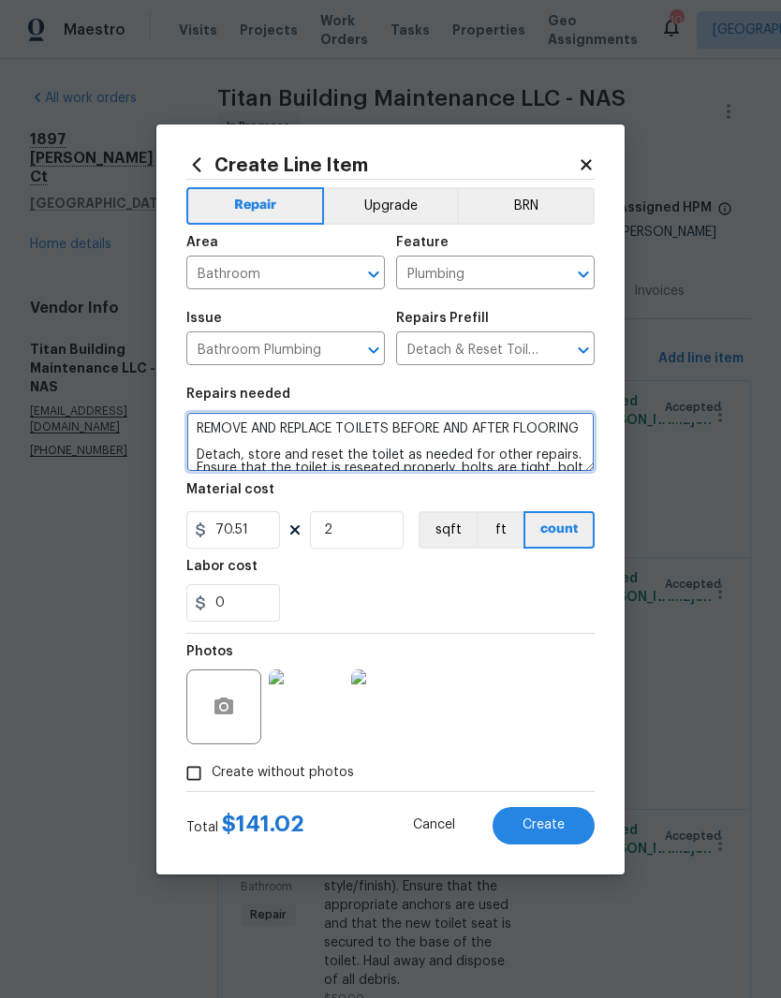
scroll to position [5, 0]
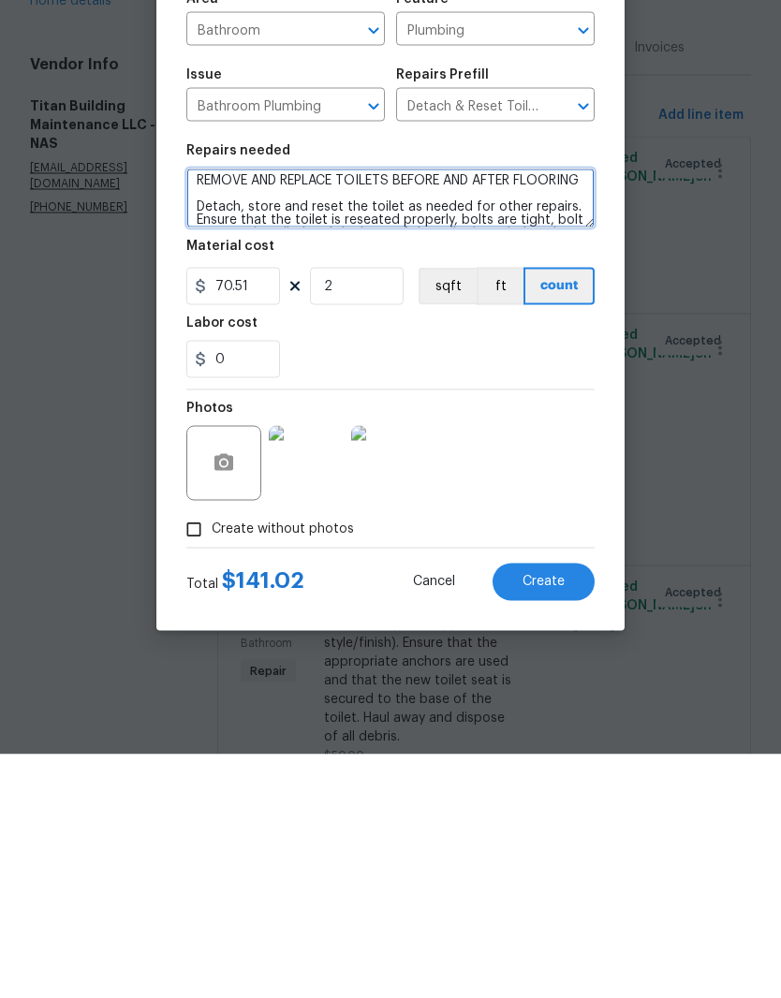
type textarea "REMOVE AND REPLACE TOILETS BEFORE AND AFTER FLOORING Detach, store and reset th…"
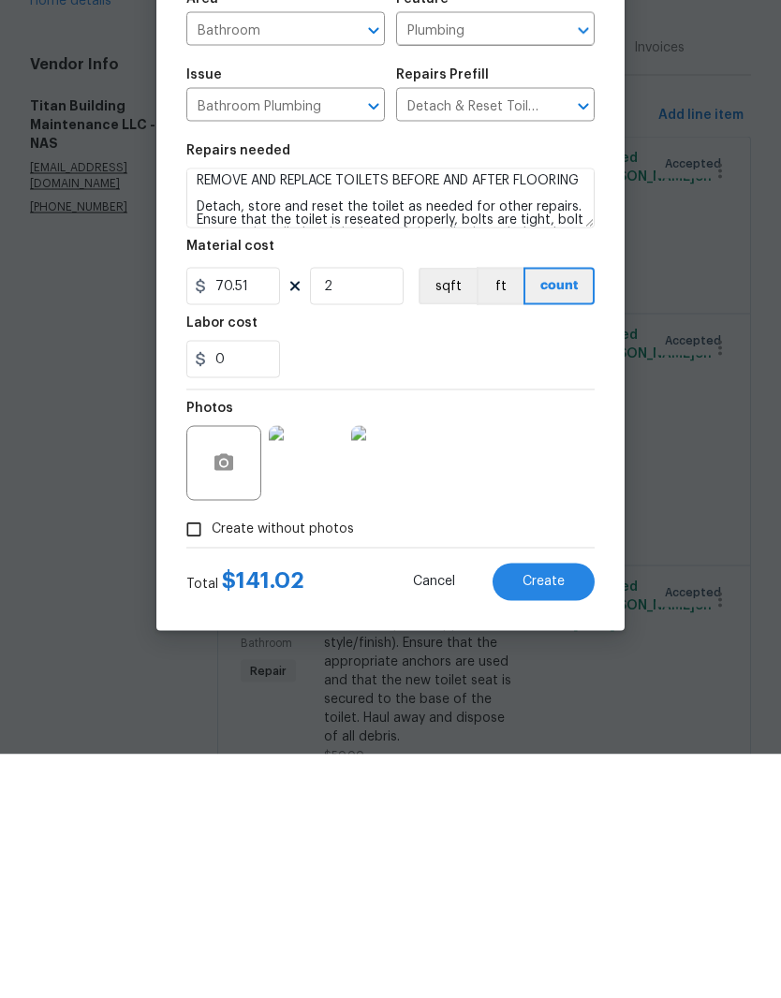
click at [555, 818] on span "Create" at bounding box center [543, 825] width 42 height 14
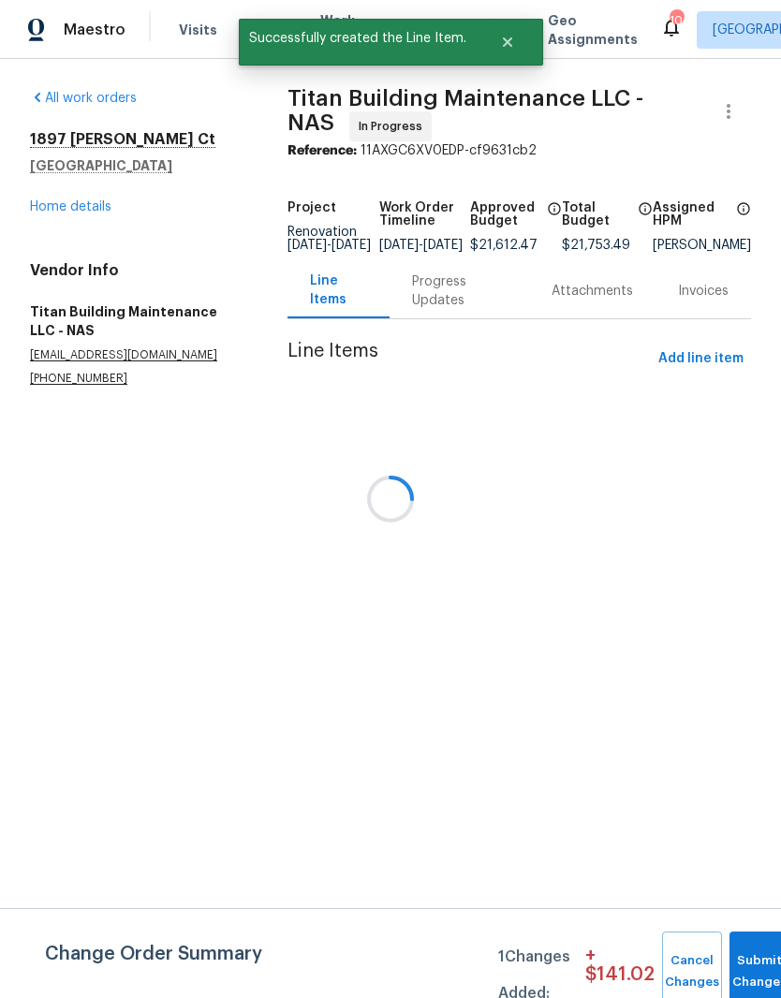
scroll to position [0, 0]
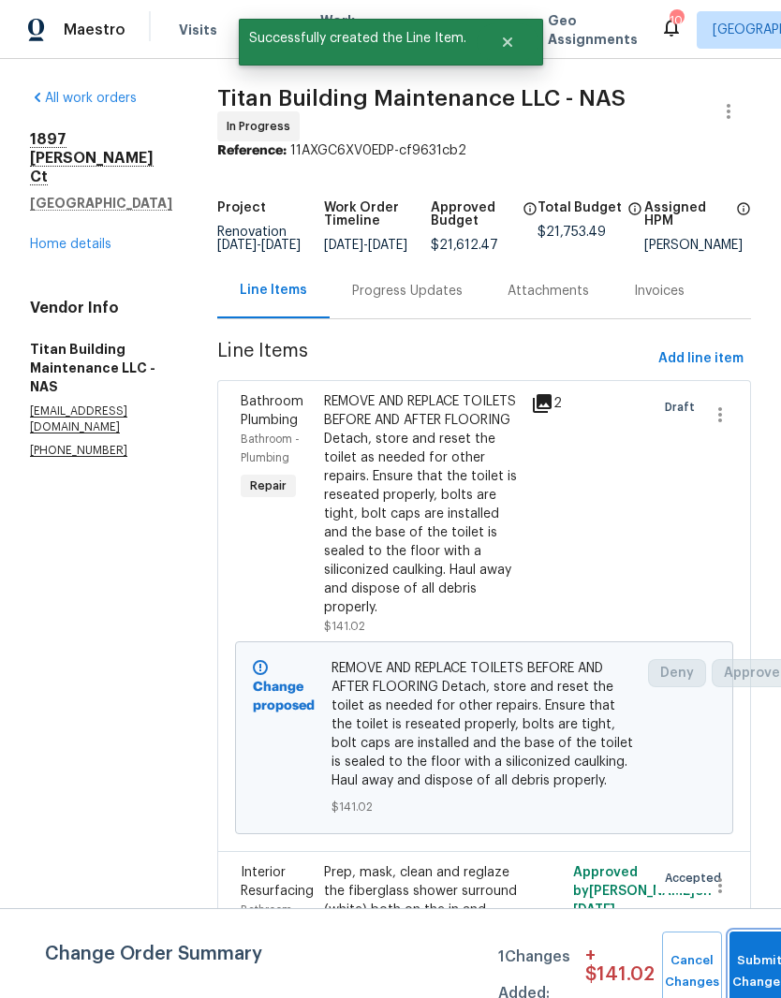
click at [762, 968] on button "Submit Changes" at bounding box center [759, 971] width 60 height 80
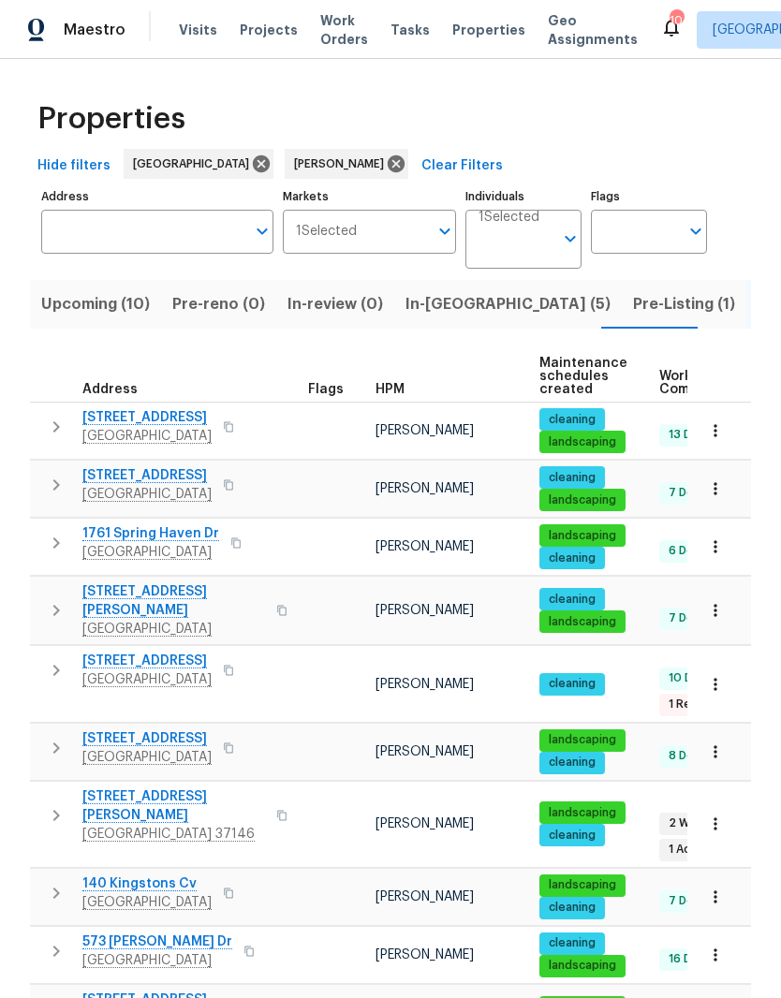
click at [718, 814] on icon "button" at bounding box center [715, 823] width 19 height 19
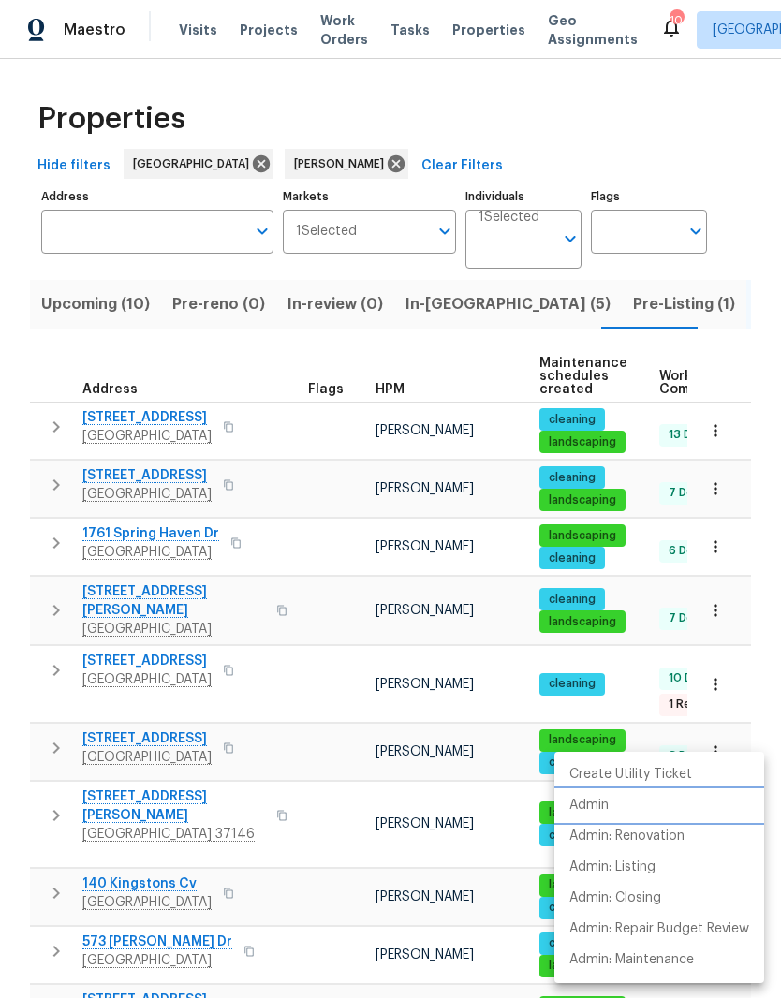
click at [600, 808] on p "Admin" at bounding box center [588, 805] width 39 height 20
